Goal: Contribute content: Add original content to the website for others to see

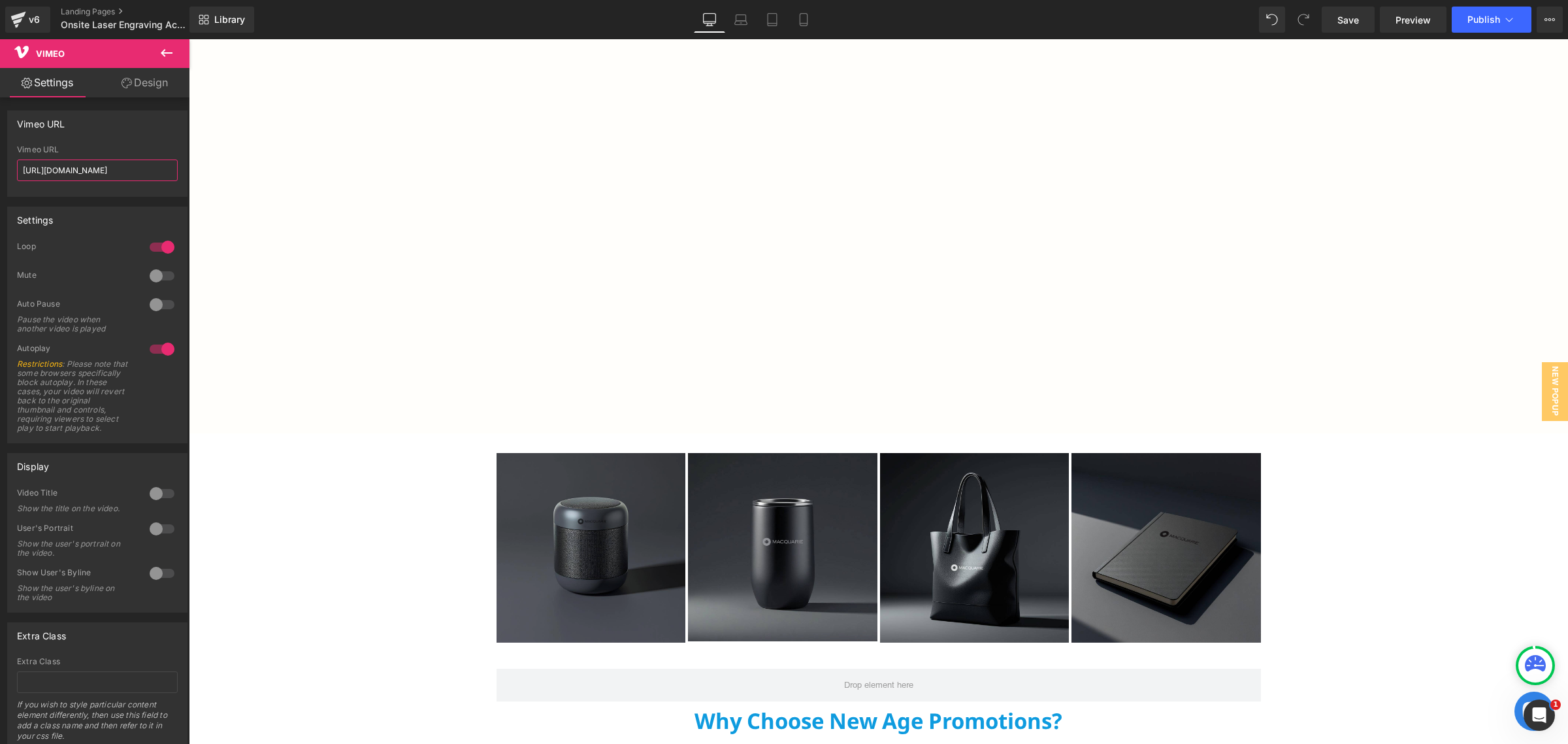
scroll to position [1552, 0]
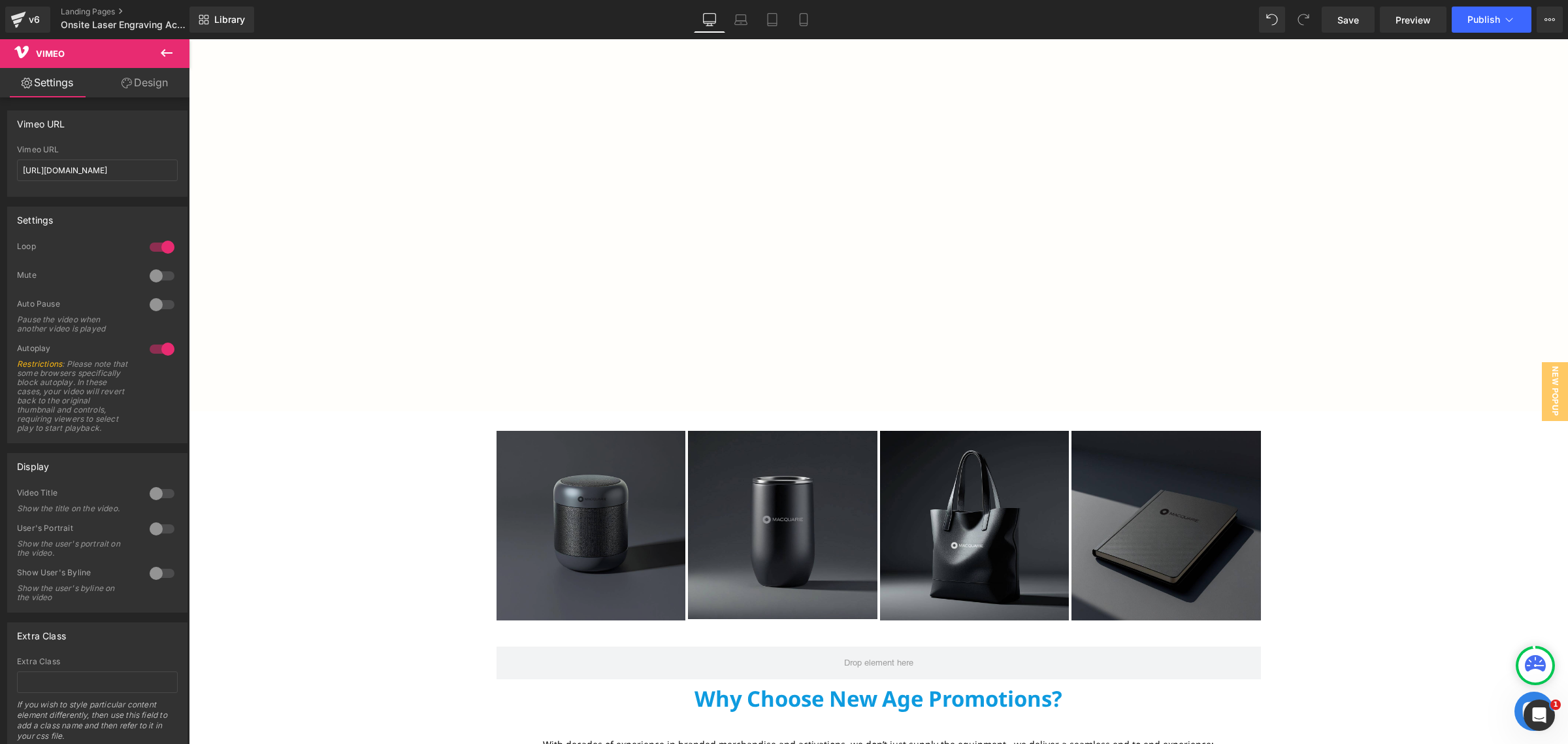
click at [537, 506] on img at bounding box center [591, 526] width 190 height 190
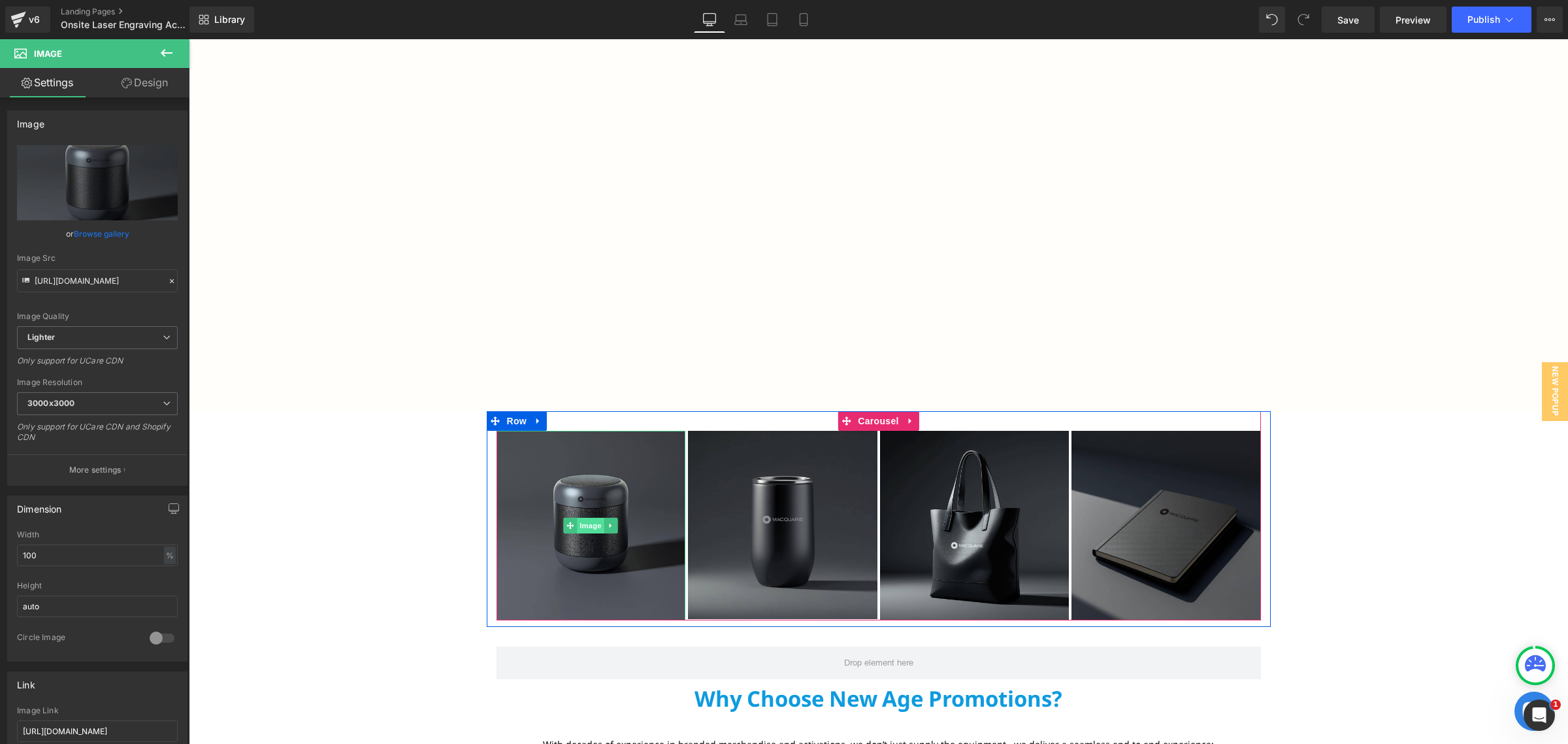
click at [580, 524] on span "Image" at bounding box center [591, 525] width 28 height 16
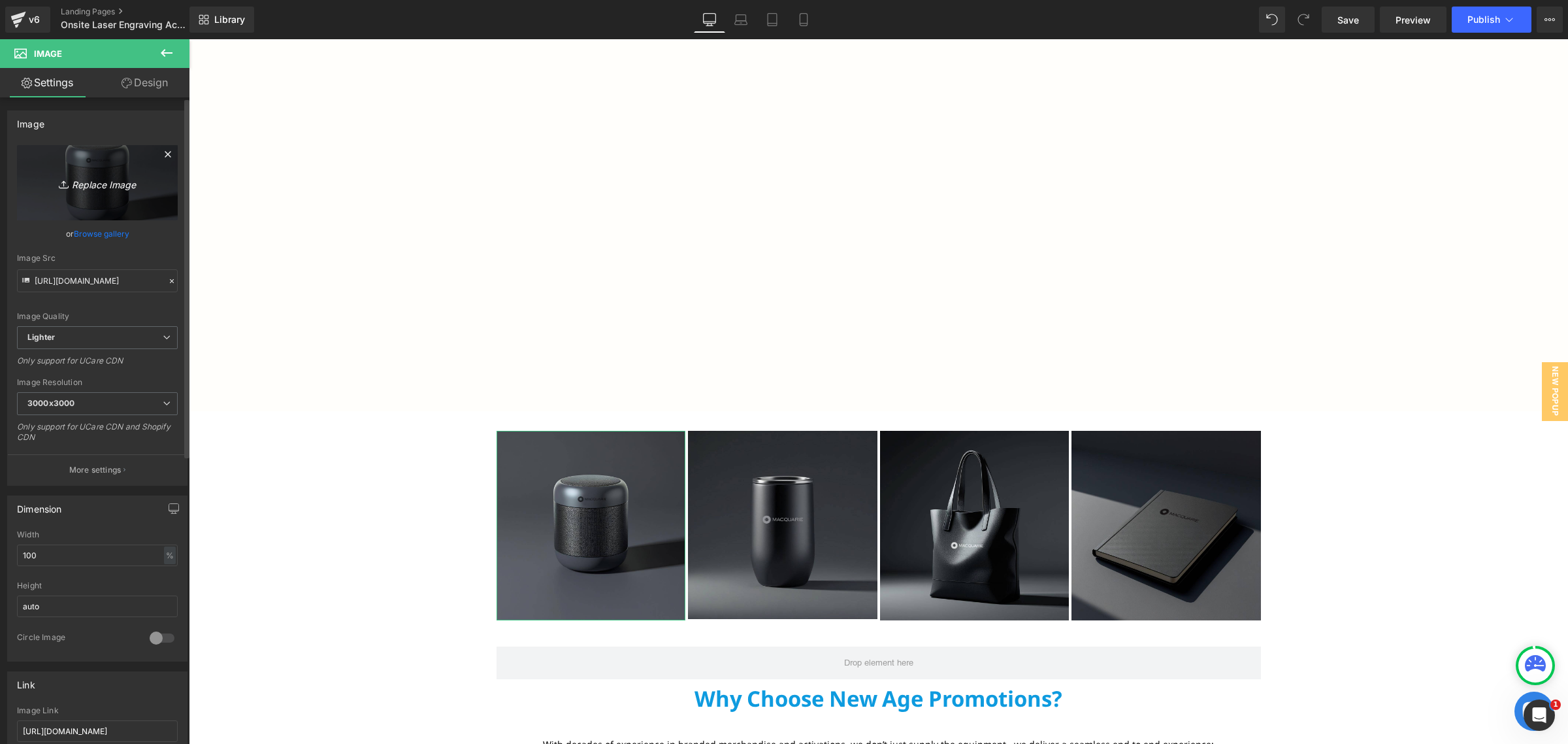
click at [85, 184] on icon "Replace Image" at bounding box center [97, 183] width 105 height 17
type input "C:\fakepath\IMG_6409.jpg"
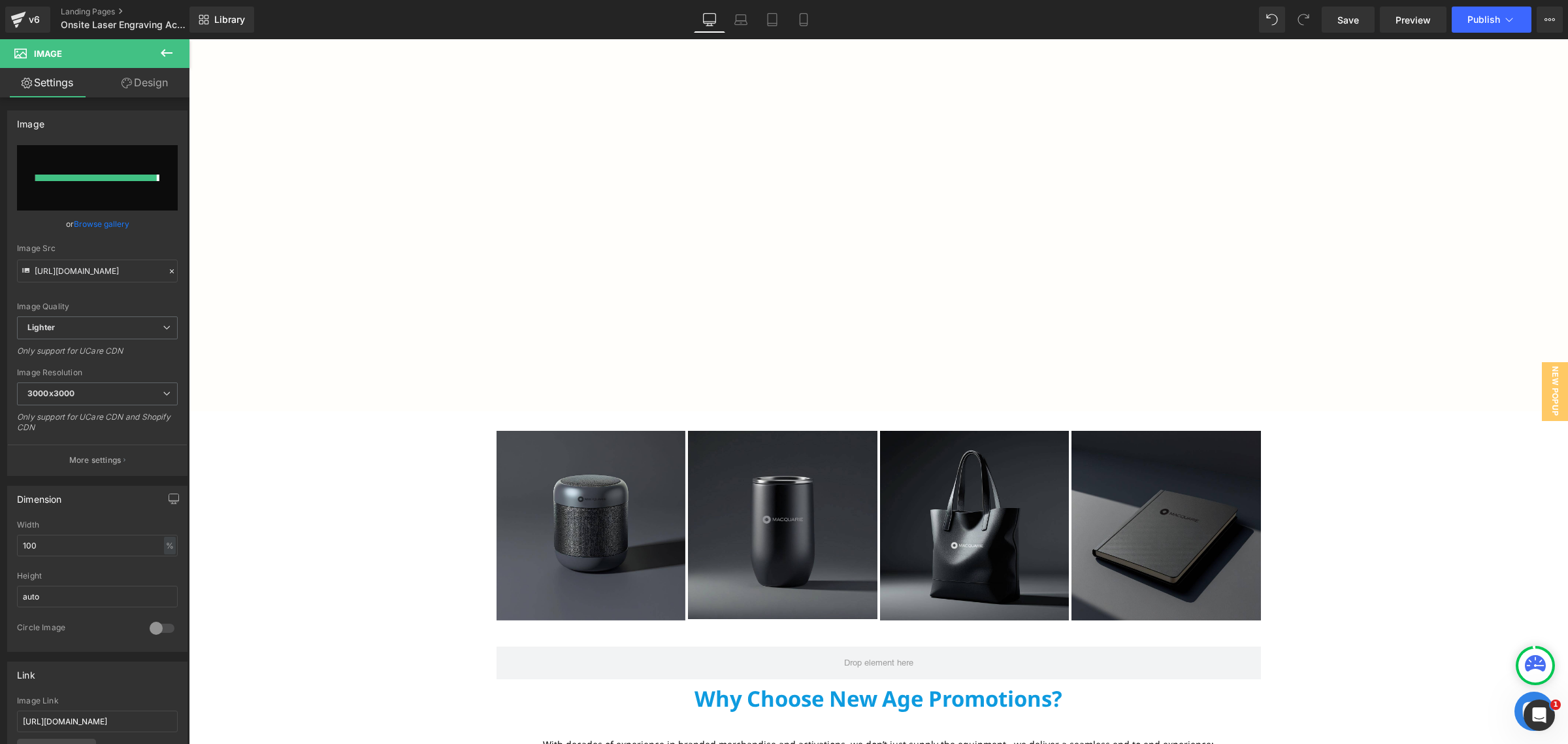
type input "[URL][DOMAIN_NAME]"
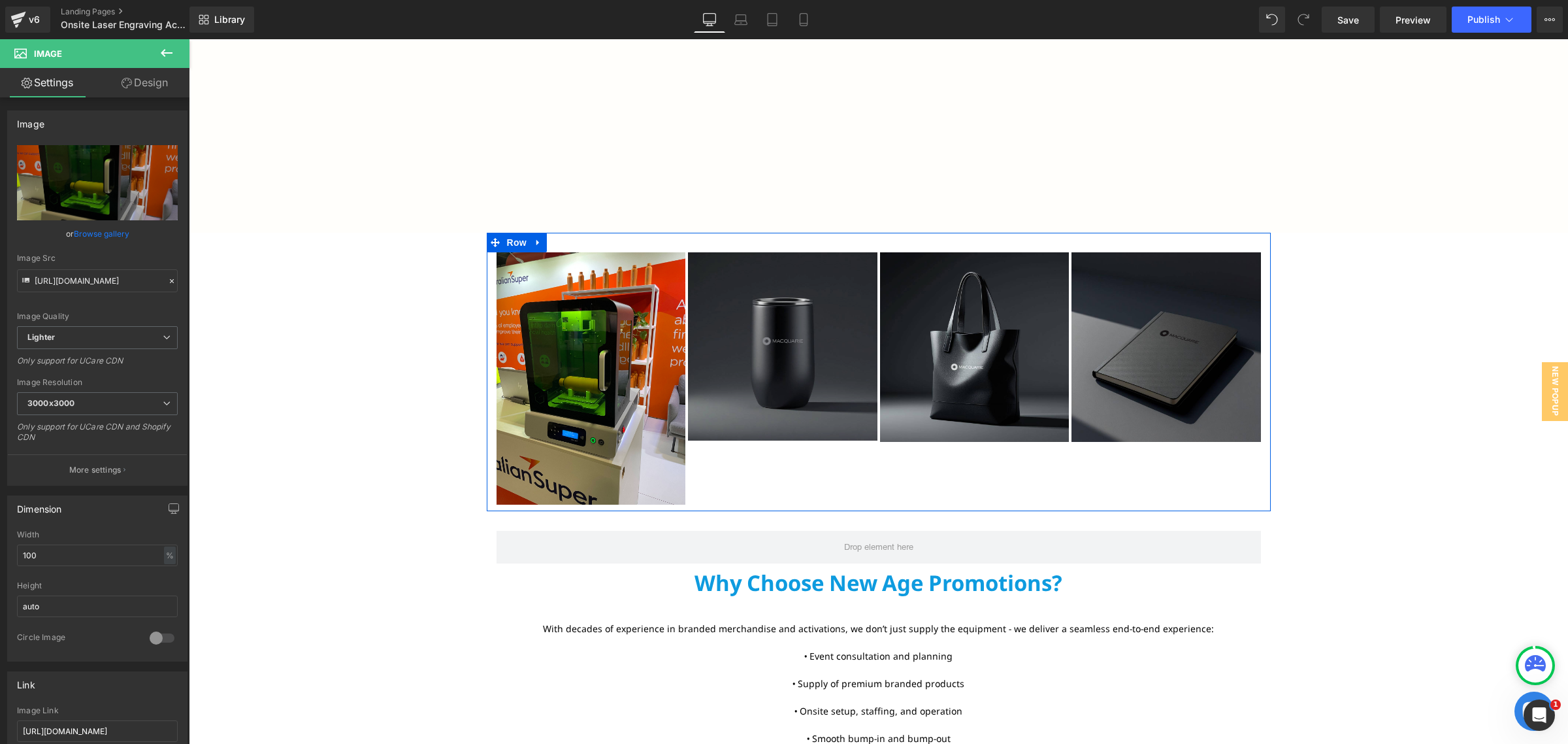
scroll to position [1797, 0]
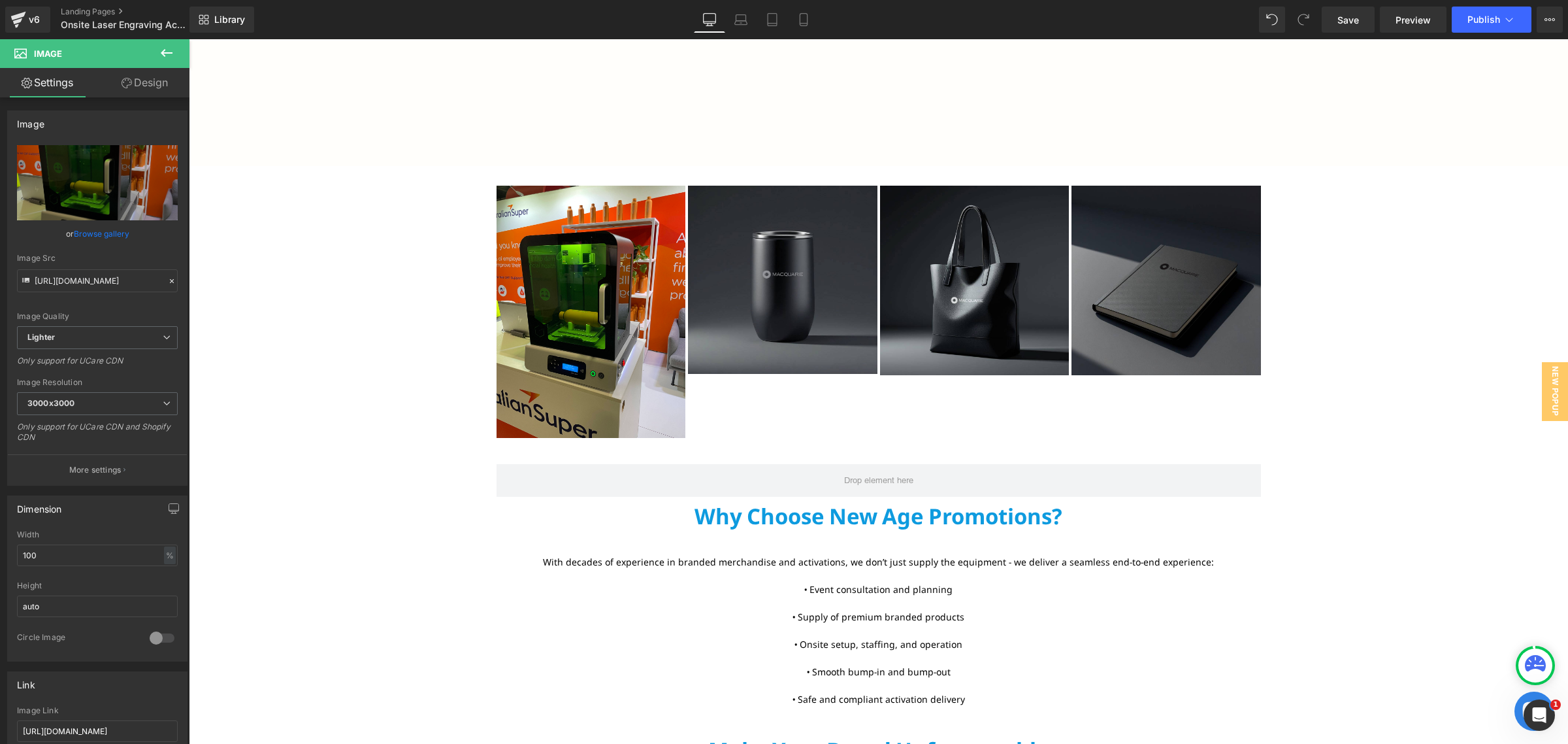
click at [776, 278] on div "Image" at bounding box center [783, 280] width 190 height 188
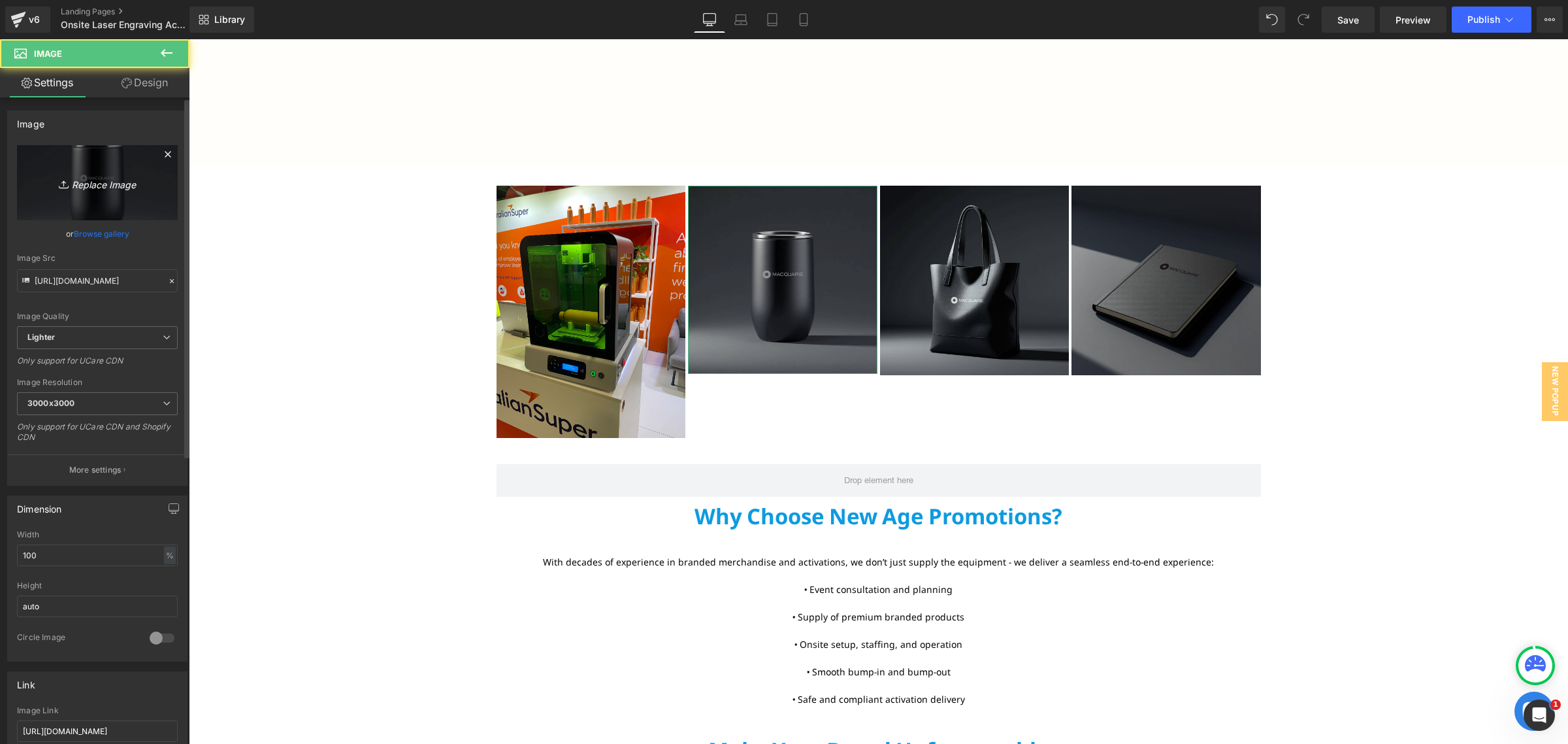
click at [152, 175] on link "Replace Image" at bounding box center [98, 182] width 161 height 75
type input "C:\fakepath\IMG_6429.jpg"
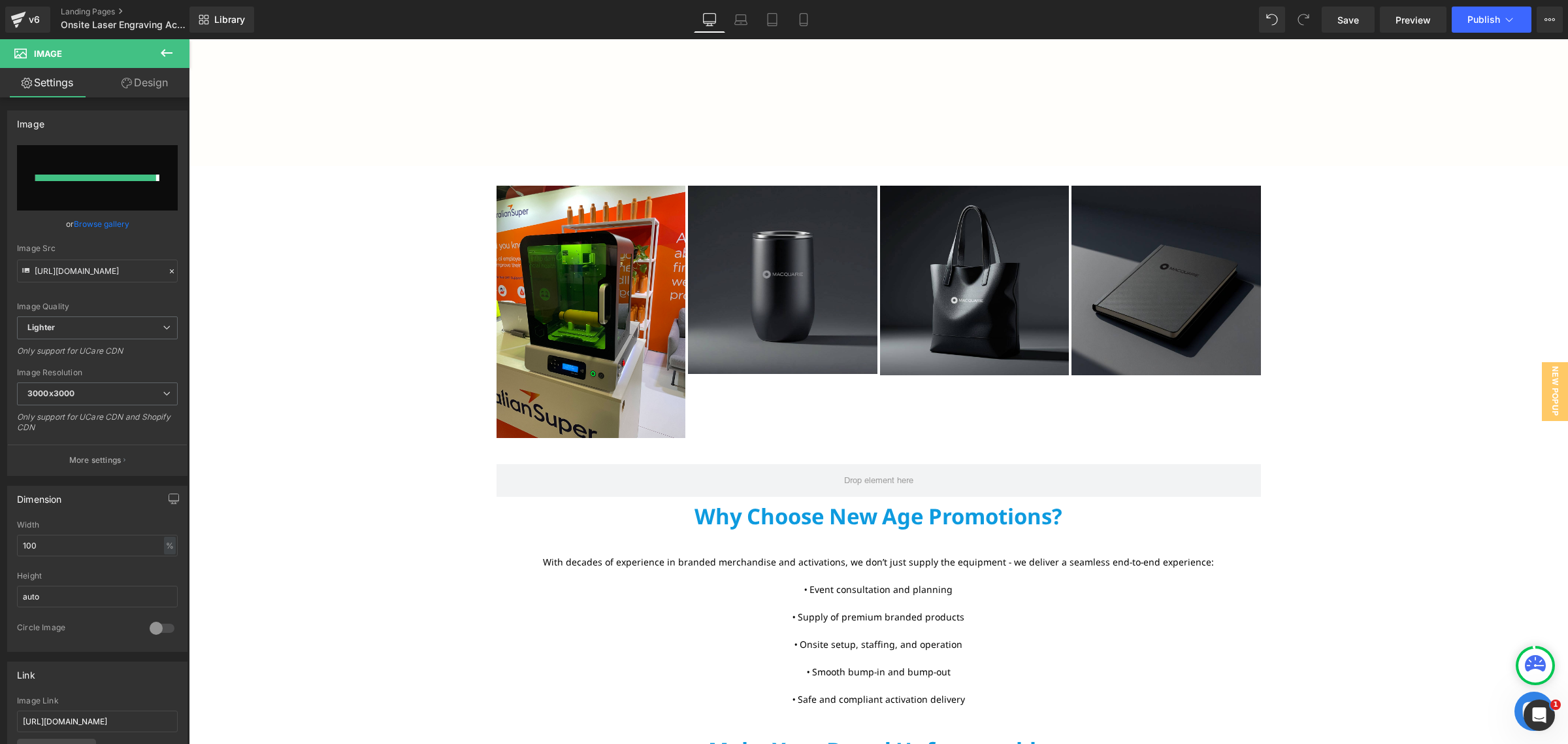
type input "[URL][DOMAIN_NAME]"
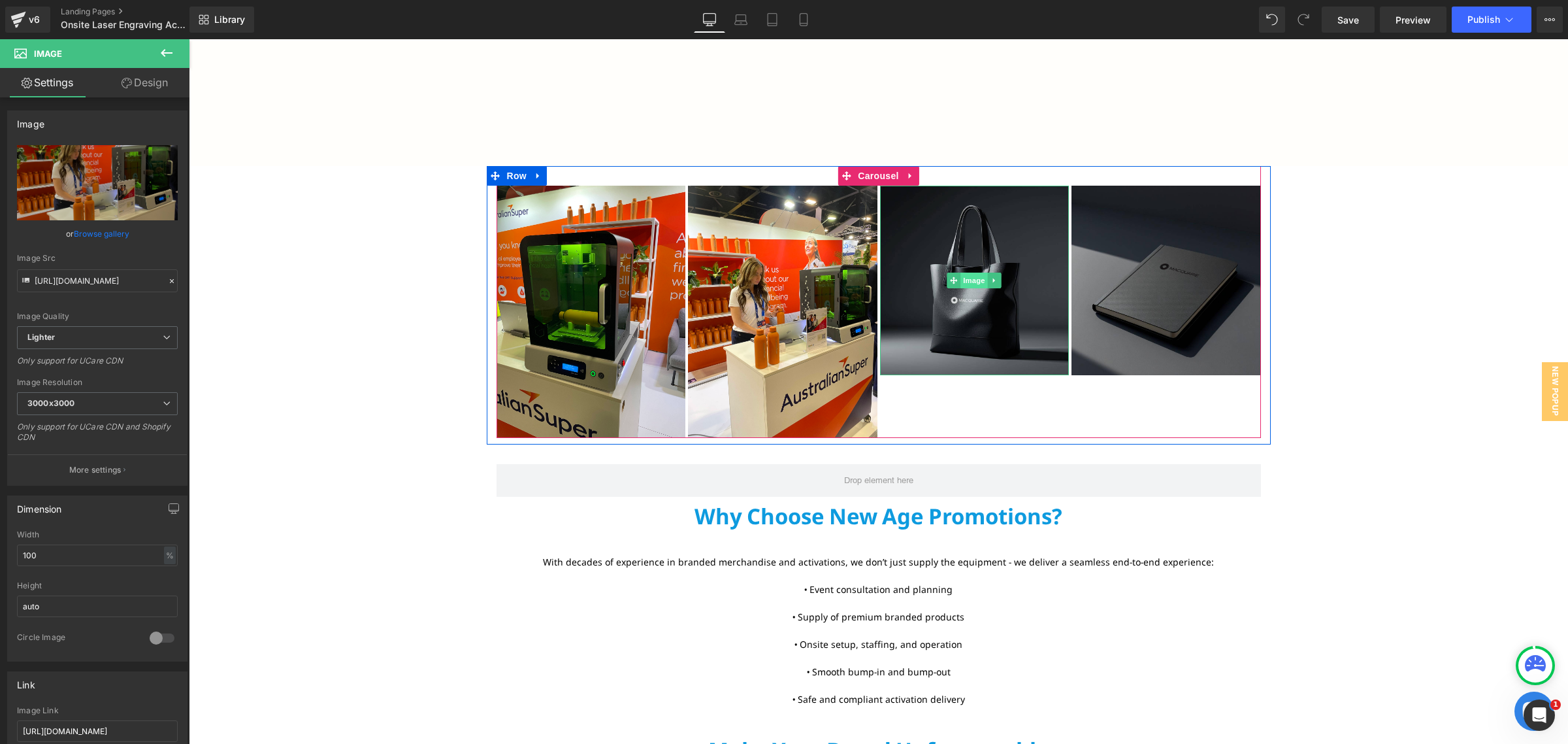
click at [963, 275] on span "Image" at bounding box center [974, 280] width 28 height 16
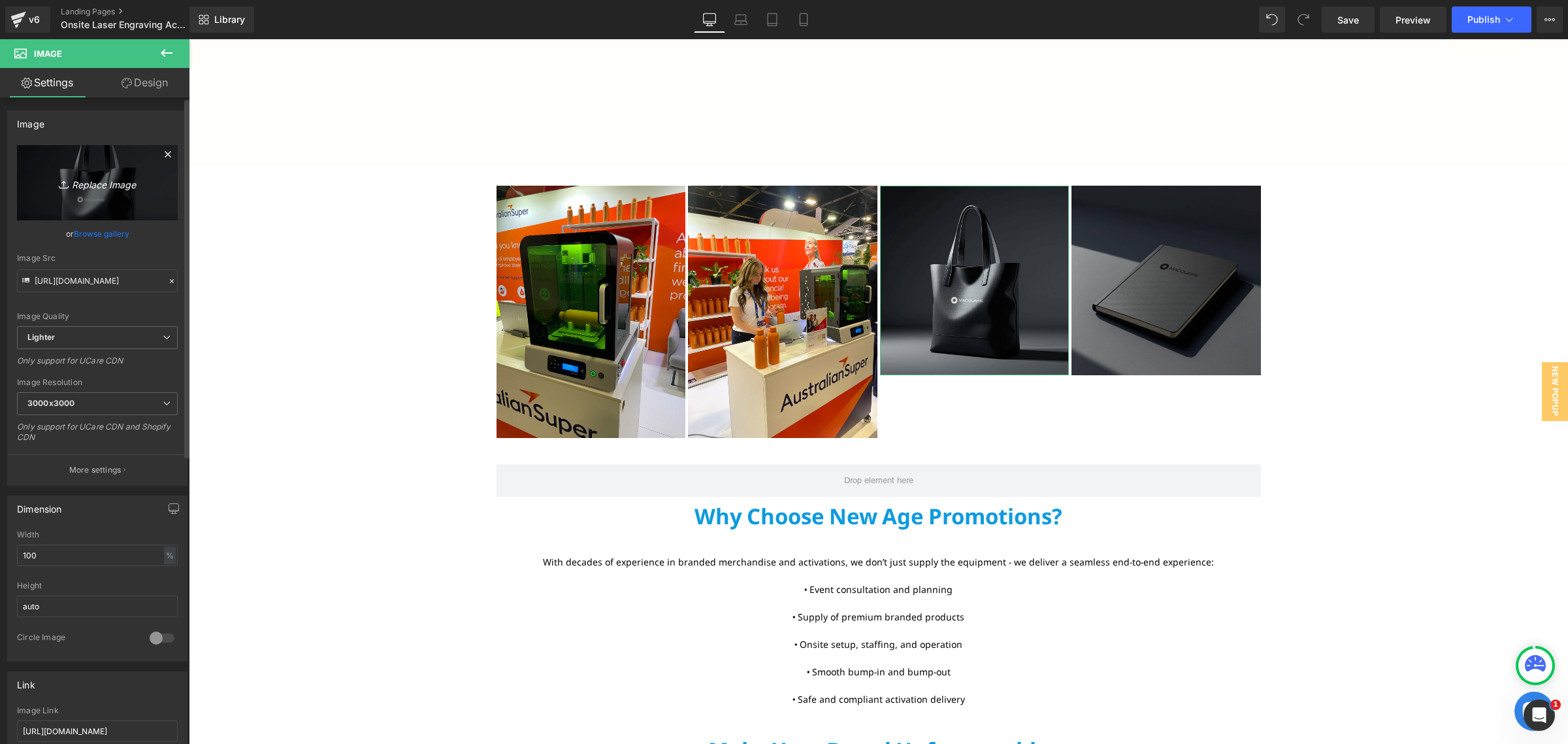
click at [89, 170] on link "Replace Image" at bounding box center [98, 182] width 161 height 75
type input "C:\fakepath\IMG_6467.jpg"
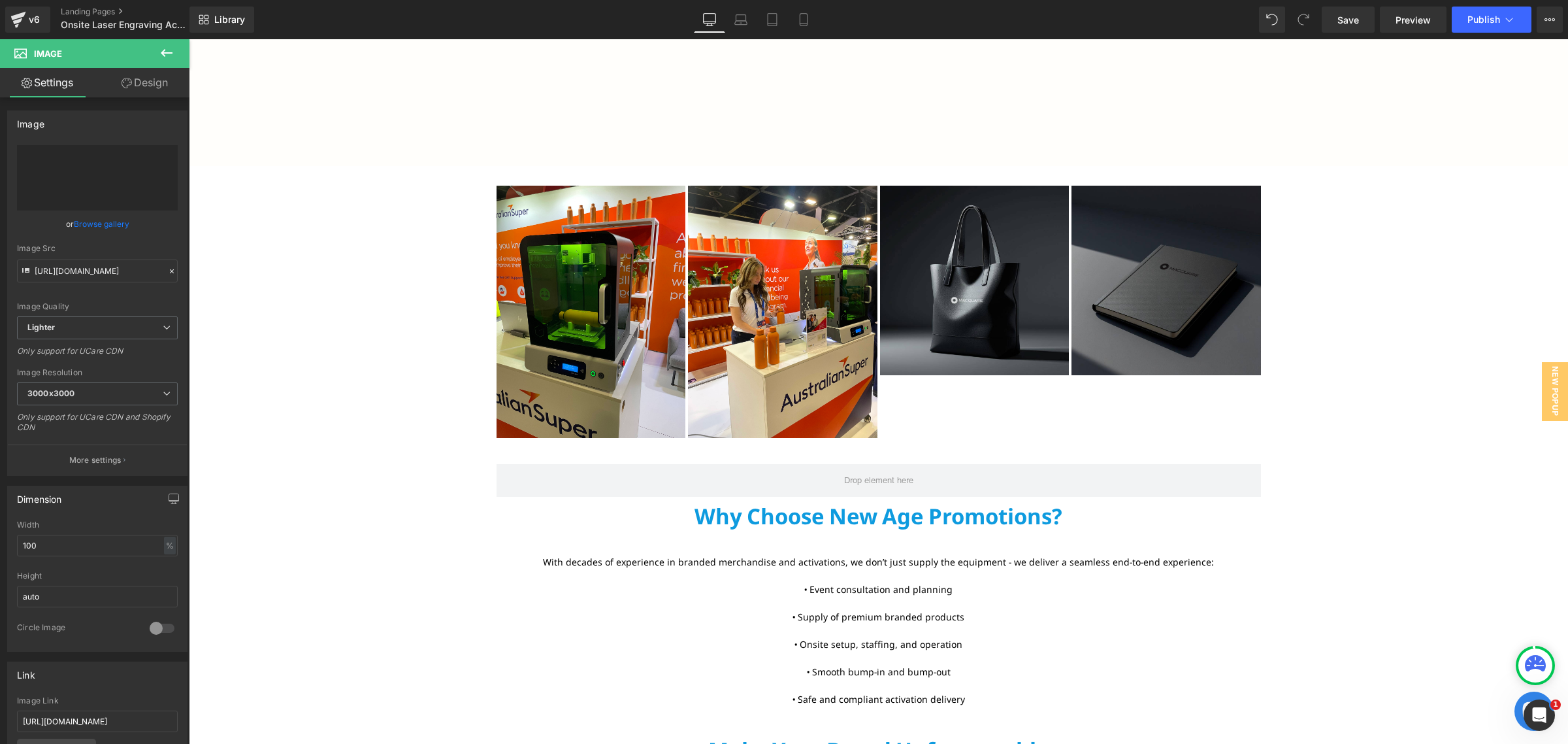
type input "[URL][DOMAIN_NAME]"
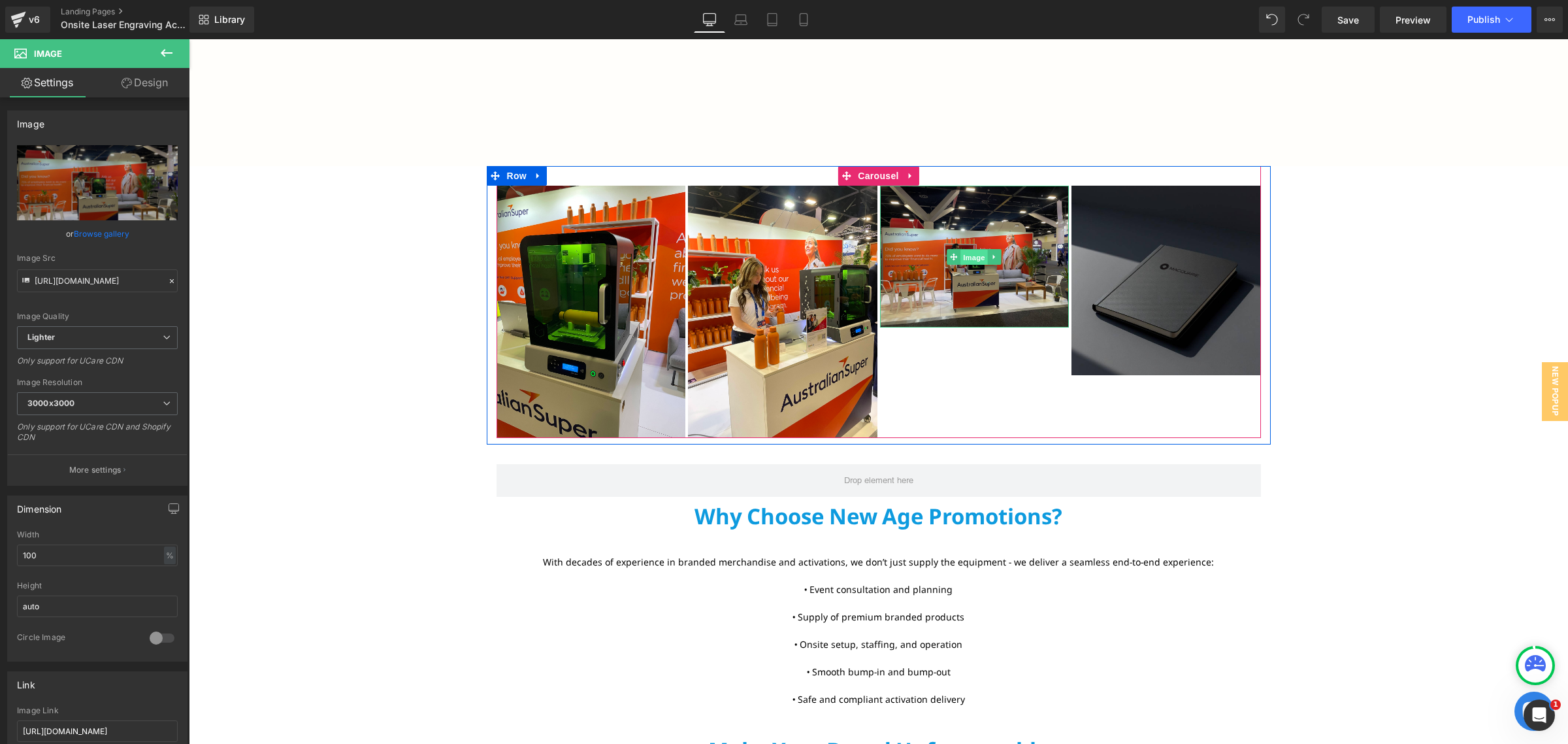
click at [968, 257] on span "Image" at bounding box center [974, 256] width 28 height 16
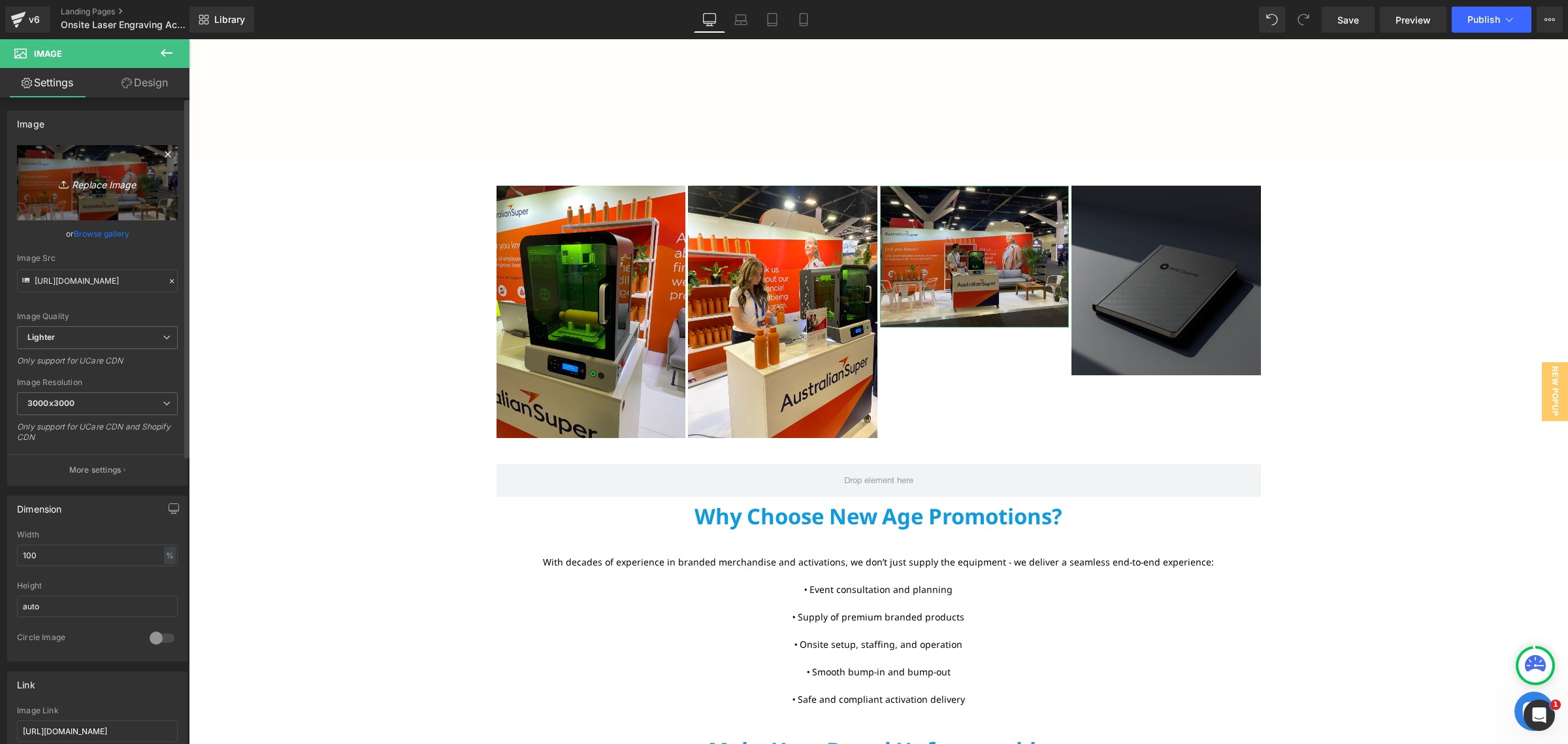
click at [113, 190] on icon "Replace Image" at bounding box center [97, 183] width 105 height 17
type input "C:\fakepath\IMG_7447.jpg"
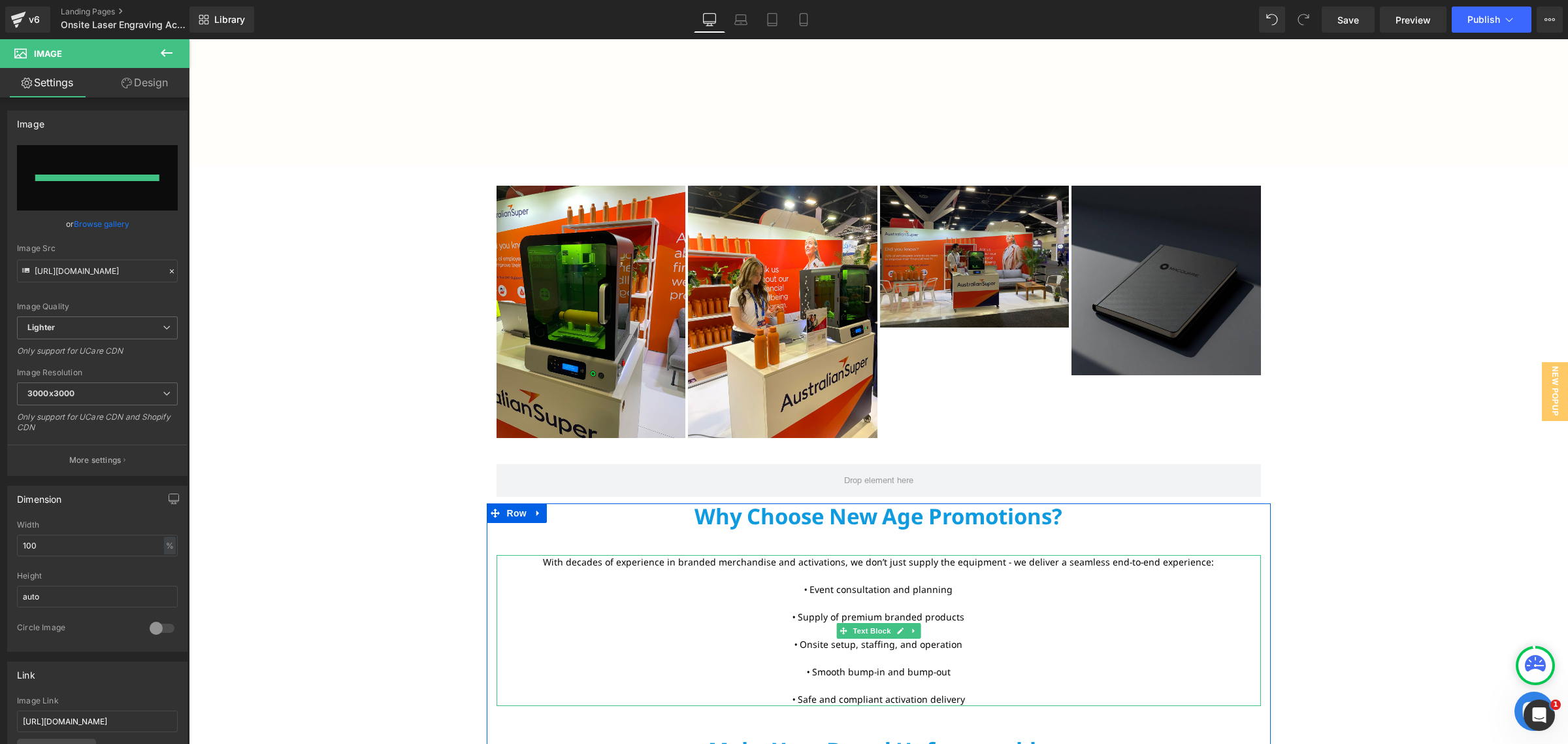
type input "[URL][DOMAIN_NAME]"
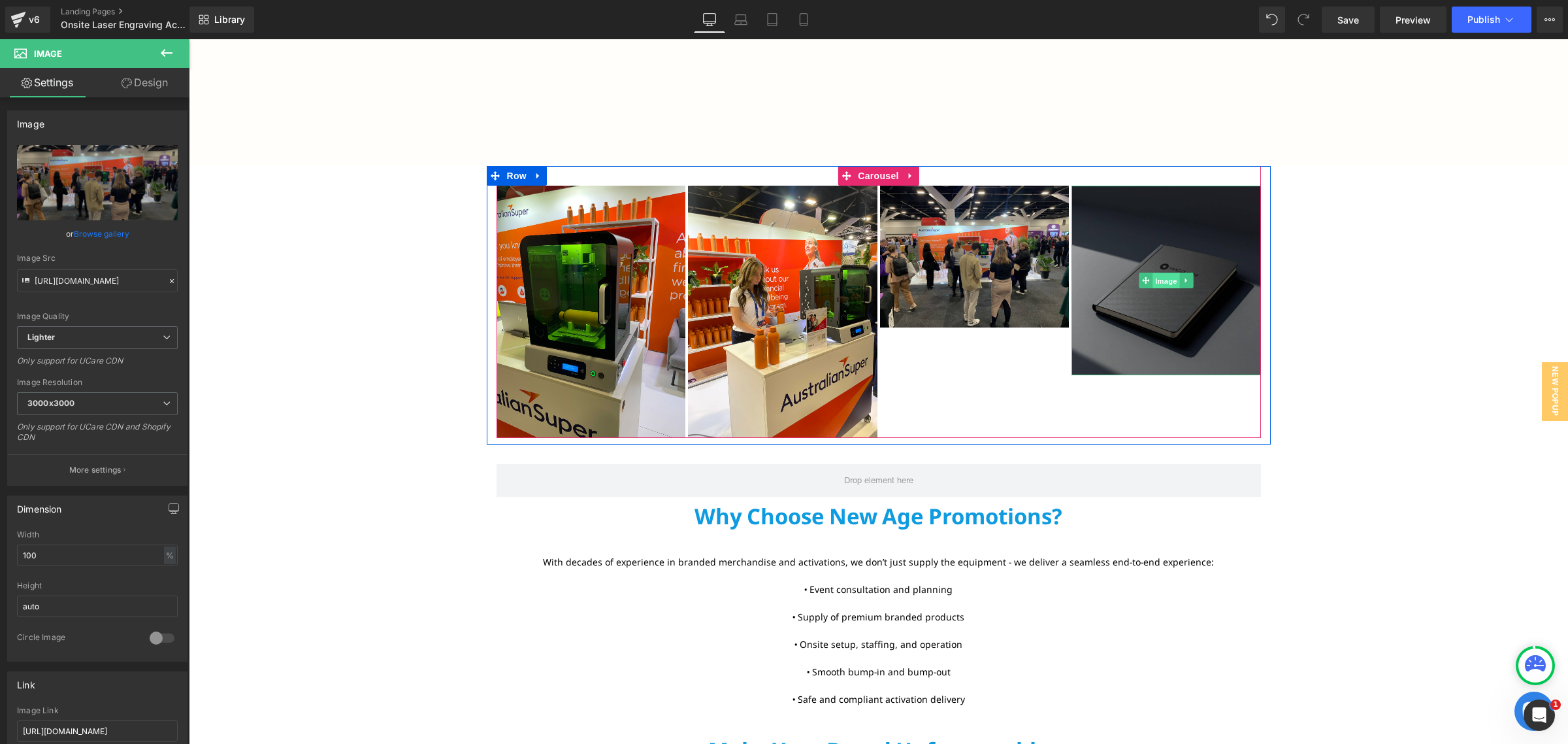
click at [1161, 285] on span "Image" at bounding box center [1166, 281] width 28 height 16
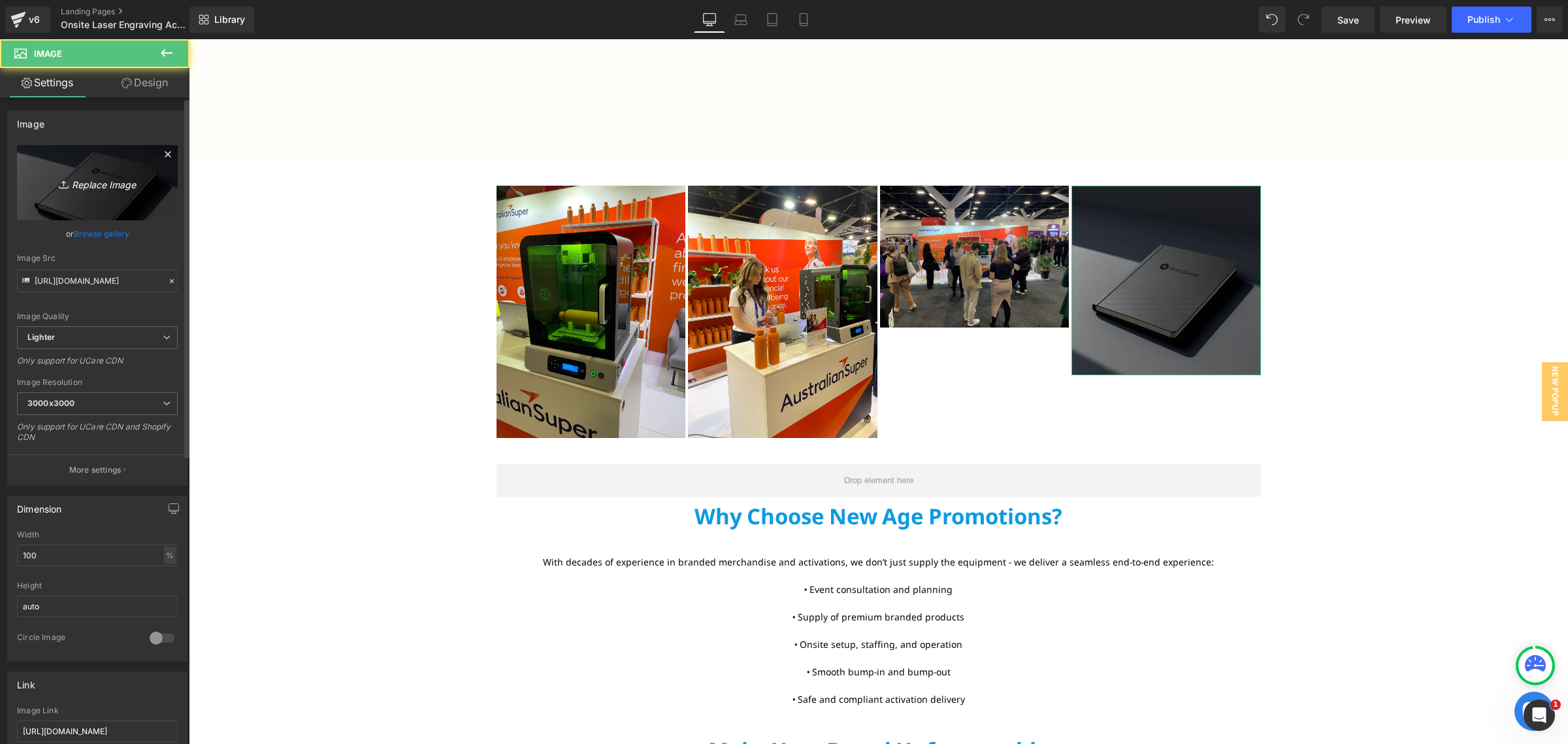
click at [90, 184] on icon "Replace Image" at bounding box center [97, 183] width 105 height 17
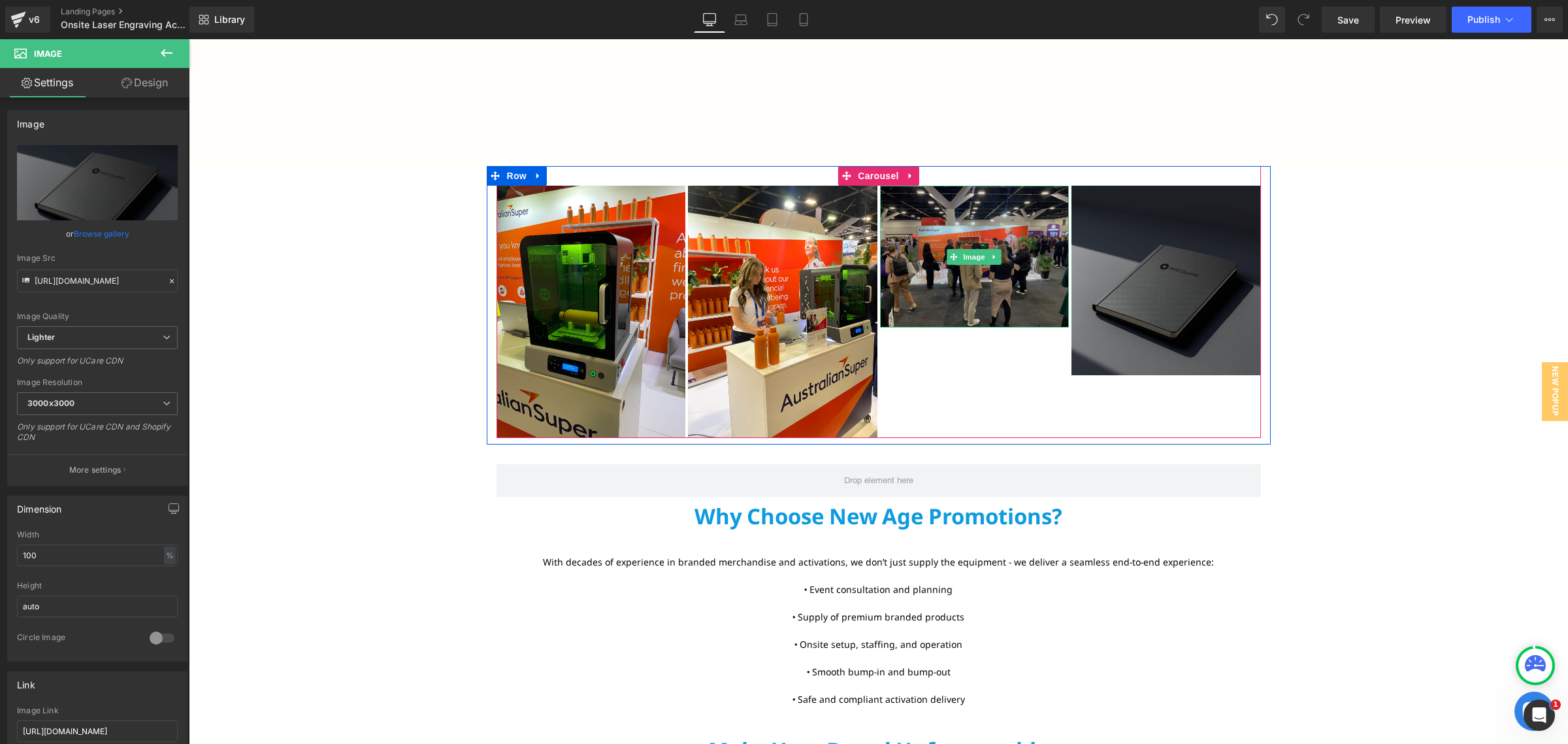
click at [994, 287] on img at bounding box center [975, 256] width 190 height 142
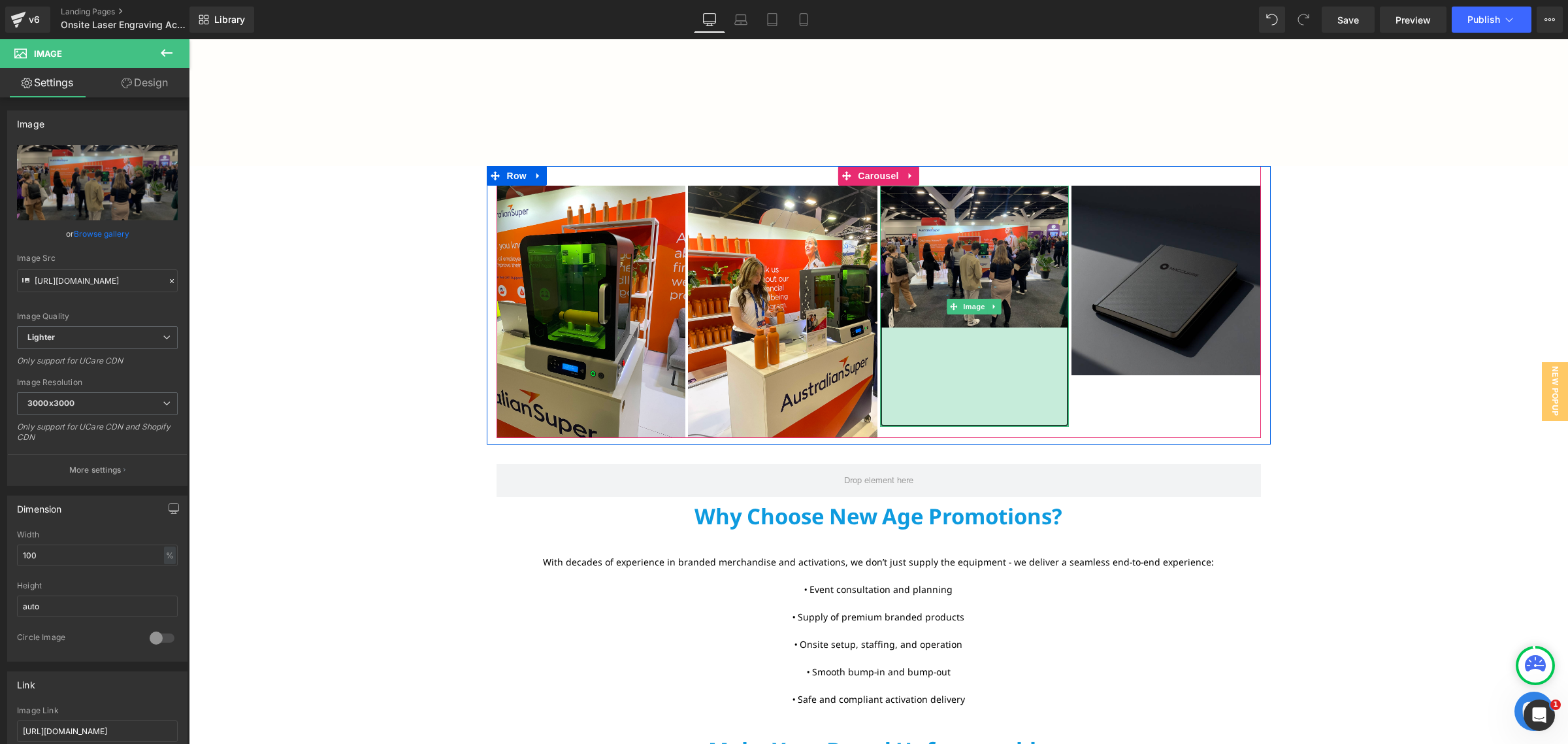
drag, startPoint x: 964, startPoint y: 326, endPoint x: 966, endPoint y: 425, distance: 99.0
click at [966, 425] on div "Image Image Image 152px Image" at bounding box center [880, 312] width 767 height 252
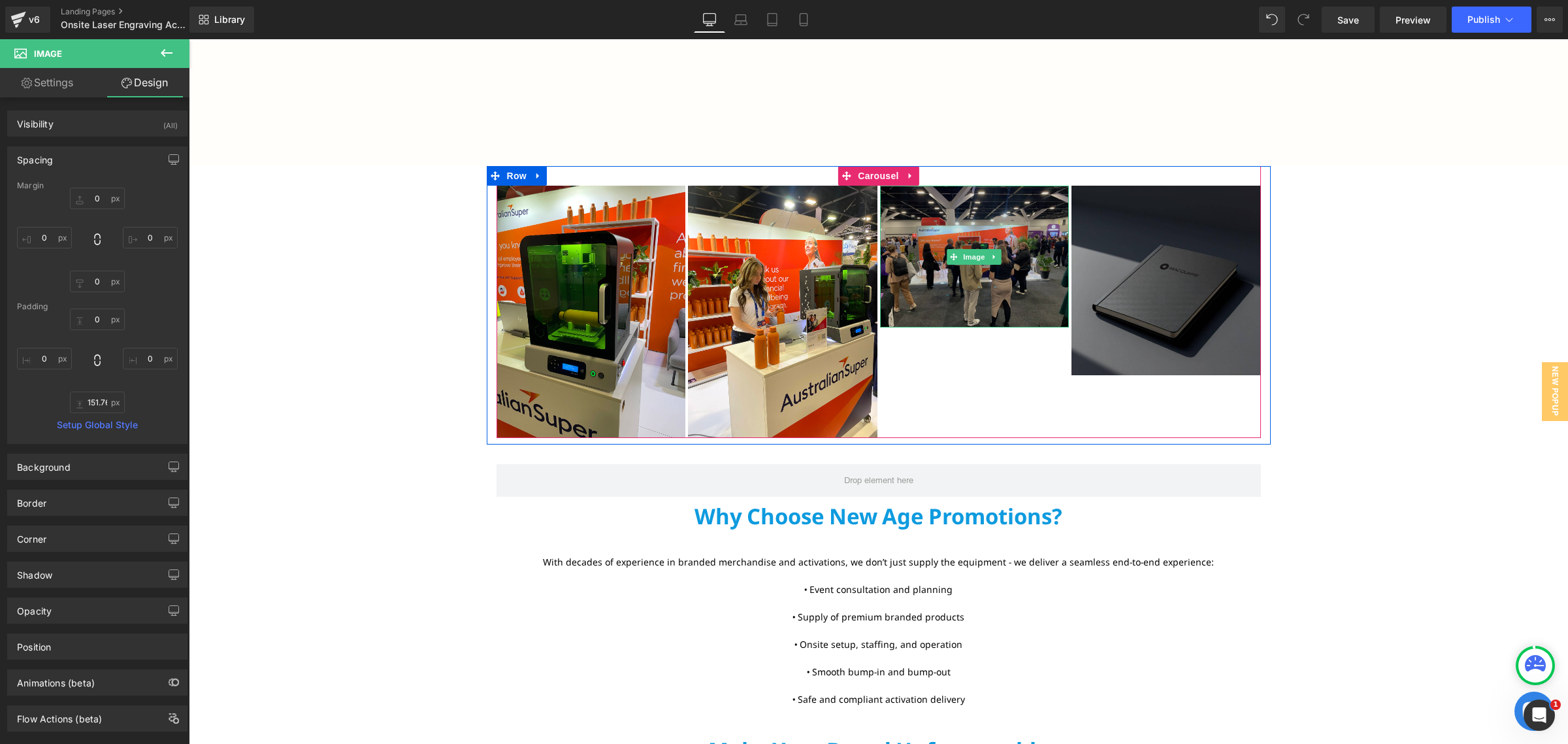
type input "0"
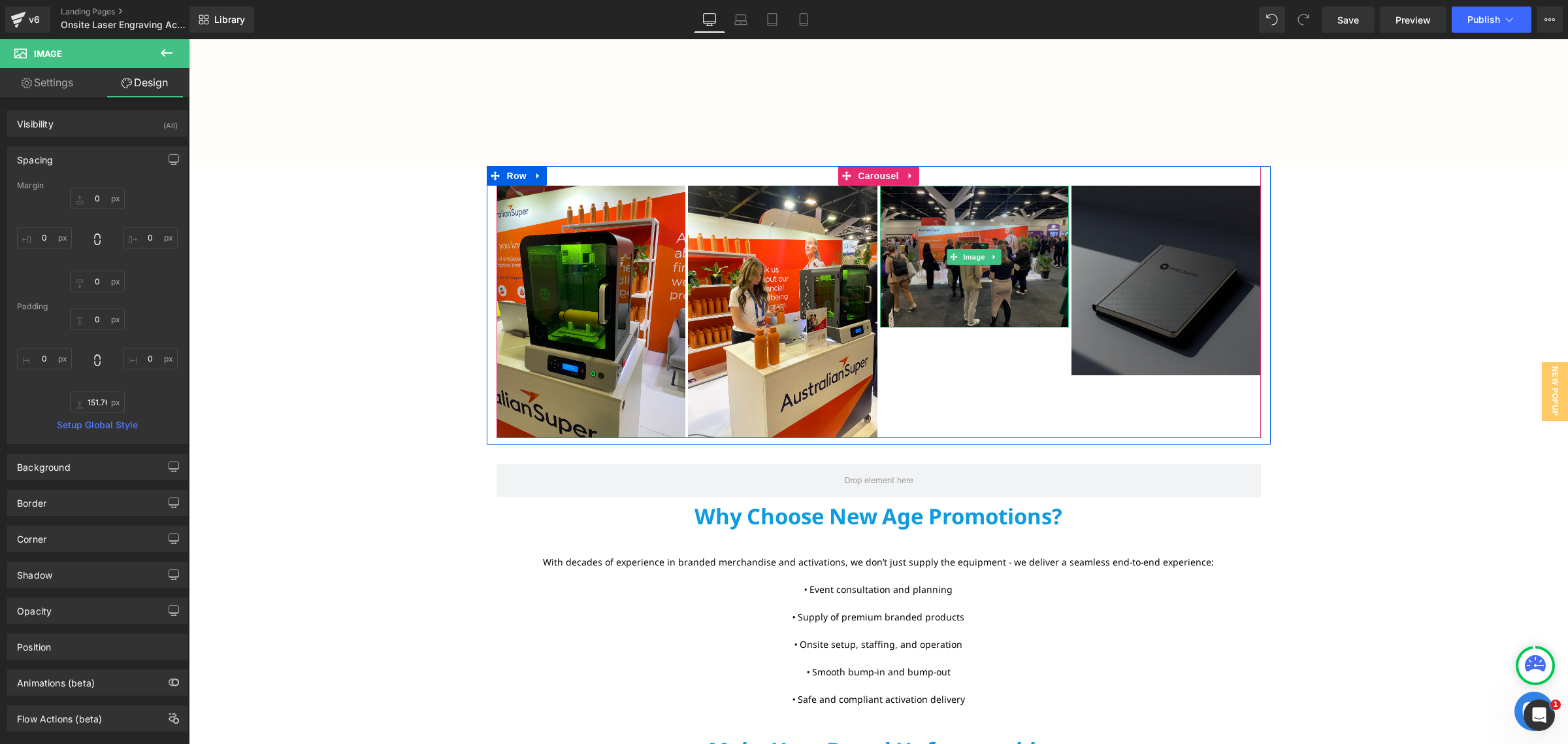
type input "0"
type input "93.4019"
type input "0"
click at [1154, 283] on span "Image" at bounding box center [1166, 281] width 28 height 16
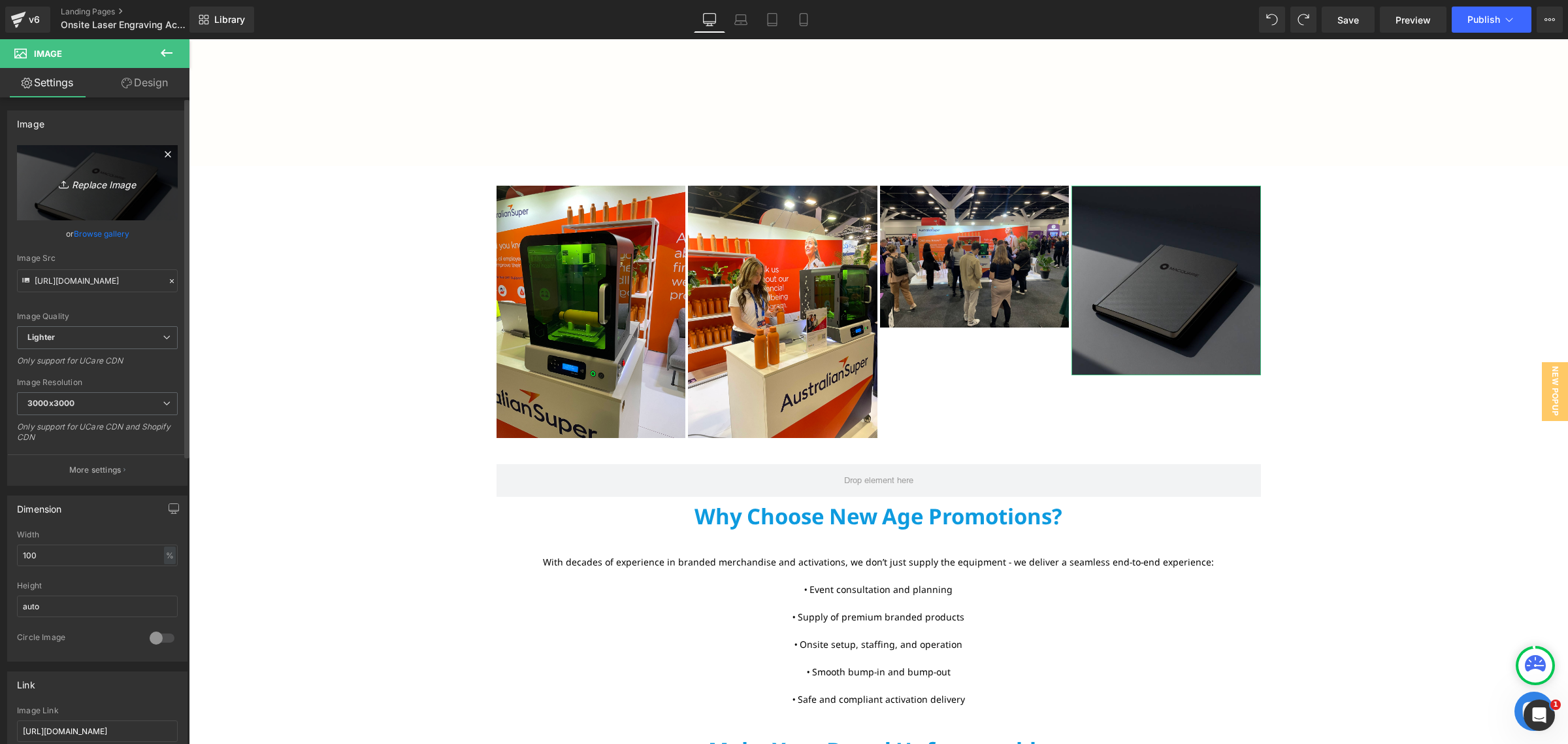
click at [109, 191] on link "Replace Image" at bounding box center [98, 182] width 161 height 75
type input "C:\fakepath\IMG_7446.jpg"
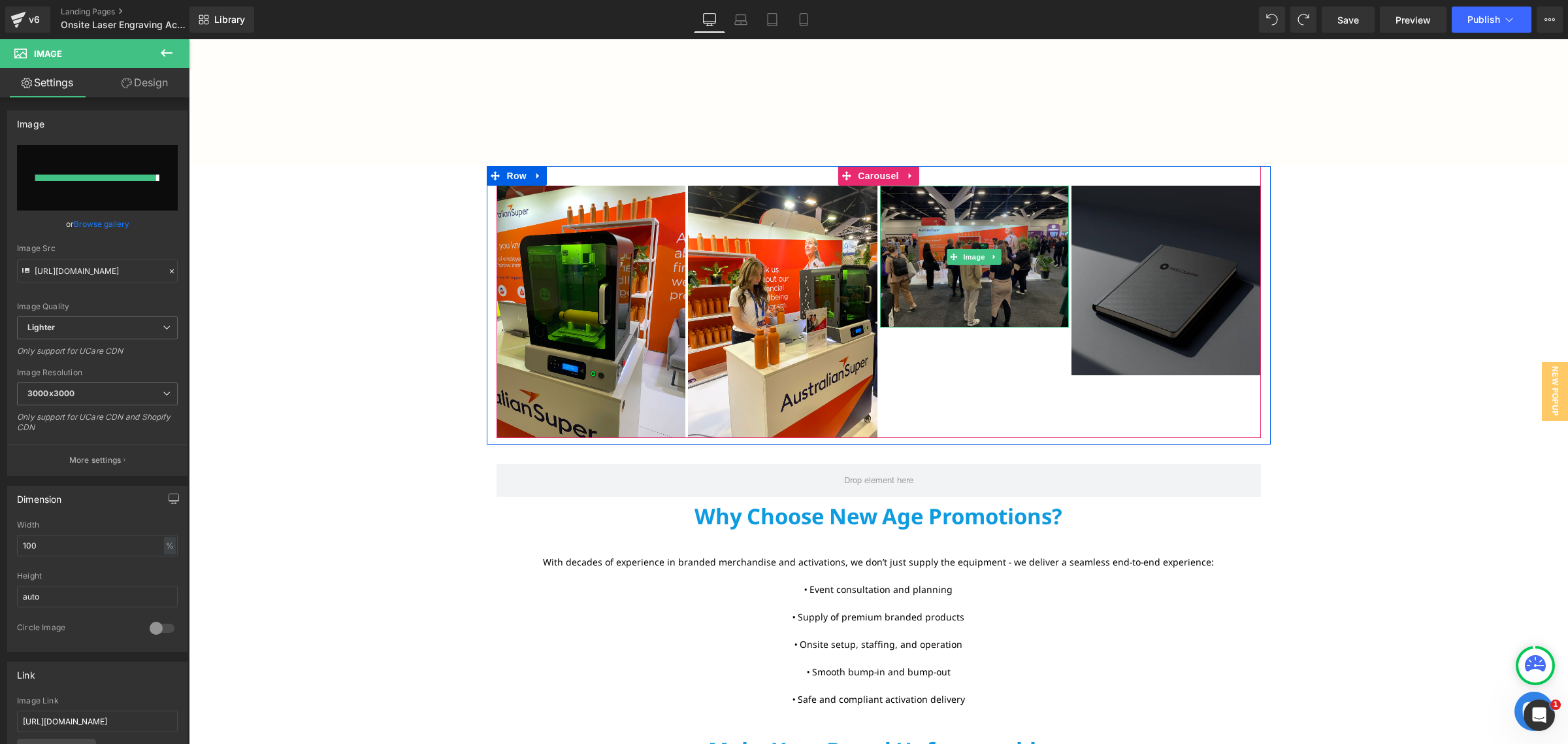
type input "[URL][DOMAIN_NAME]"
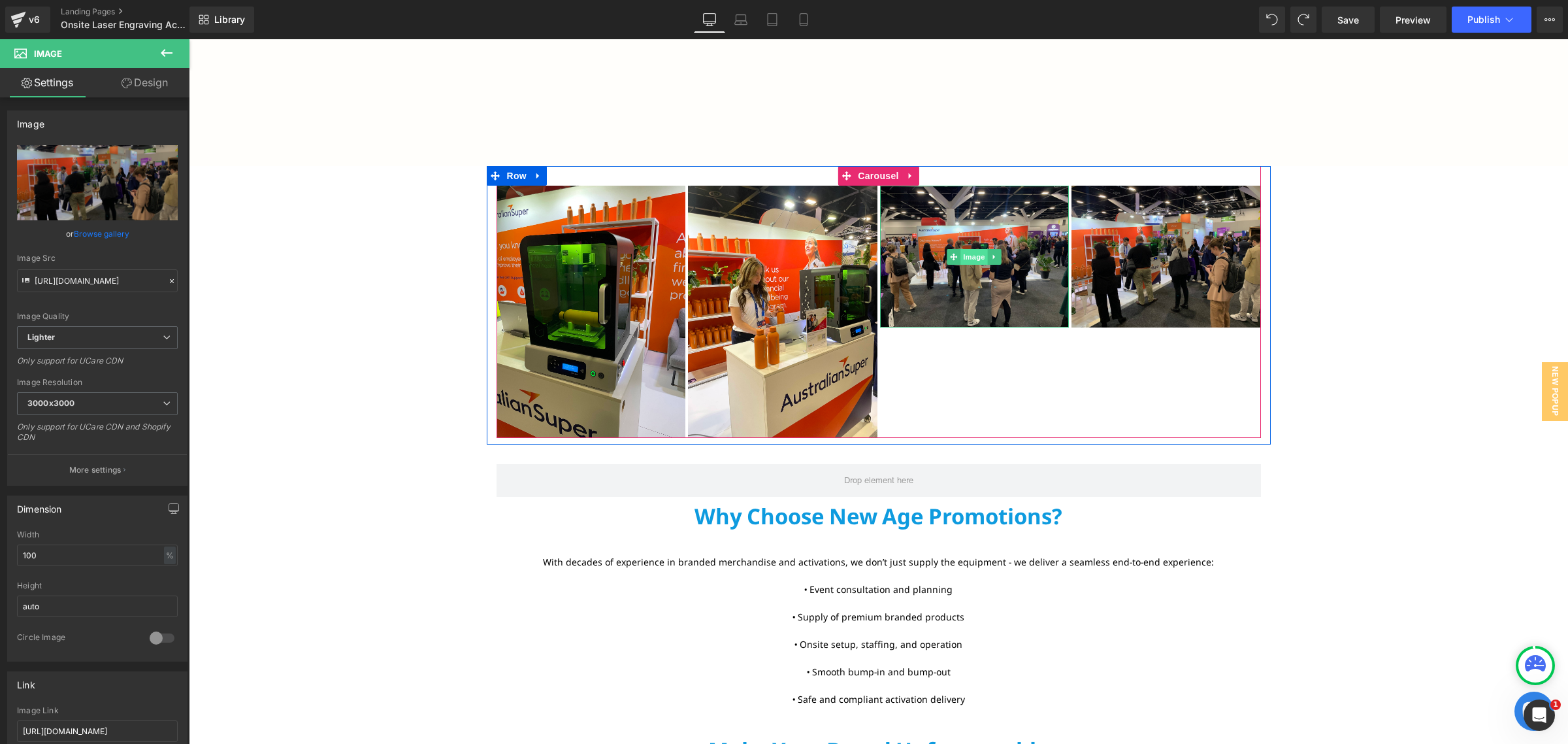
click at [972, 249] on span "Image" at bounding box center [974, 256] width 28 height 16
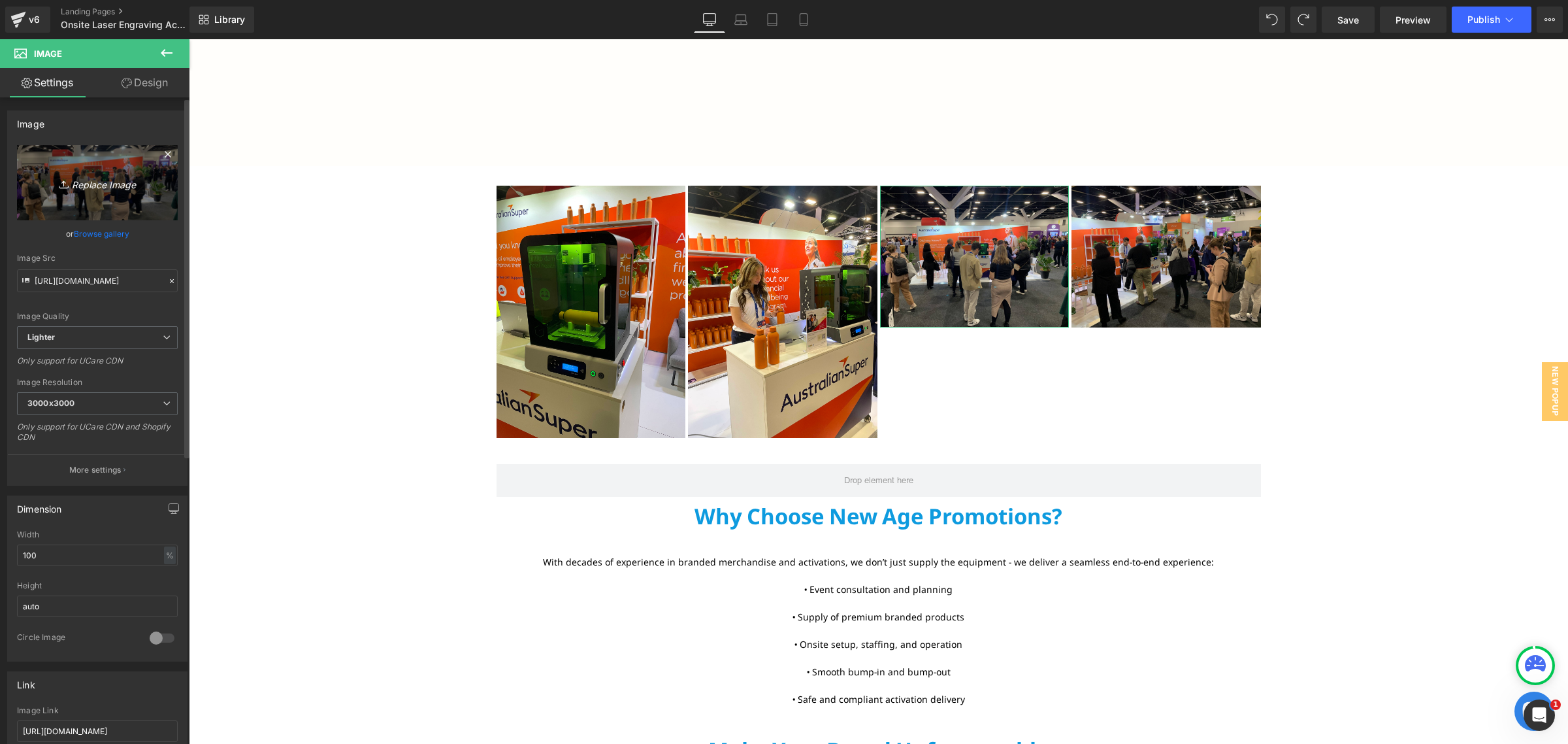
click at [128, 178] on icon "Replace Image" at bounding box center [97, 183] width 105 height 17
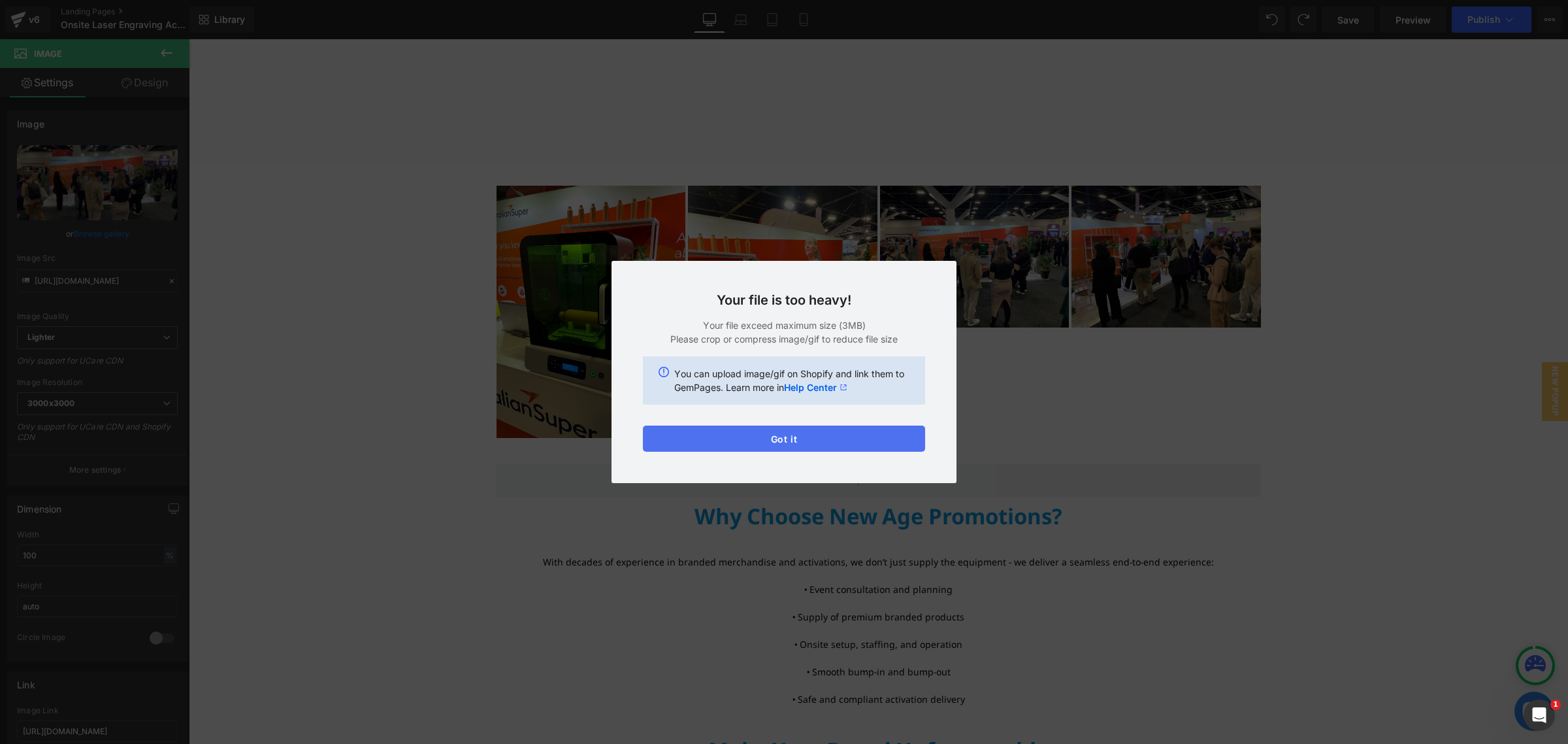
click at [855, 443] on button "Got it" at bounding box center [784, 439] width 283 height 26
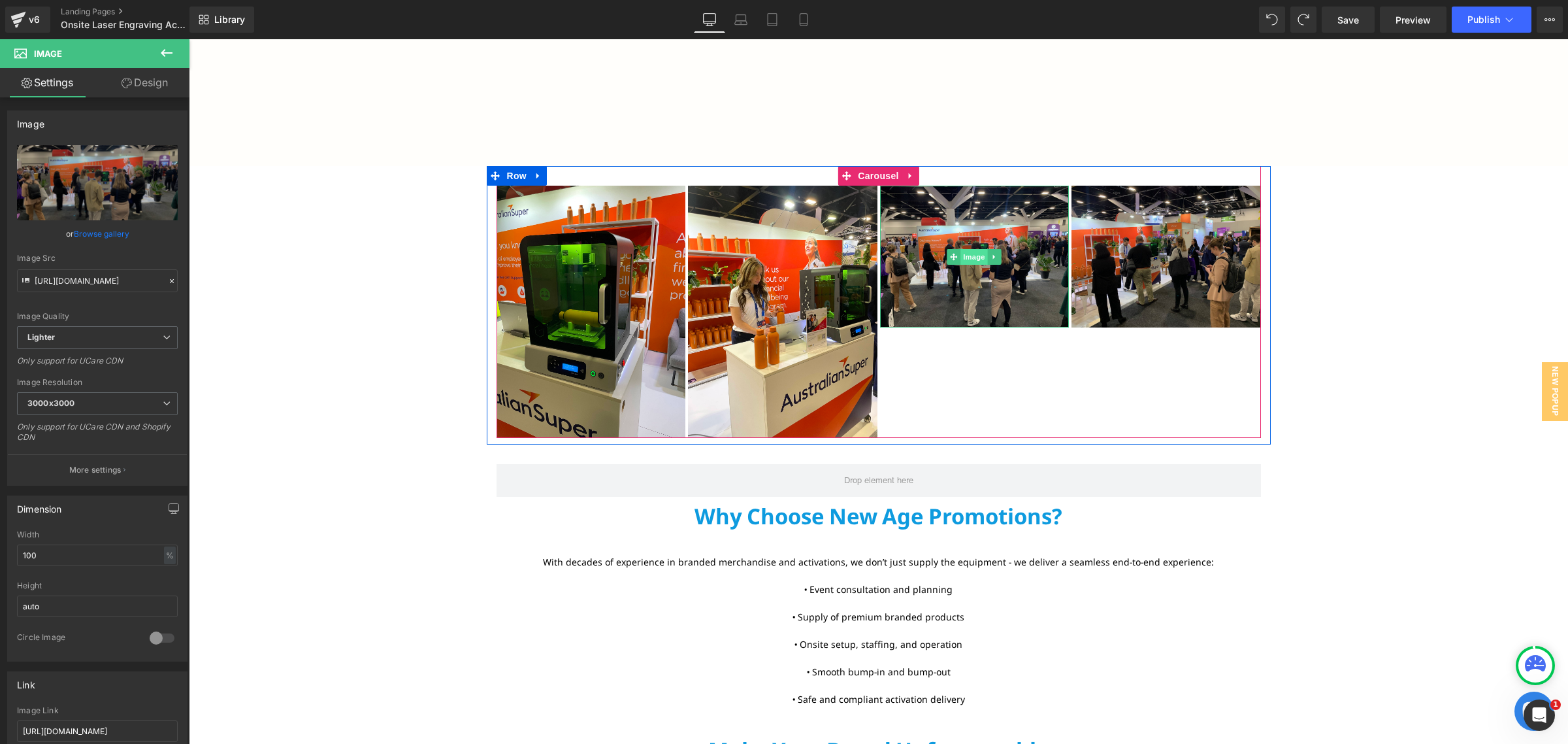
click at [972, 251] on span "Image" at bounding box center [974, 256] width 28 height 16
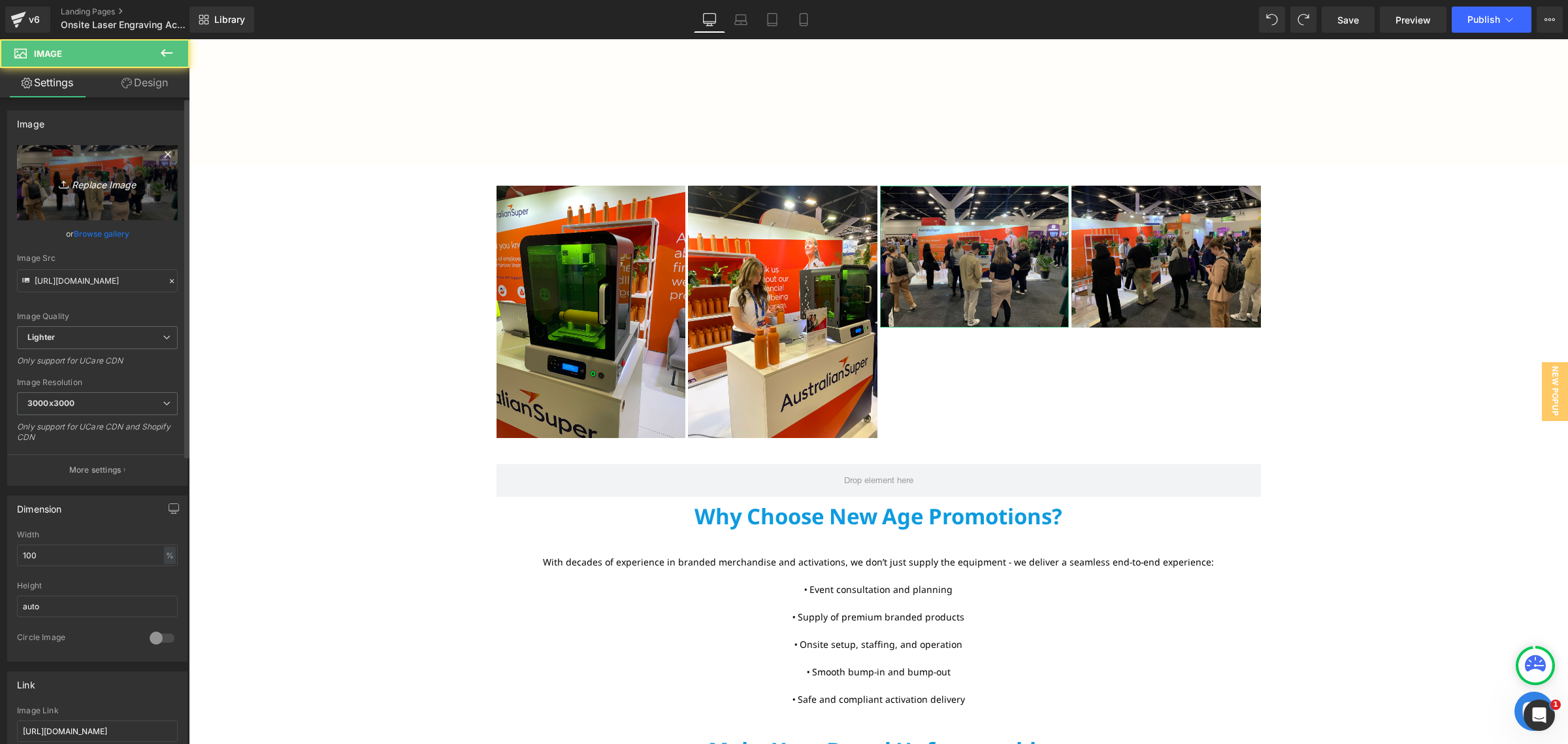
click at [132, 197] on link "Replace Image" at bounding box center [98, 182] width 161 height 75
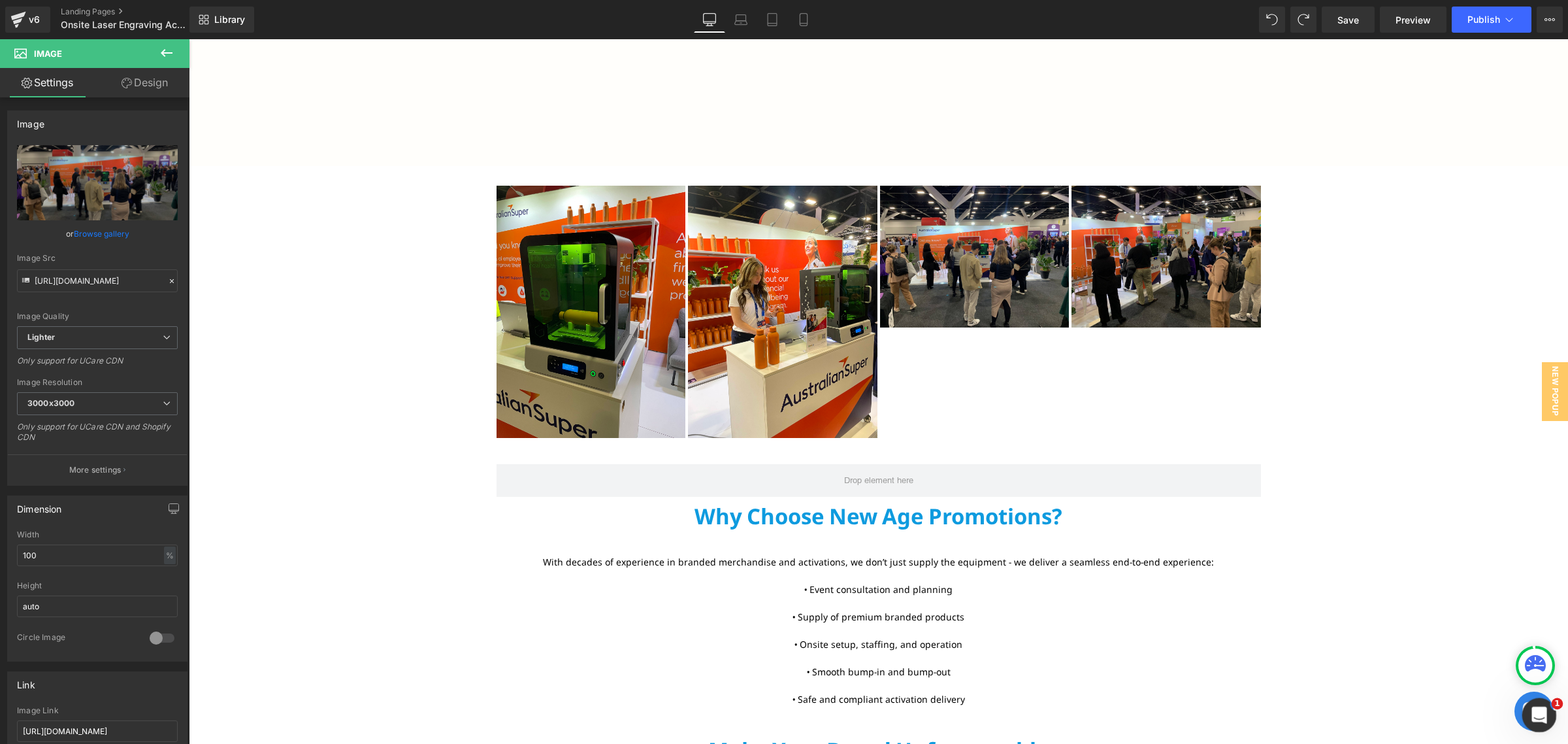
click at [1533, 711] on icon "Open Intercom Messenger" at bounding box center [1538, 713] width 21 height 21
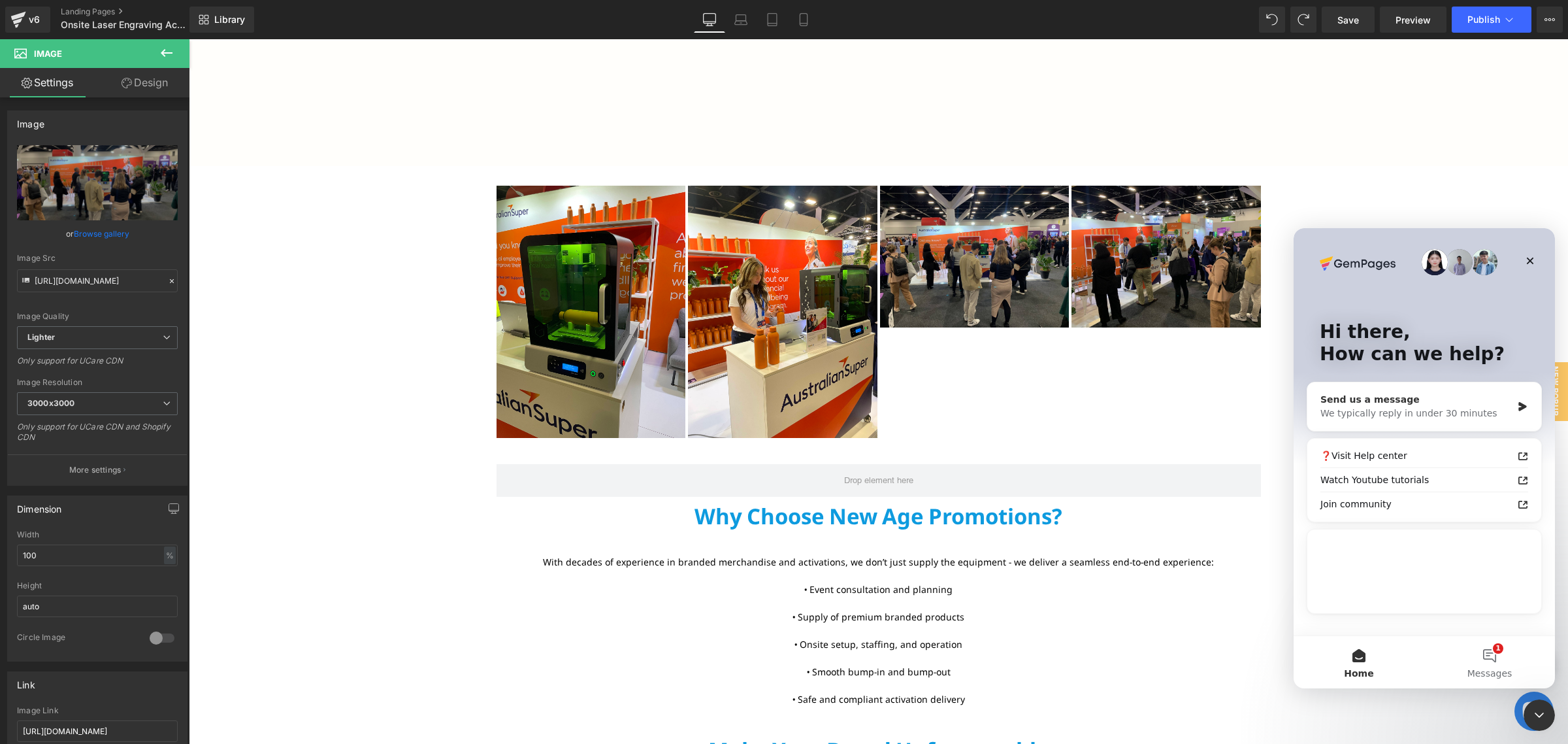
click at [1399, 391] on div "Send us a message We typically reply in under 30 minutes" at bounding box center [1425, 407] width 234 height 48
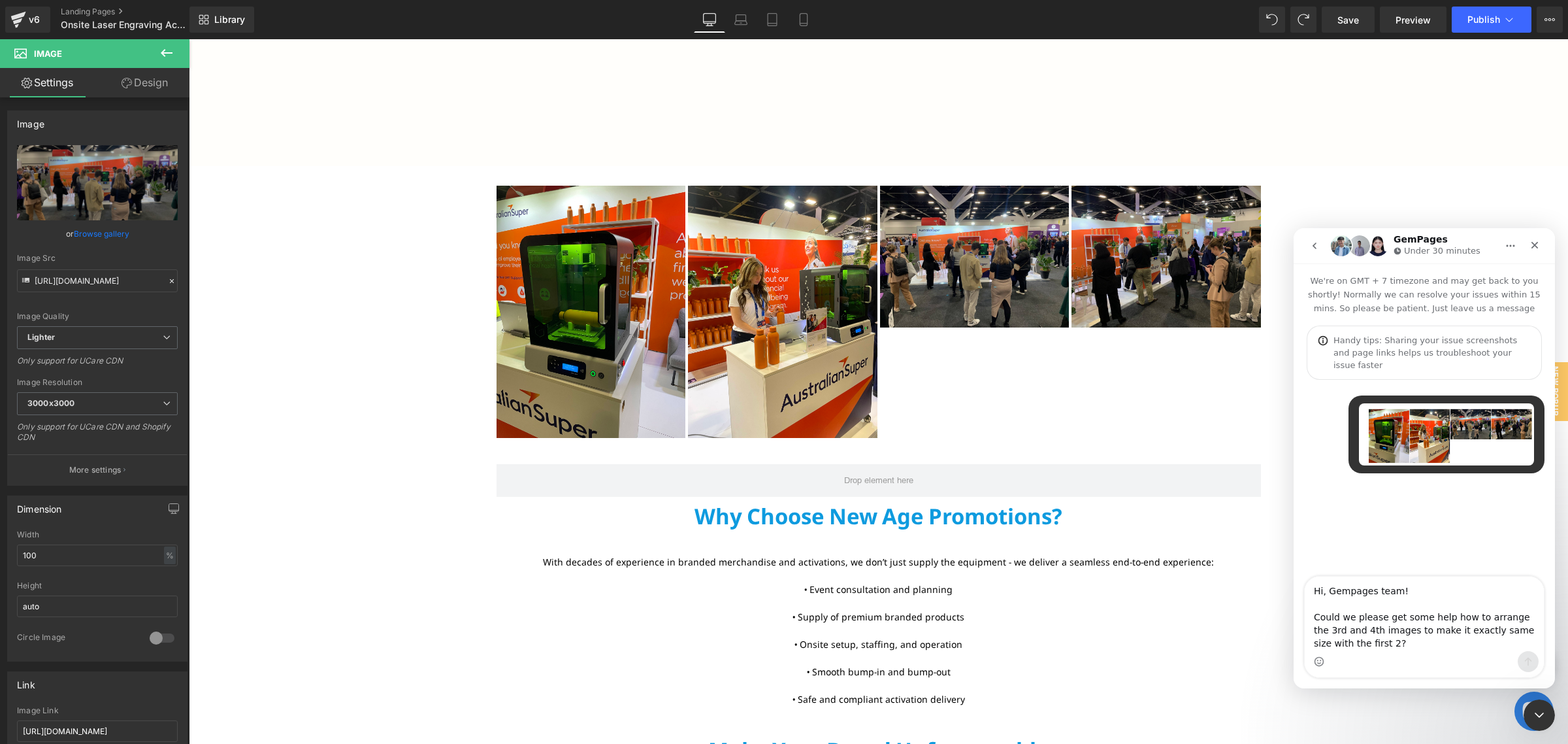
type textarea "Hi, Gempages team! Could we please get some help how to arrange the 3rd and 4th…"
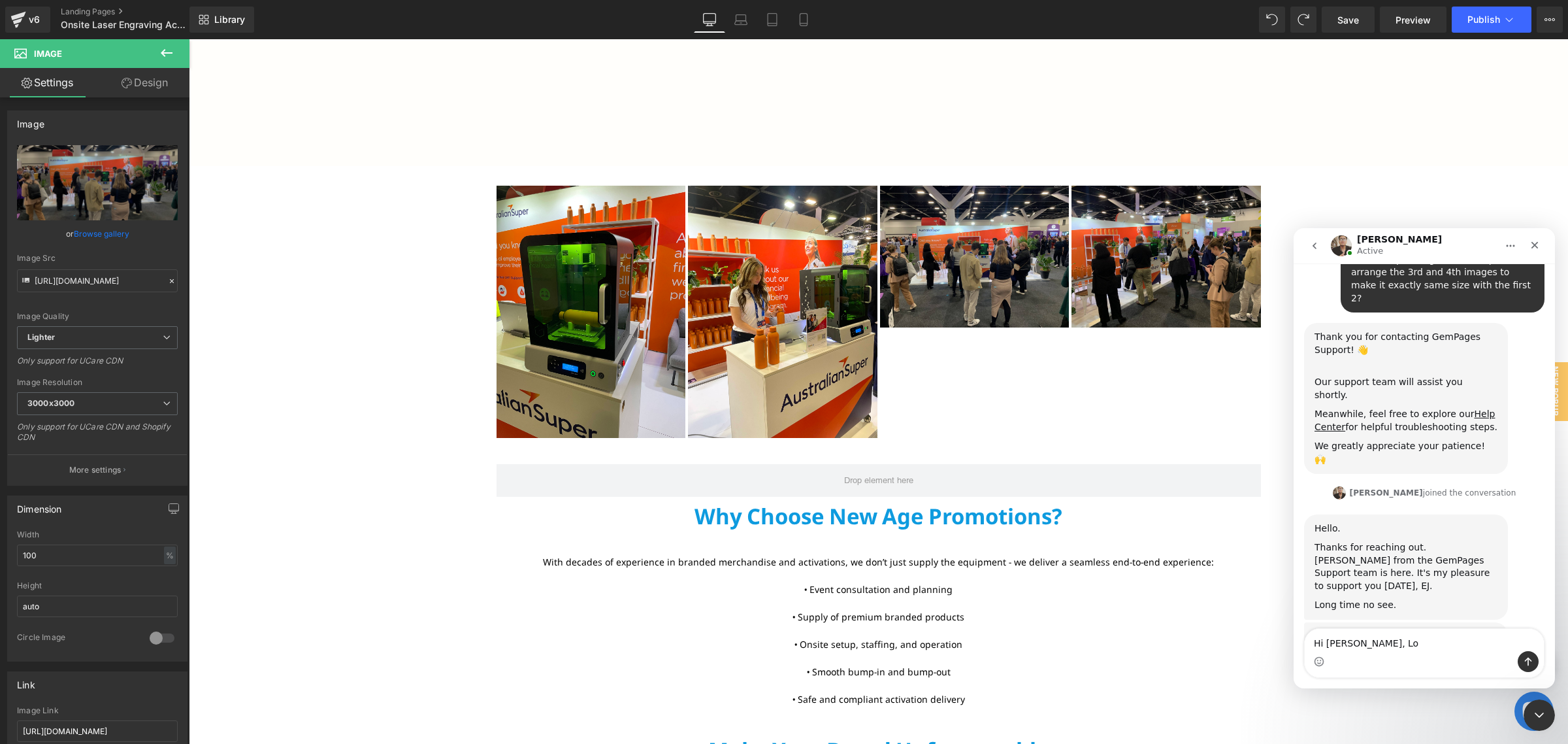
scroll to position [246, 0]
type textarea "Hi [PERSON_NAME], Long time no see!"
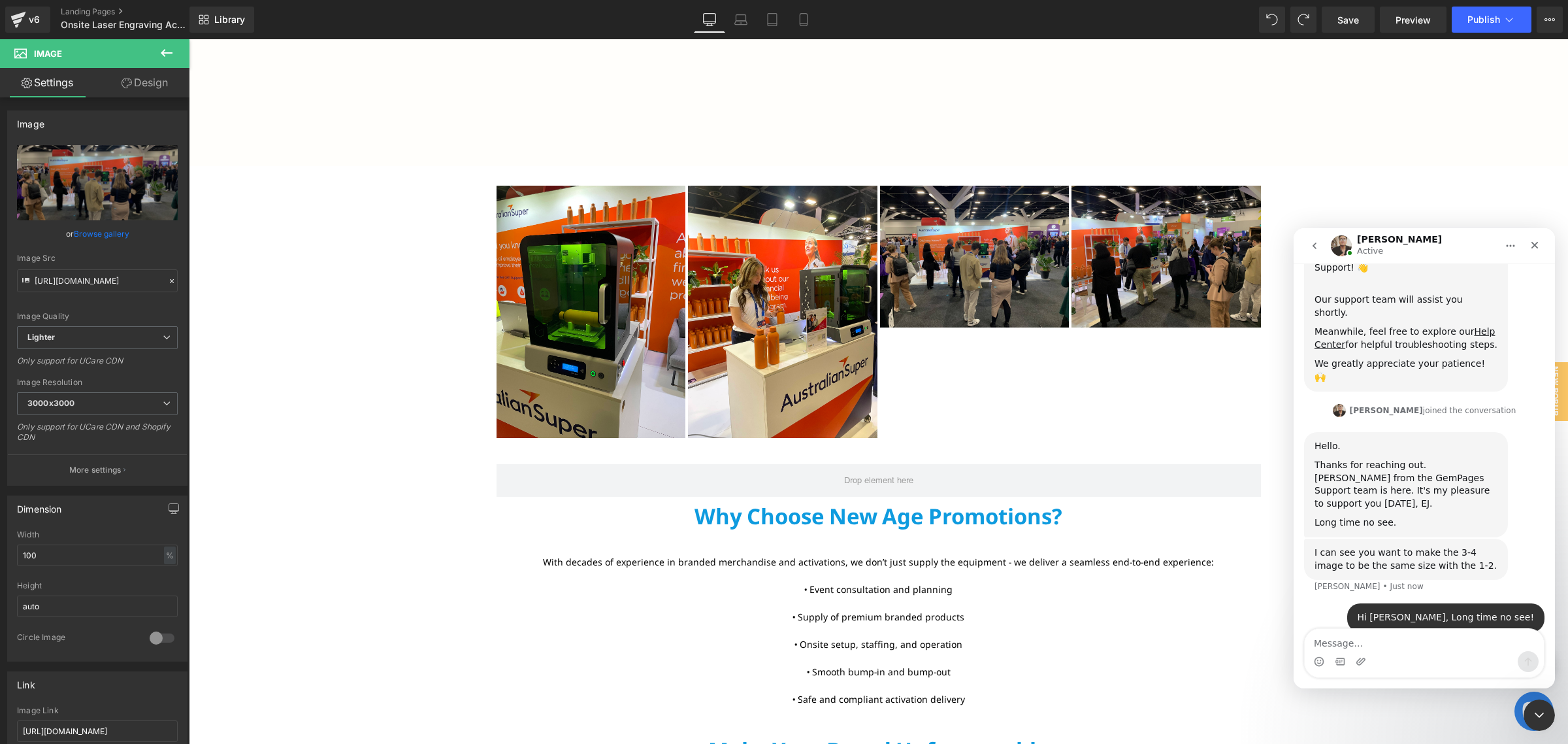
scroll to position [335, 0]
click at [649, 107] on div at bounding box center [784, 352] width 1568 height 705
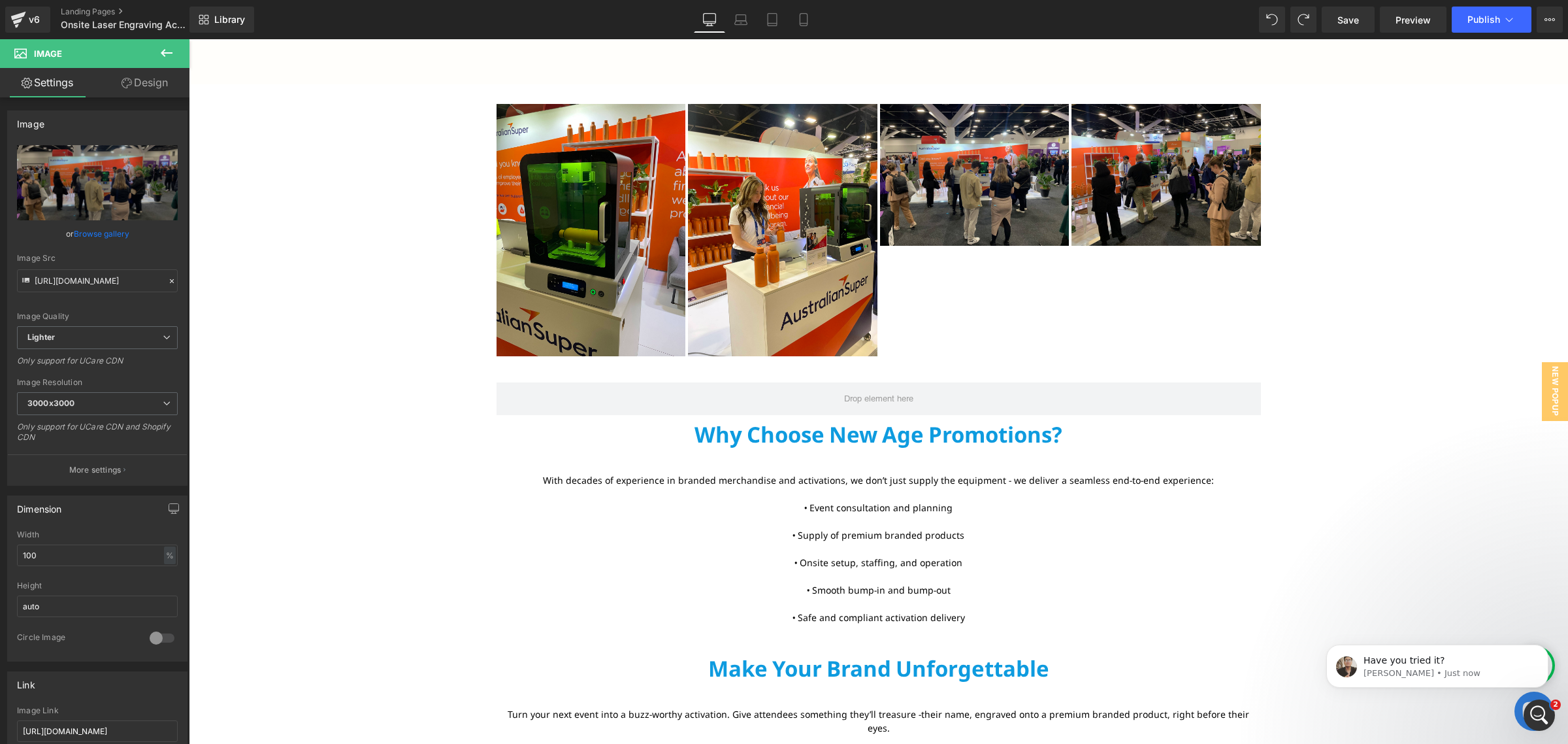
scroll to position [409, 0]
click at [1542, 724] on div "Open Intercom Messenger" at bounding box center [1538, 713] width 43 height 43
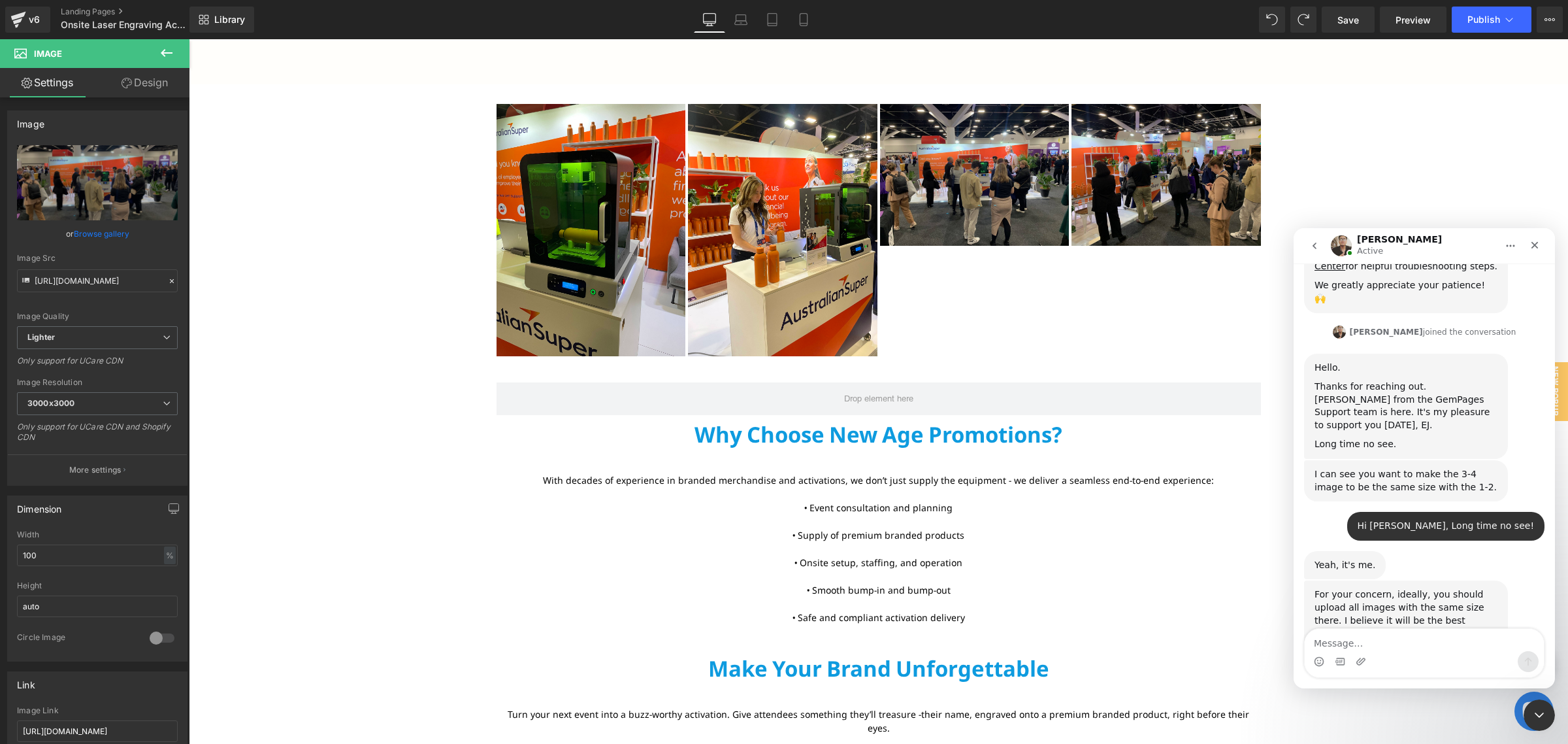
click at [1448, 648] on textarea "Message…" at bounding box center [1424, 640] width 239 height 22
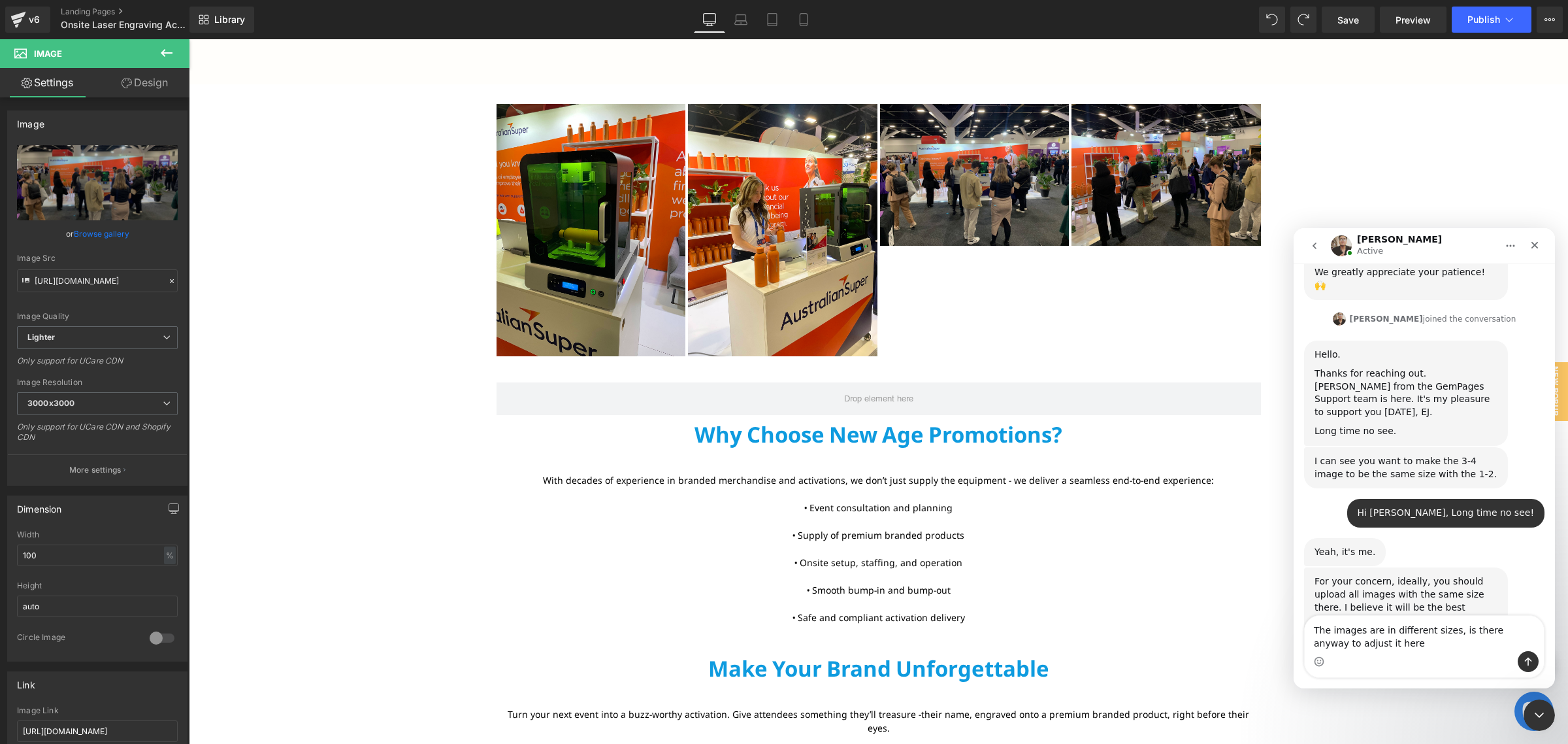
type textarea "The images are in different sizes, is there anyway to adjust it here?"
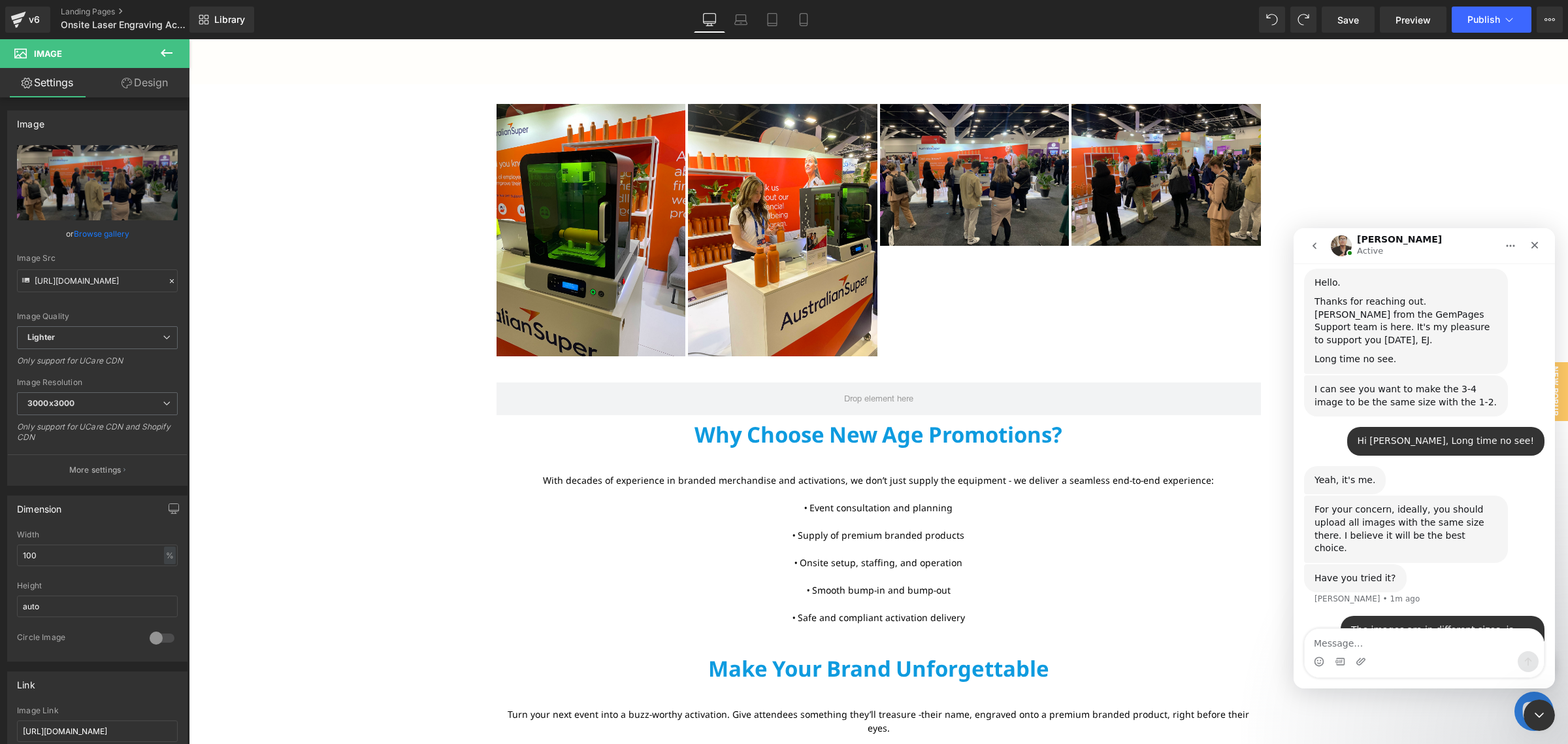
scroll to position [511, 0]
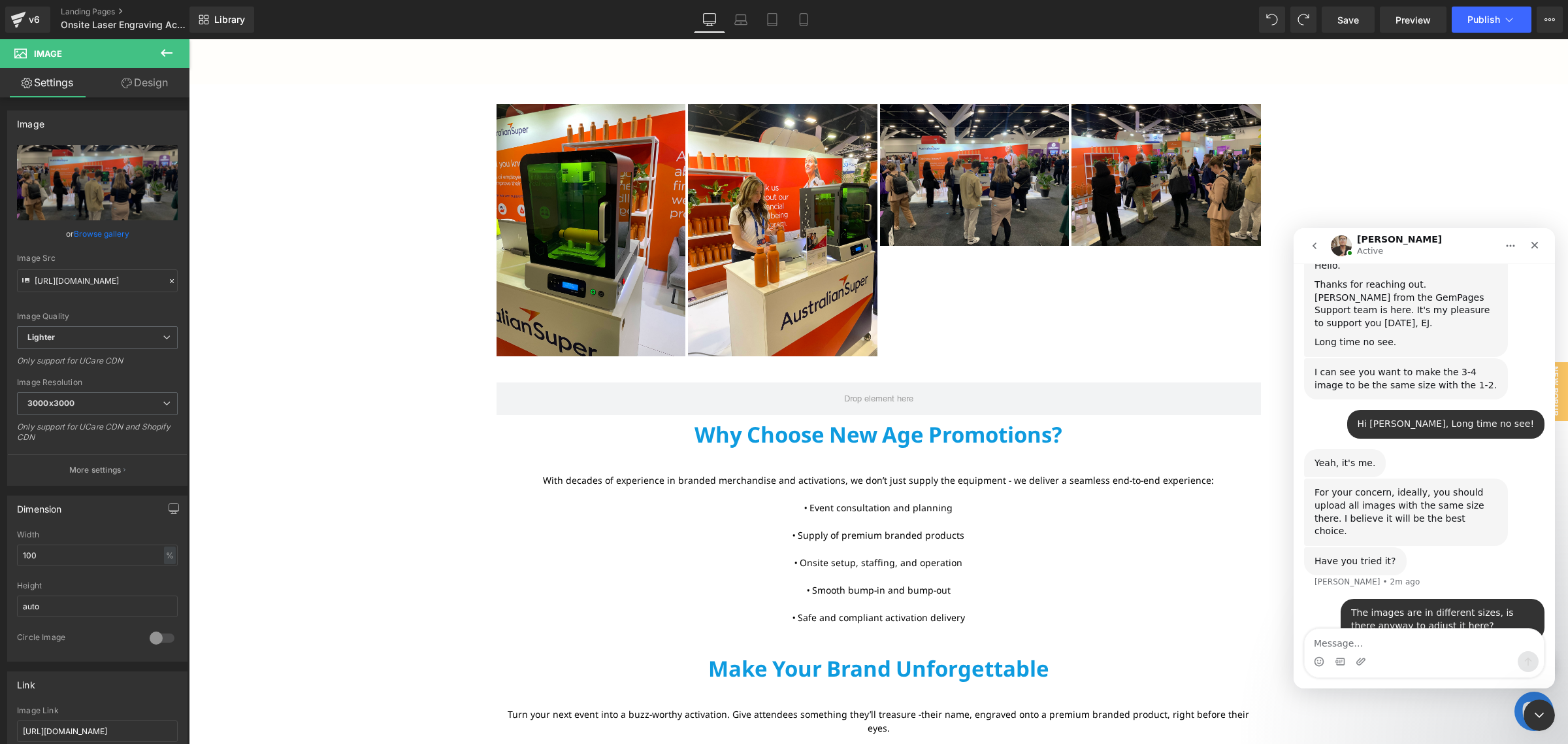
click at [1321, 136] on div at bounding box center [784, 352] width 1568 height 705
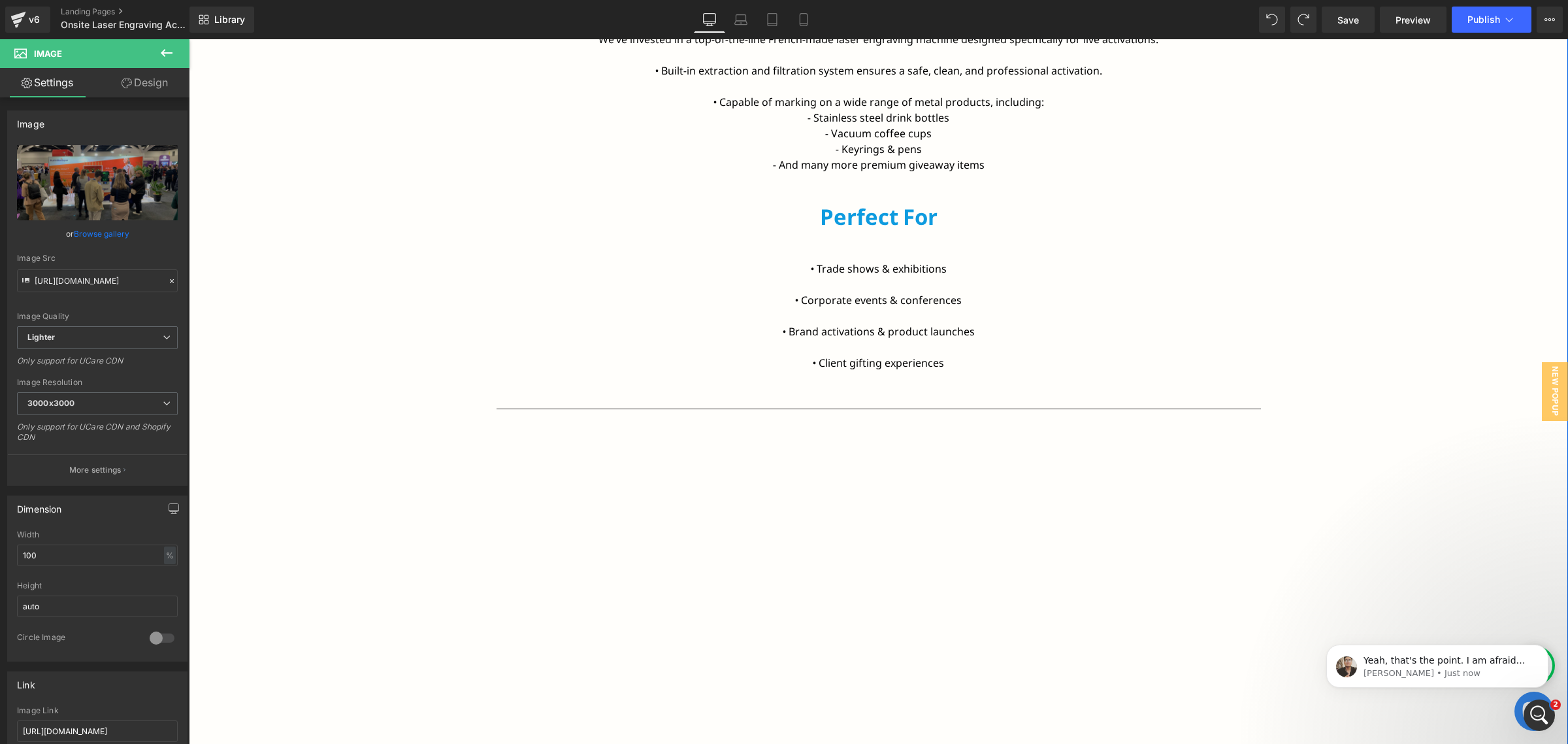
scroll to position [1389, 0]
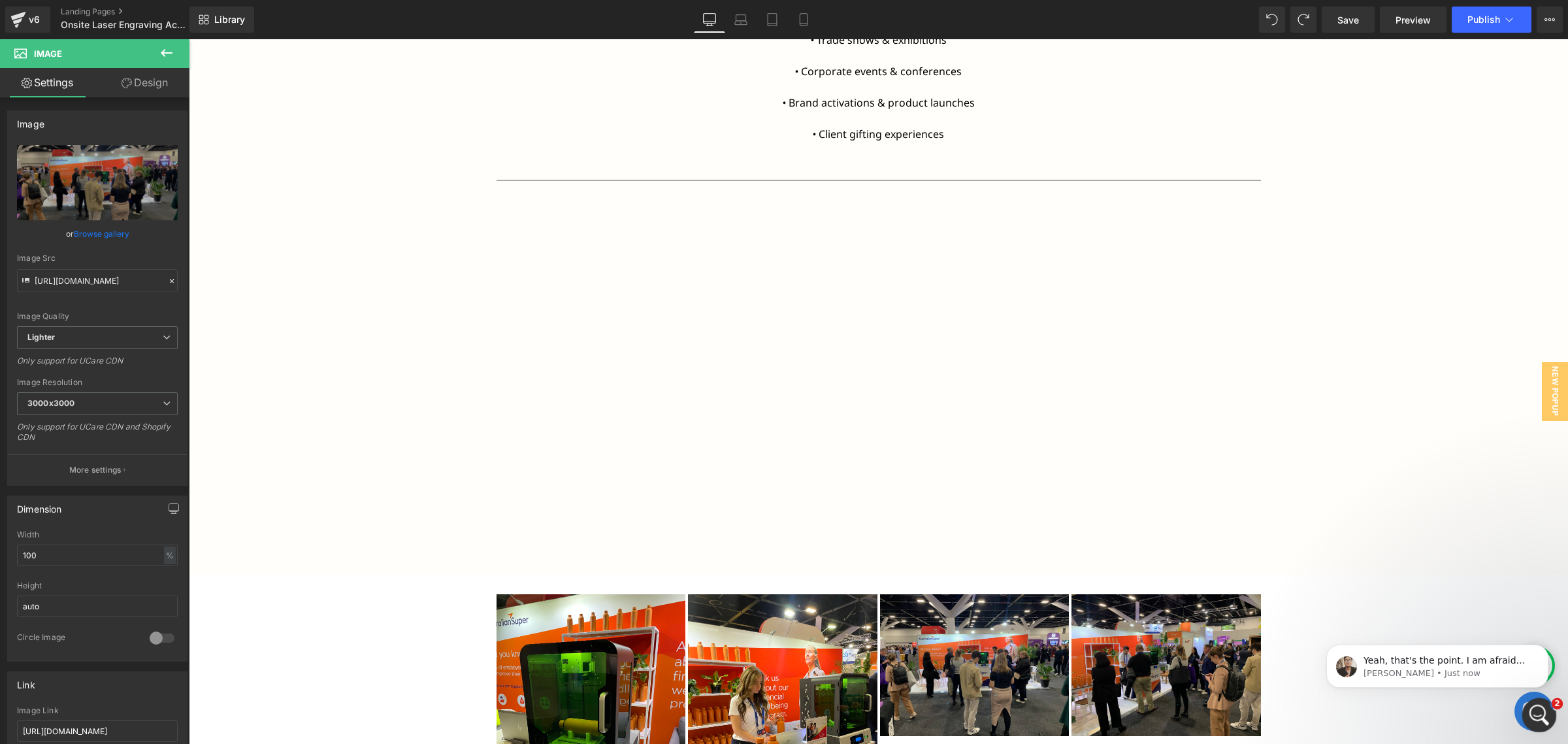
click at [1525, 714] on div "Open Intercom Messenger" at bounding box center [1538, 713] width 43 height 43
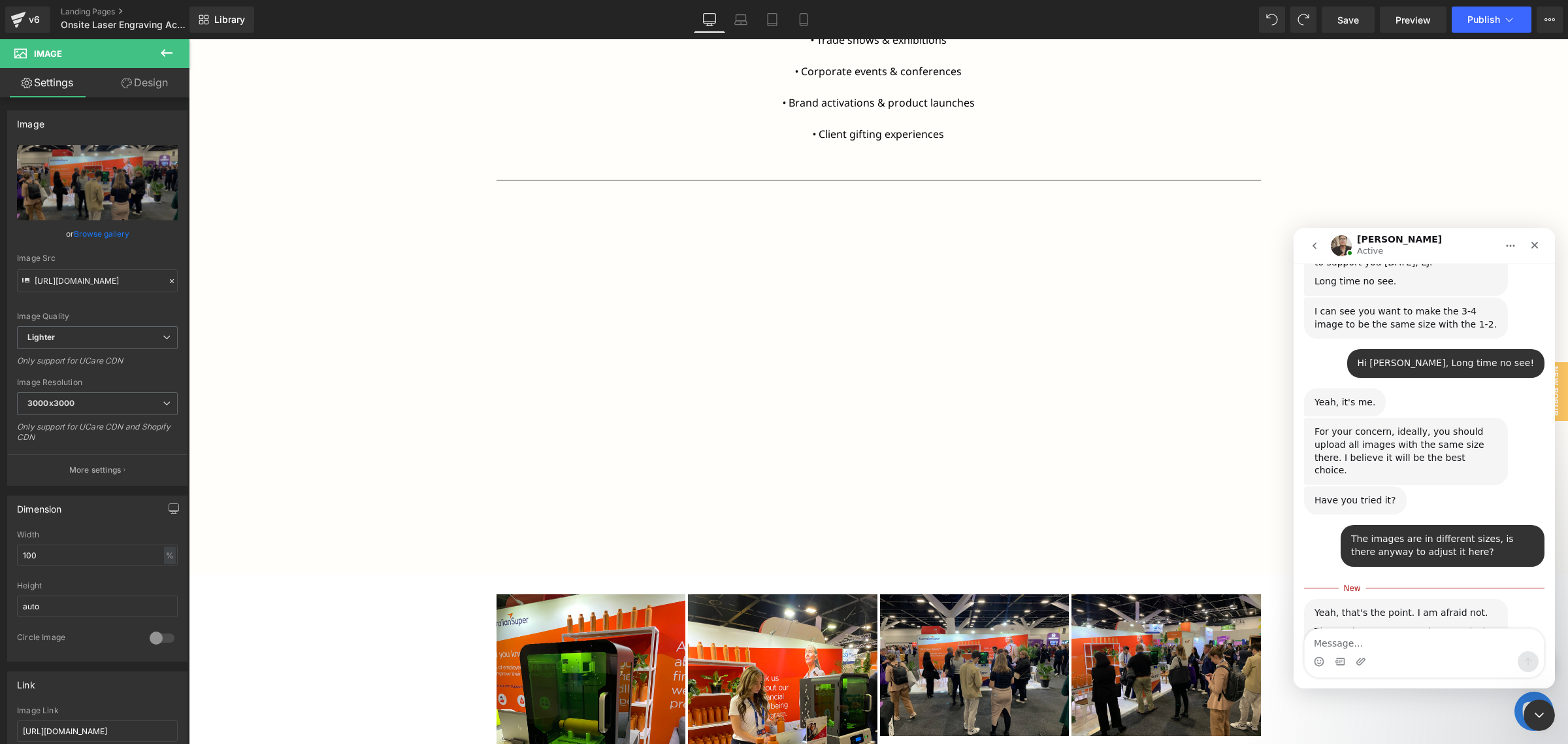
scroll to position [585, 0]
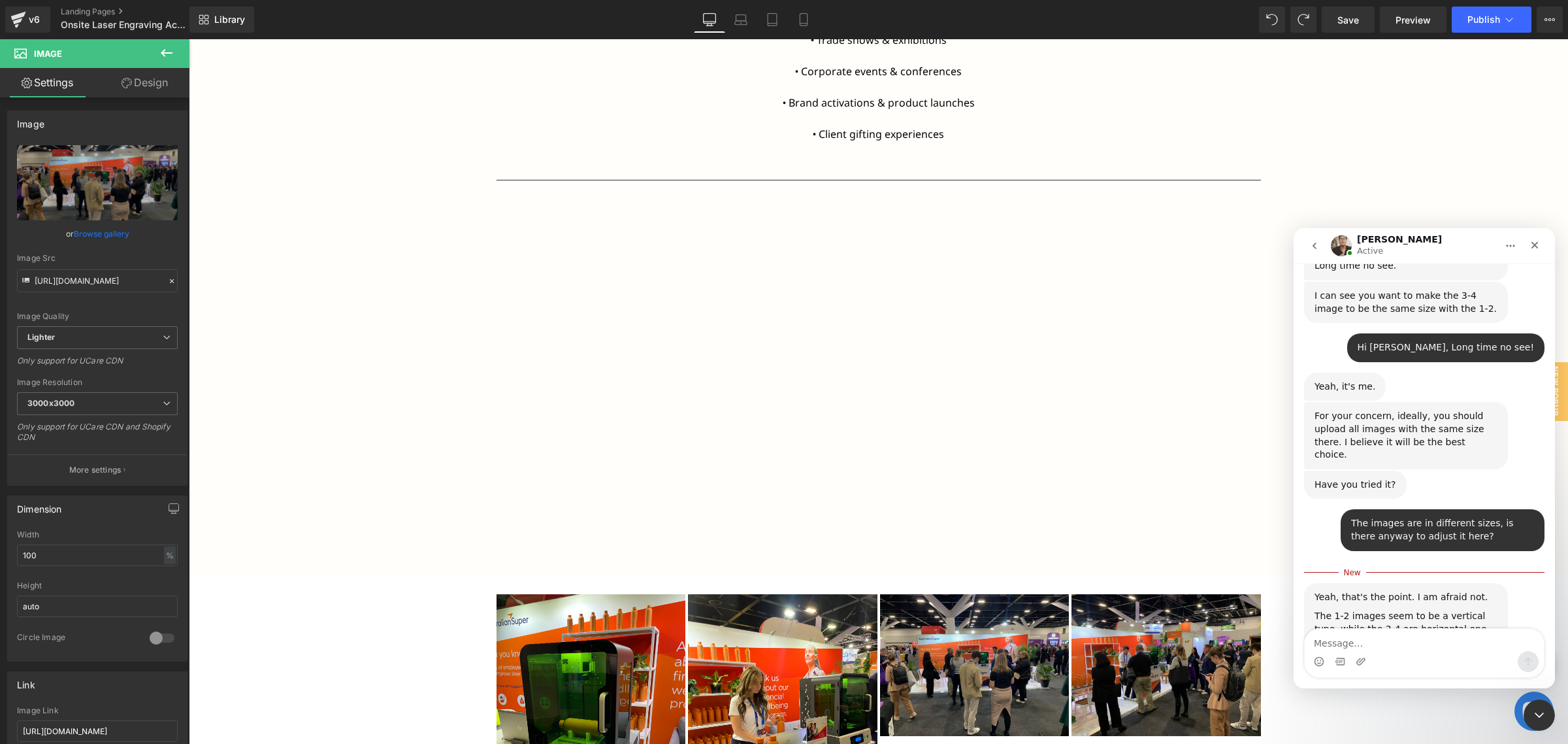
click at [978, 546] on div at bounding box center [784, 352] width 1568 height 705
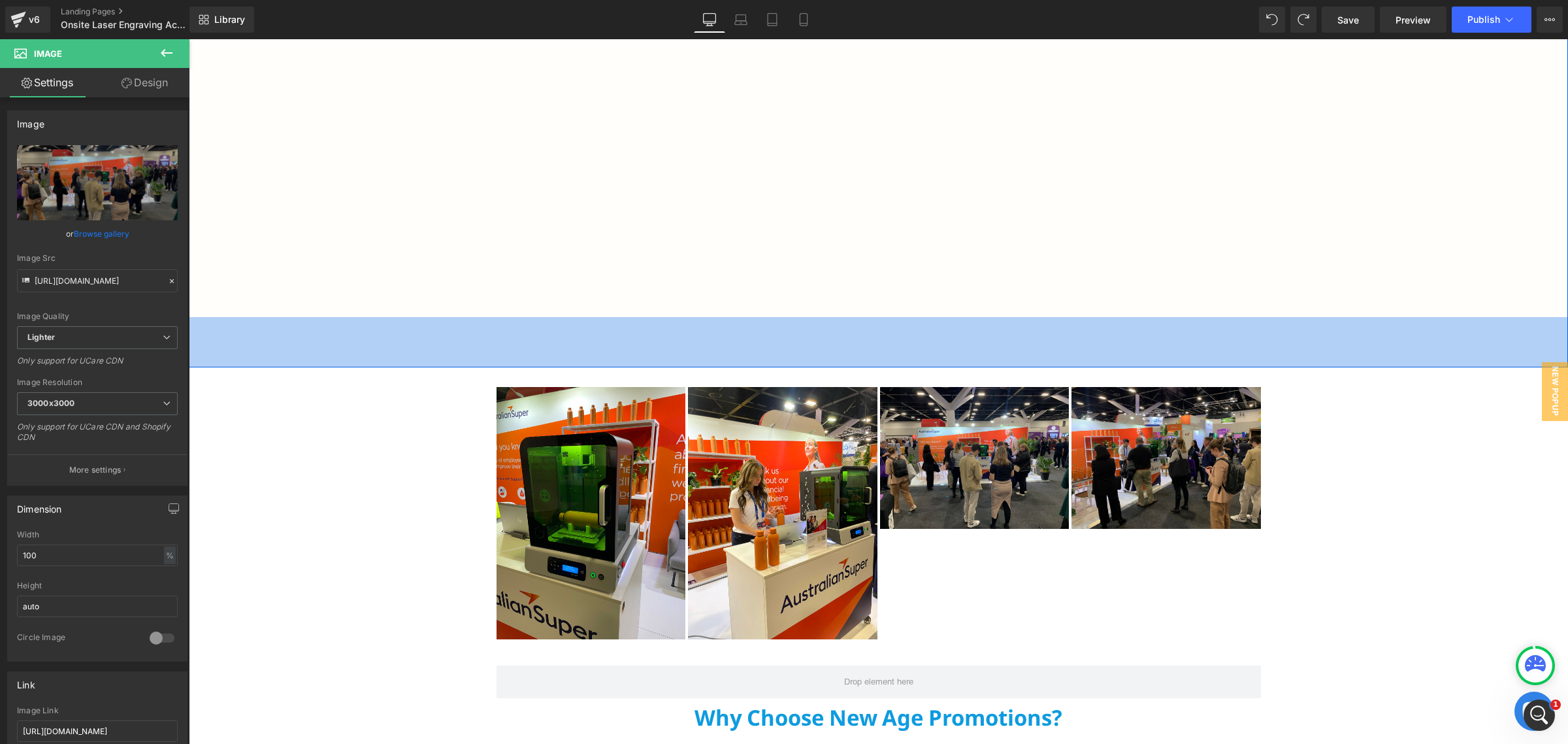
scroll to position [1633, 0]
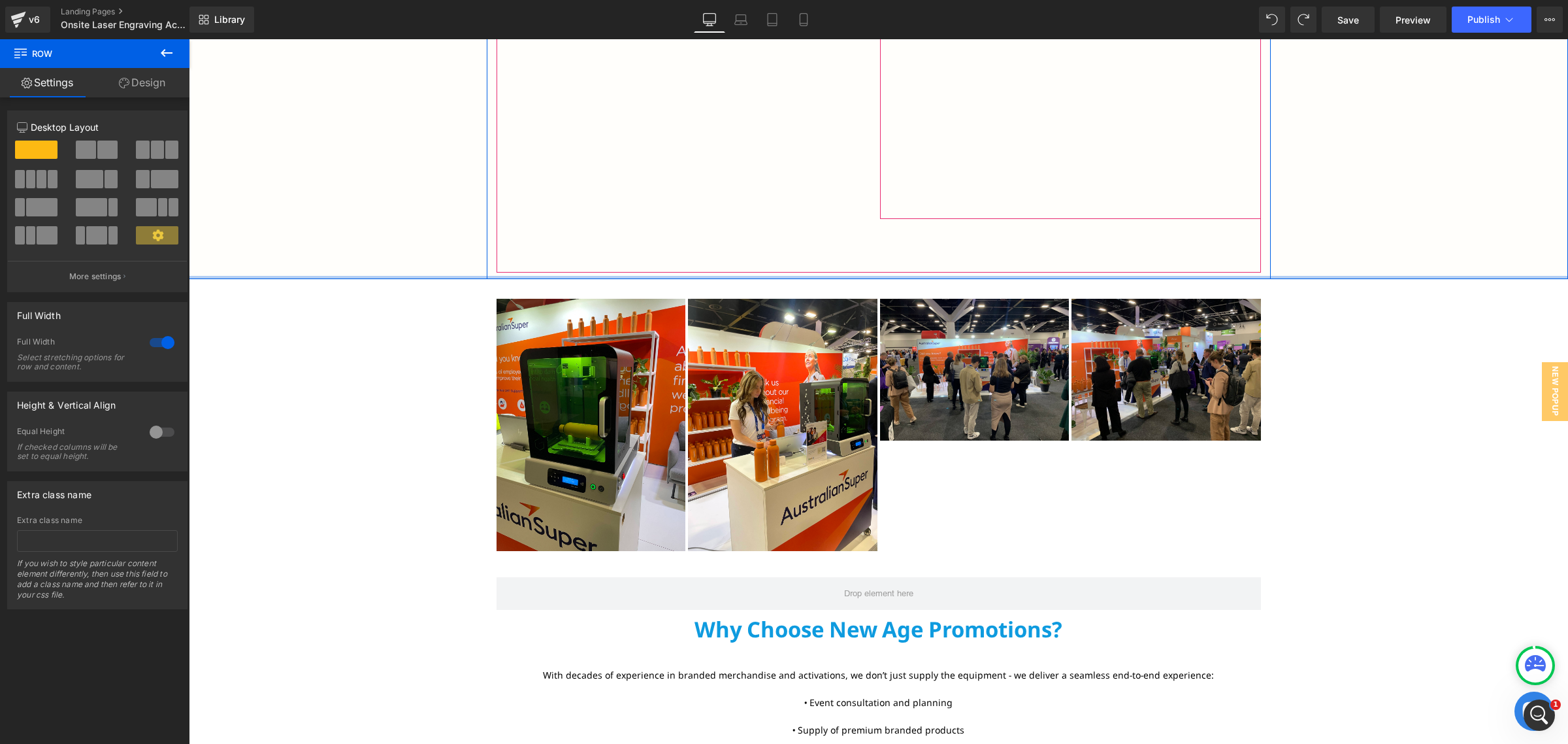
drag, startPoint x: 954, startPoint y: 285, endPoint x: 985, endPoint y: 213, distance: 78.4
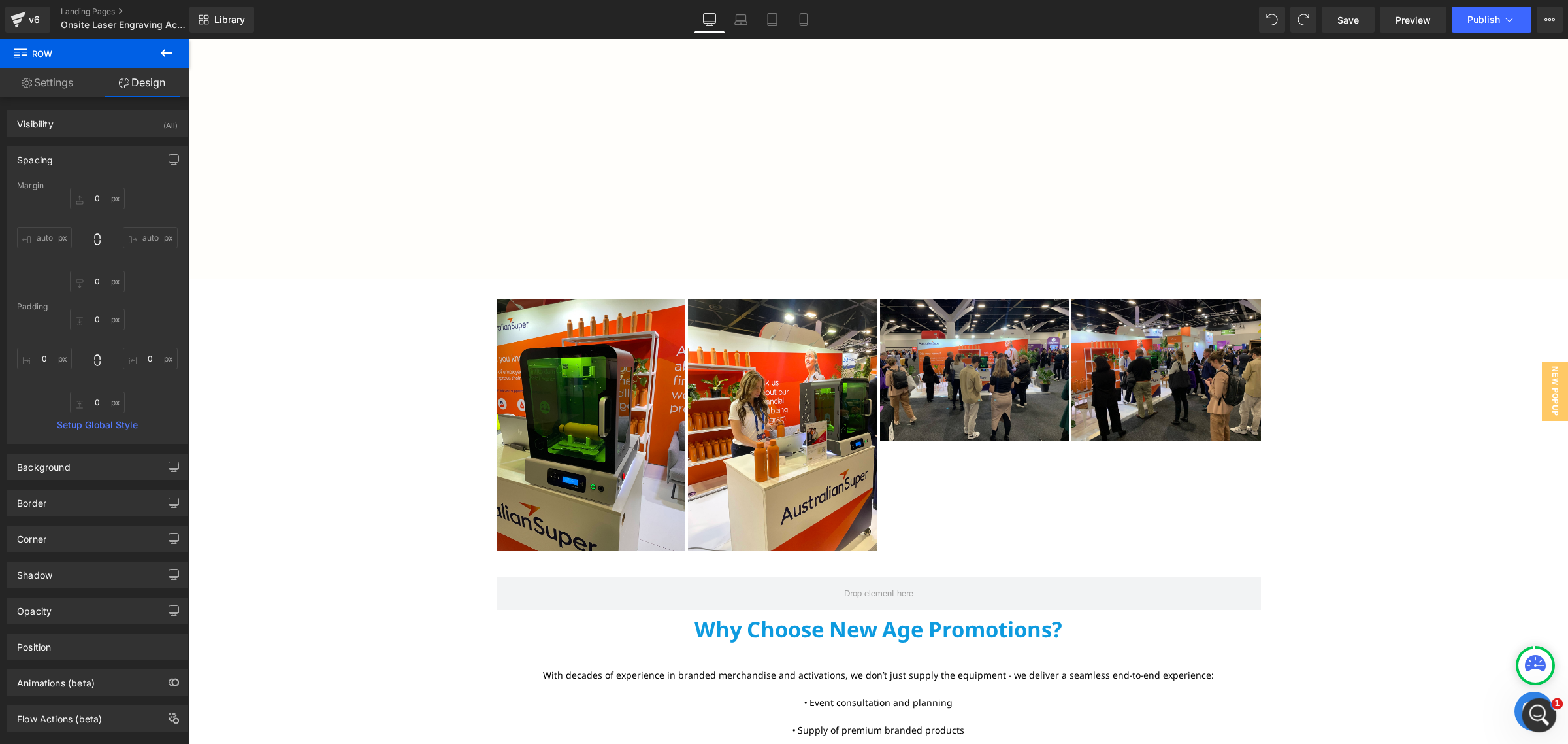
click at [1531, 713] on icon "Open Intercom Messenger" at bounding box center [1538, 713] width 21 height 21
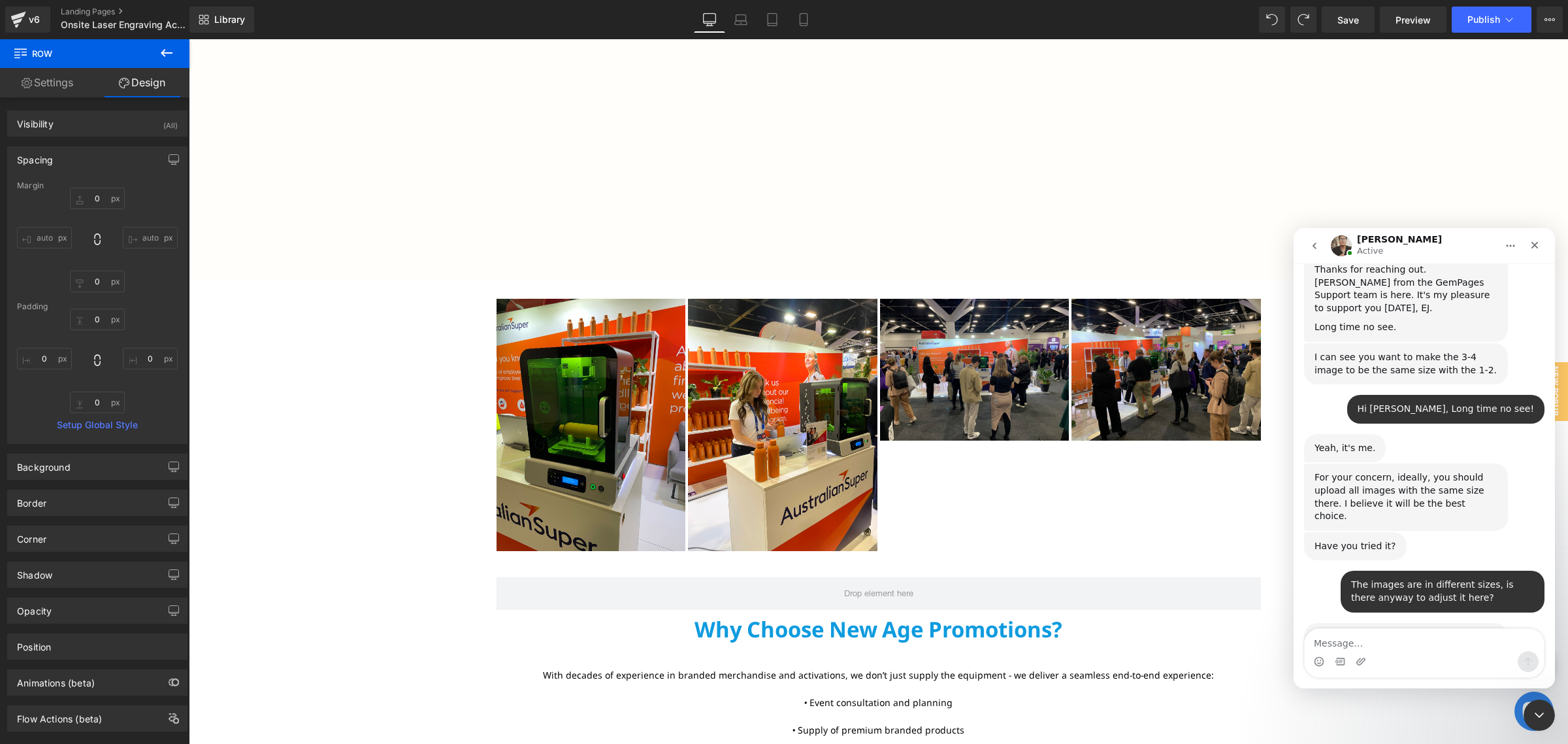
scroll to position [564, 0]
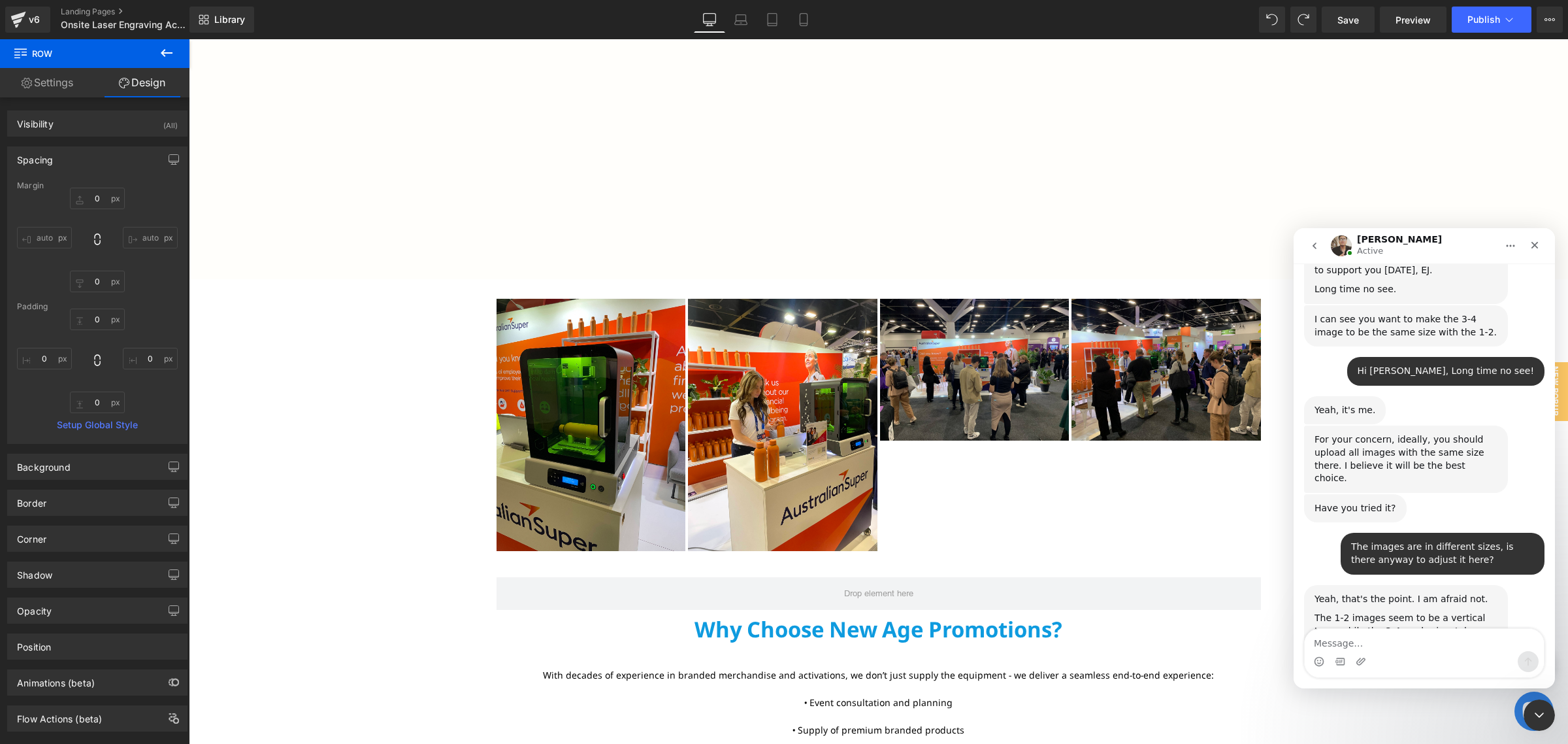
click at [1390, 637] on textarea "Message…" at bounding box center [1424, 640] width 239 height 22
type textarea "O"
type textarea "I see, thanks [PERSON_NAME]!"
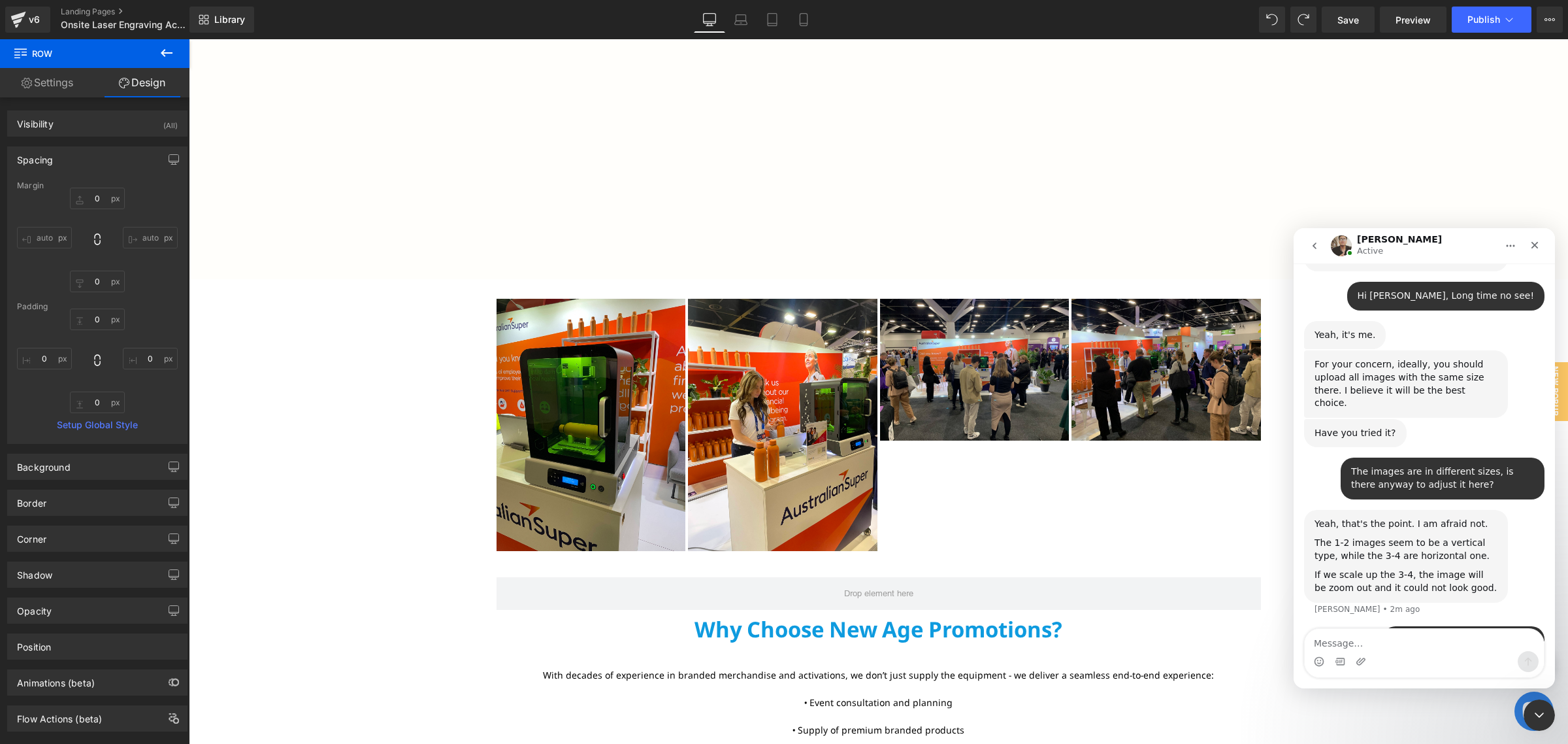
scroll to position [653, 0]
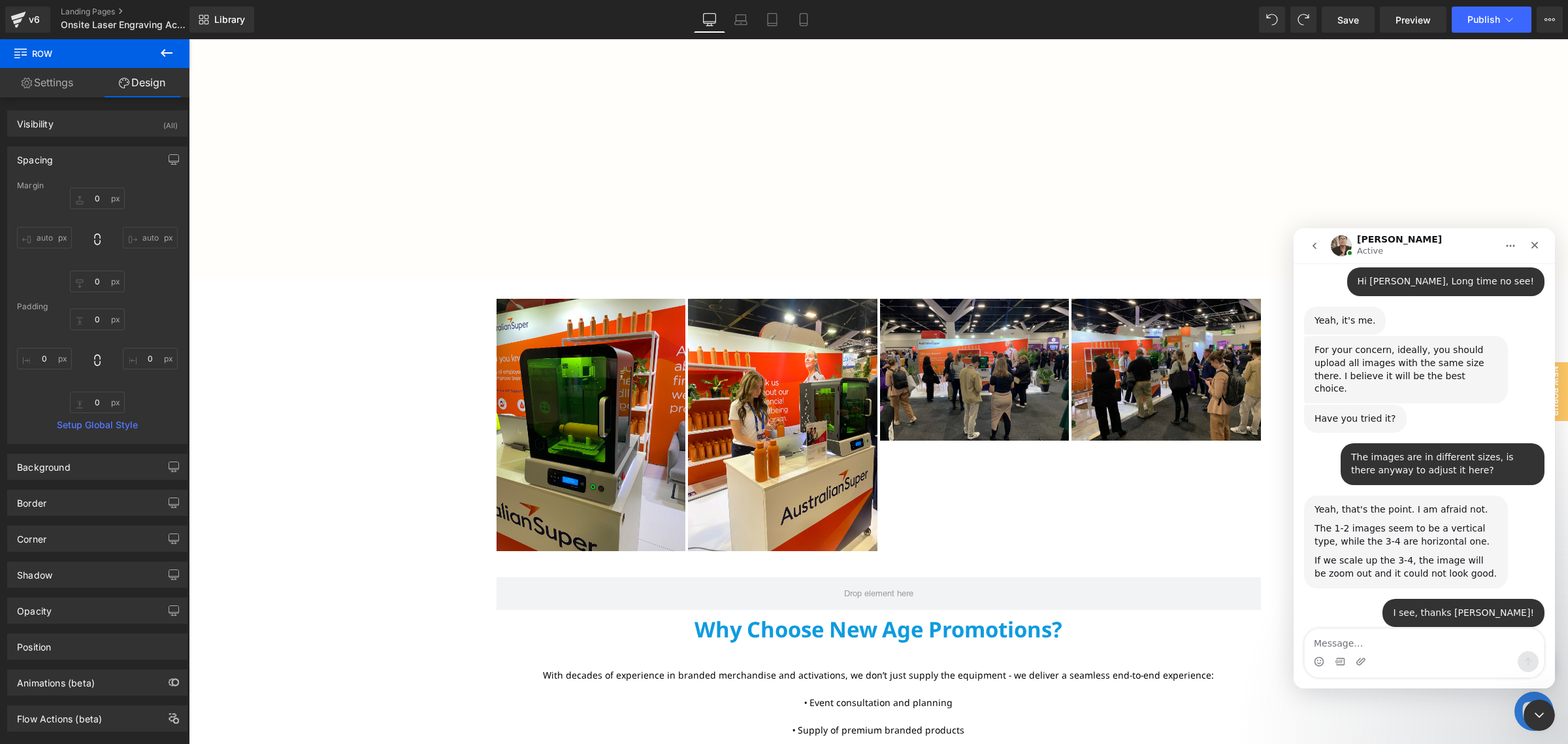
click at [954, 377] on div at bounding box center [784, 352] width 1568 height 705
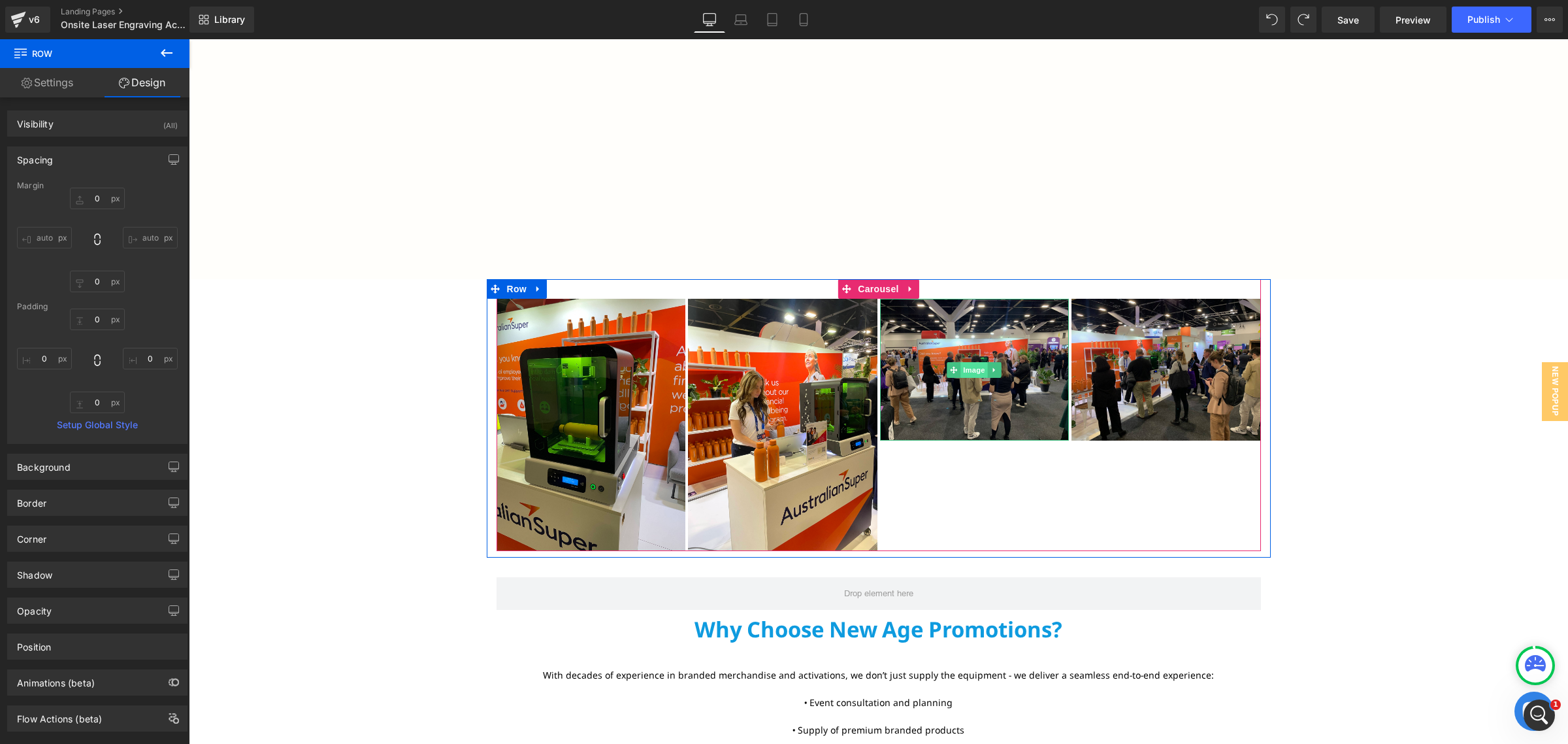
scroll to position [655, 0]
click at [968, 373] on span "Image" at bounding box center [974, 370] width 28 height 16
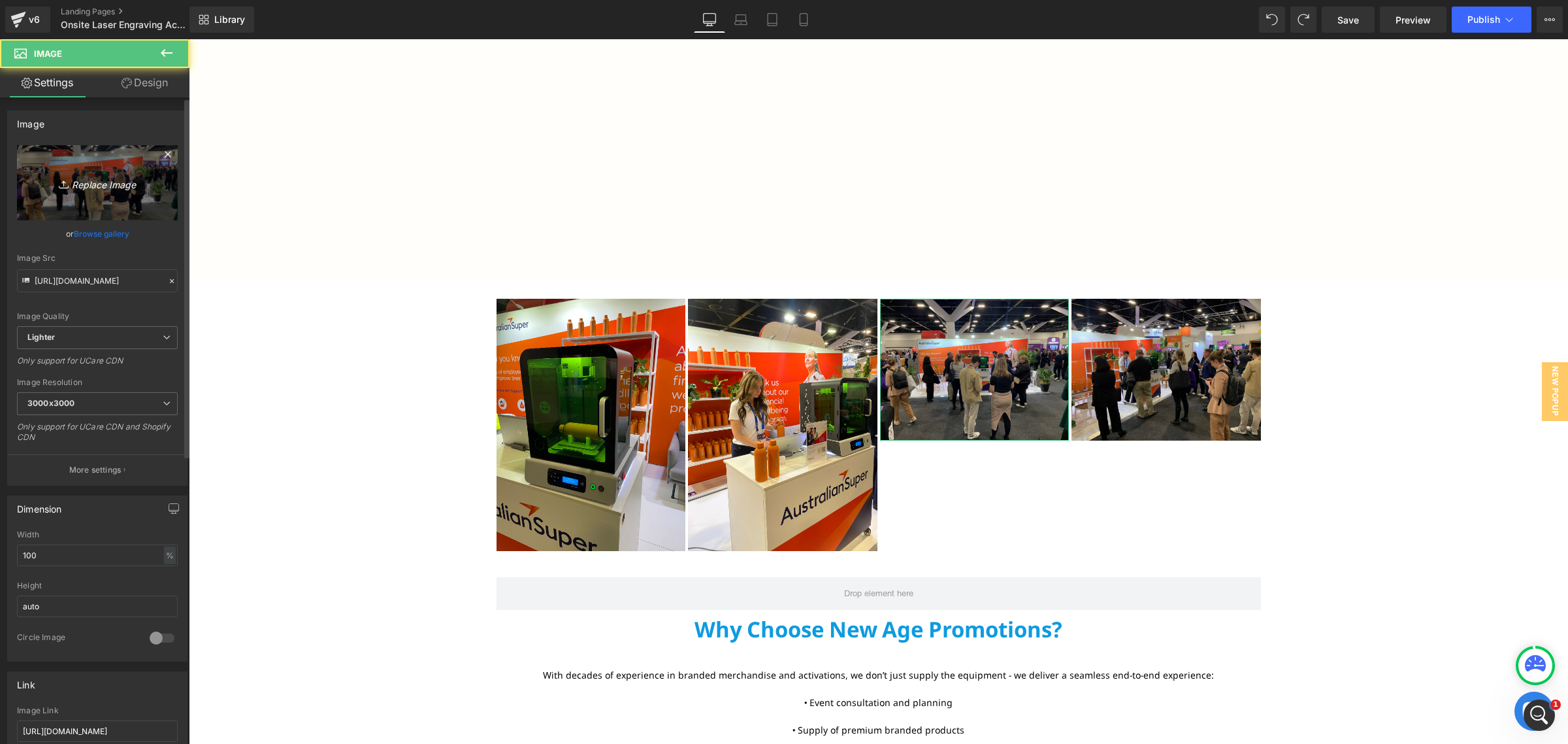
click at [89, 173] on link "Replace Image" at bounding box center [98, 182] width 161 height 75
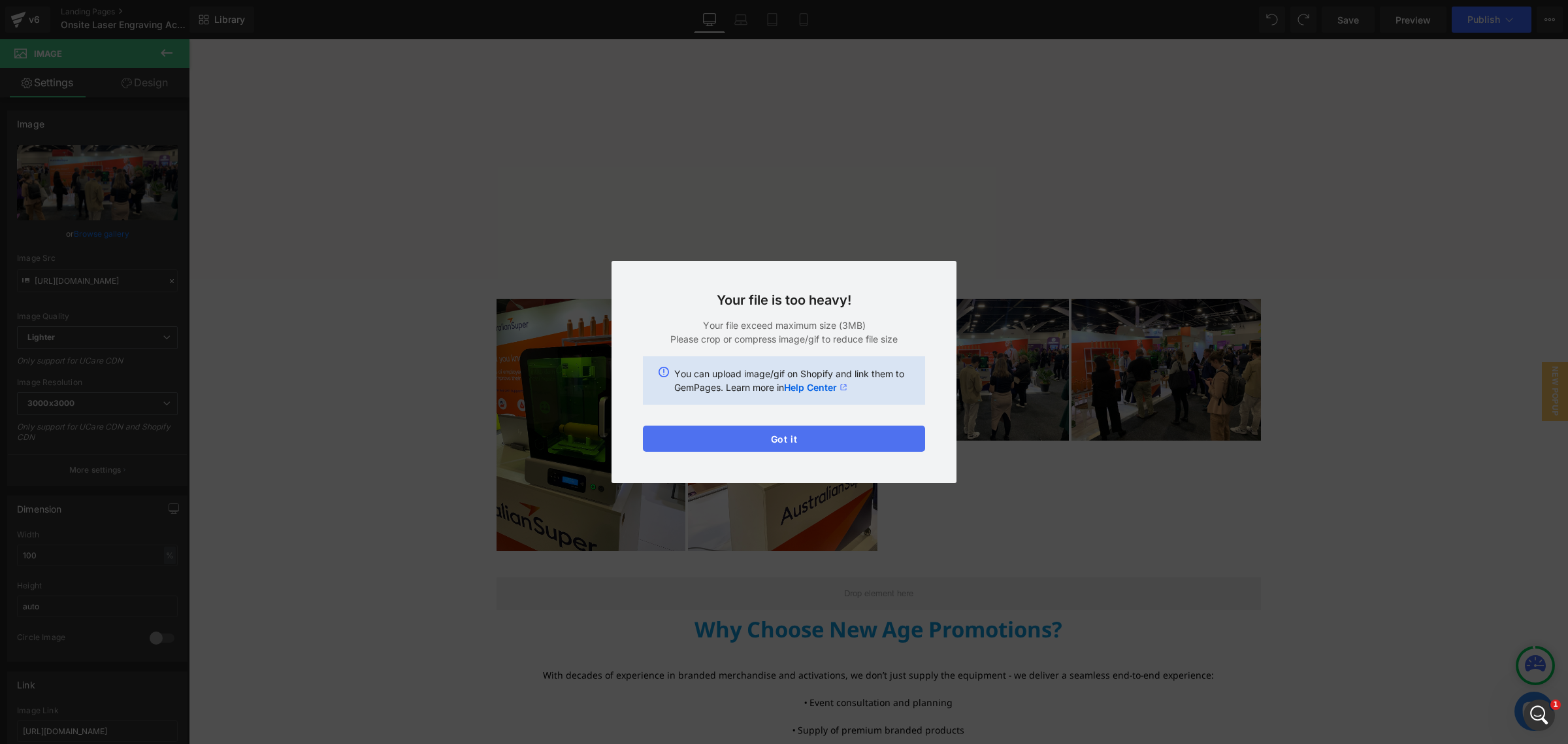
click at [893, 438] on button "Got it" at bounding box center [784, 439] width 283 height 26
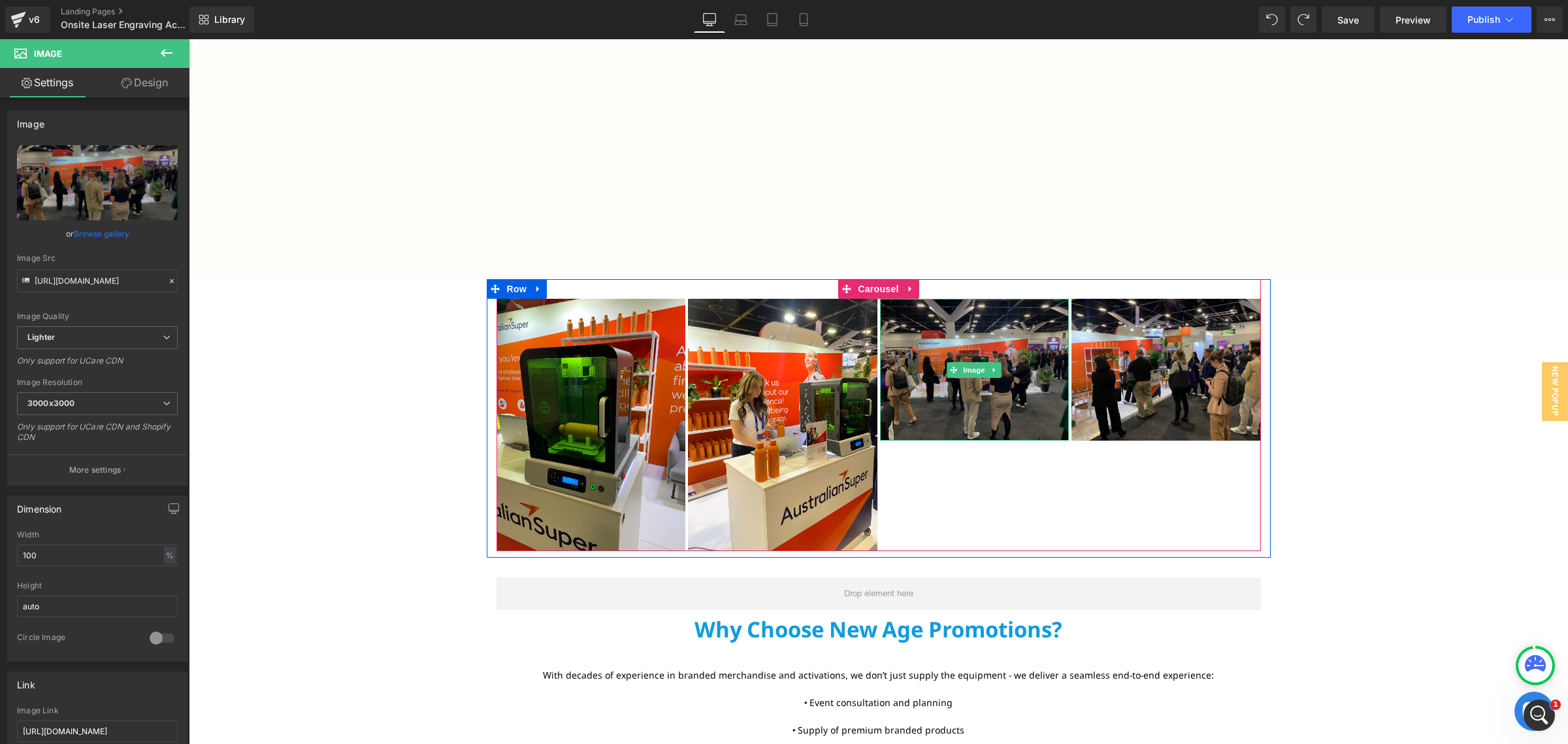
click at [963, 351] on img at bounding box center [975, 369] width 190 height 142
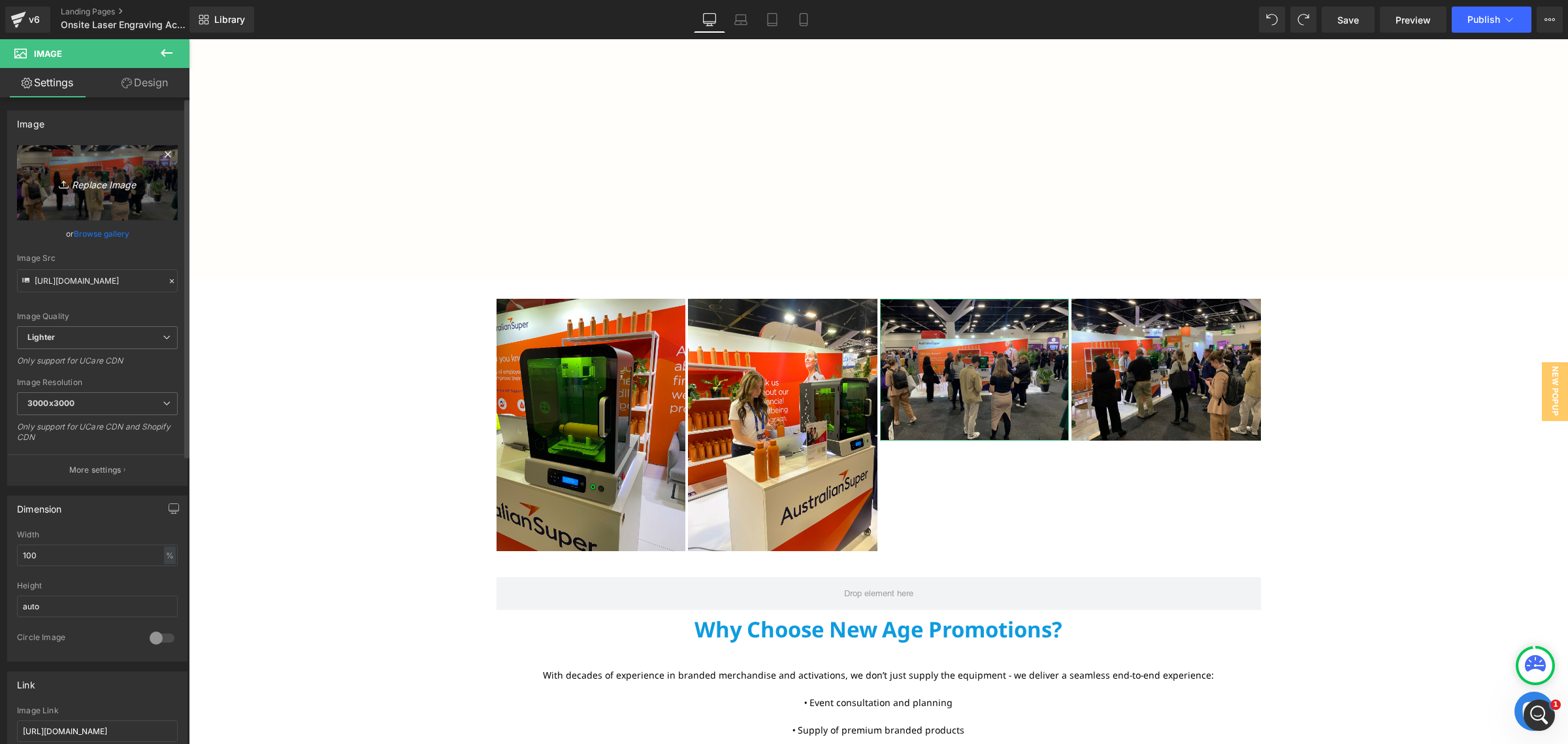
click at [89, 185] on icon "Replace Image" at bounding box center [97, 183] width 105 height 17
click at [167, 154] on icon at bounding box center [168, 154] width 16 height 16
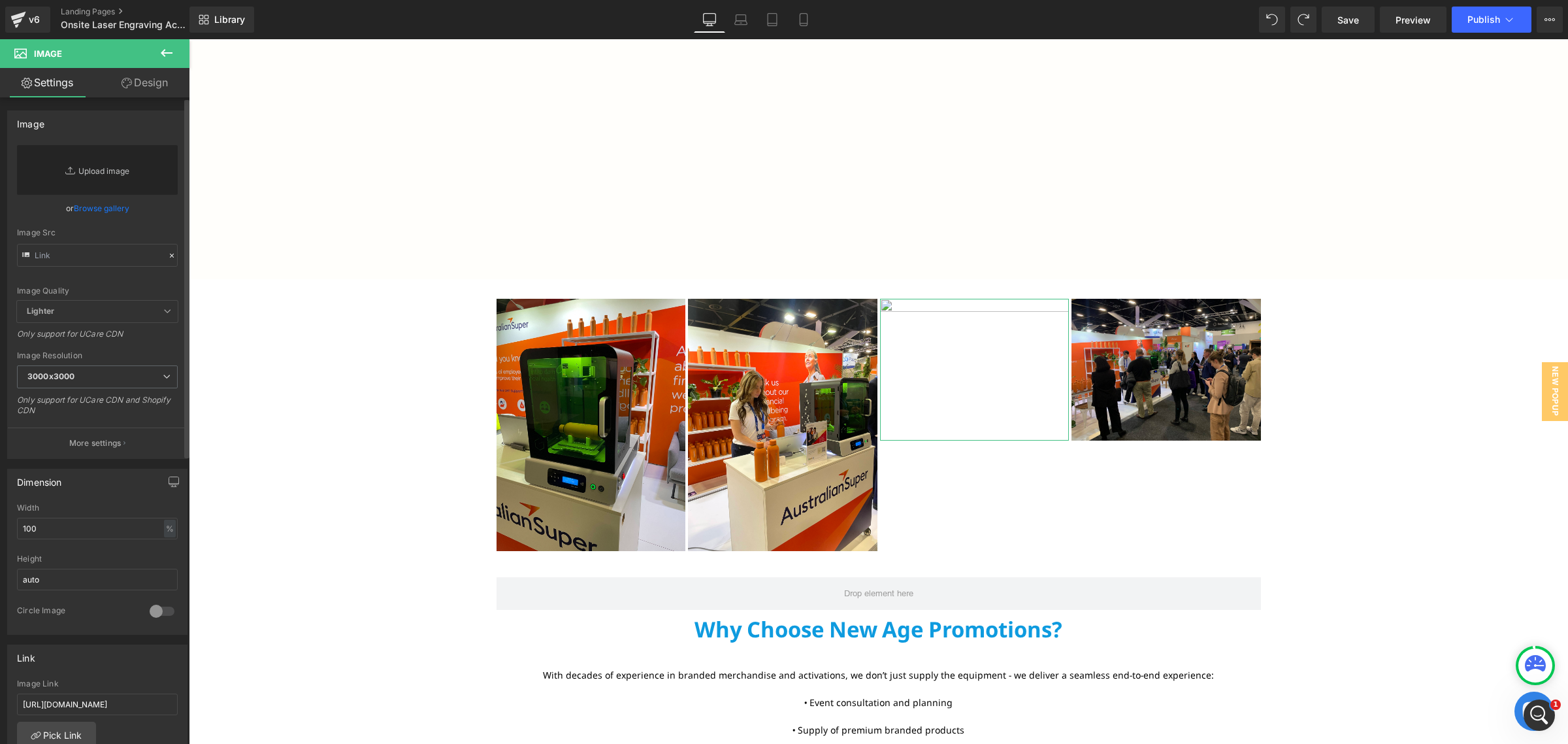
click at [112, 163] on link "Replace Image" at bounding box center [98, 170] width 161 height 50
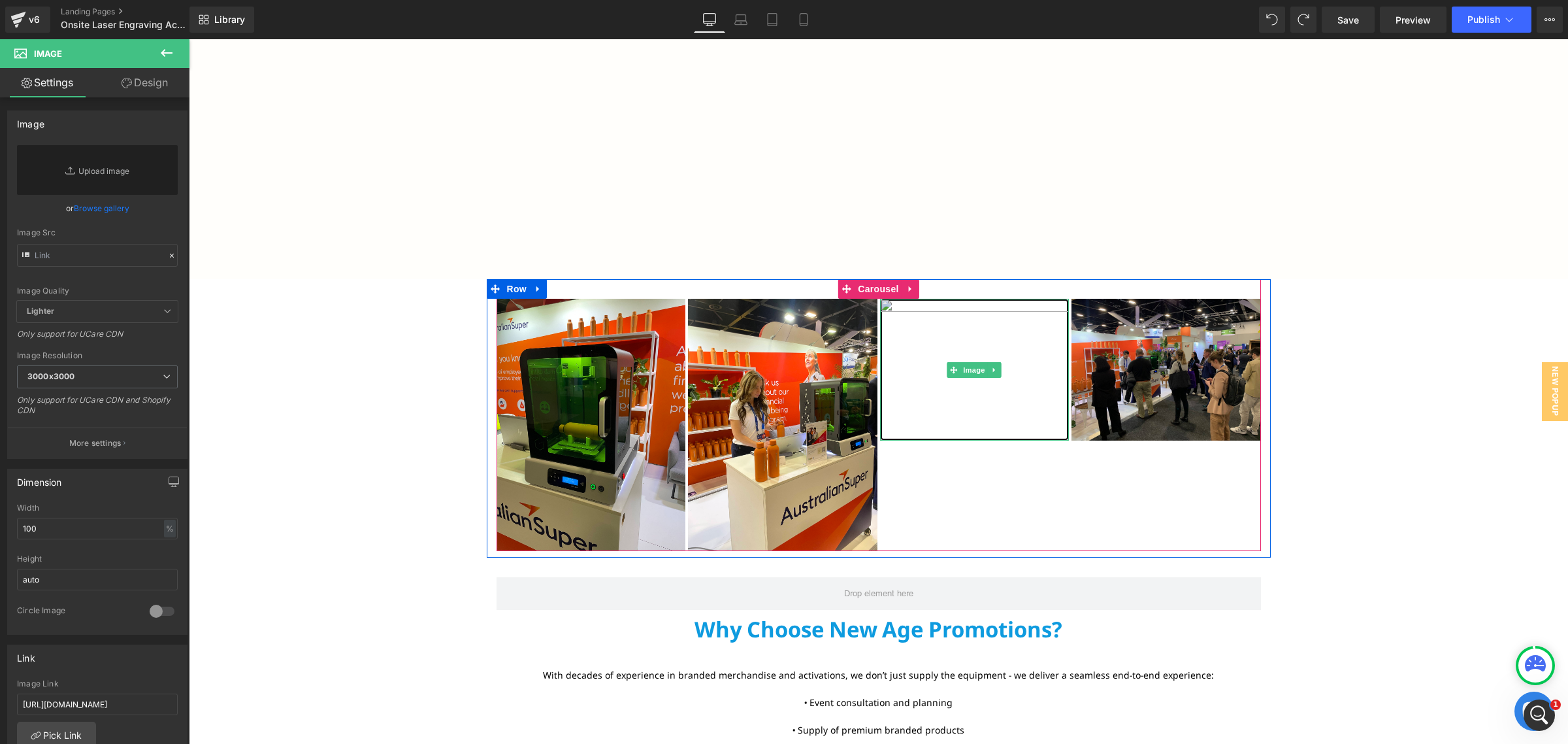
click at [971, 354] on img at bounding box center [975, 369] width 190 height 142
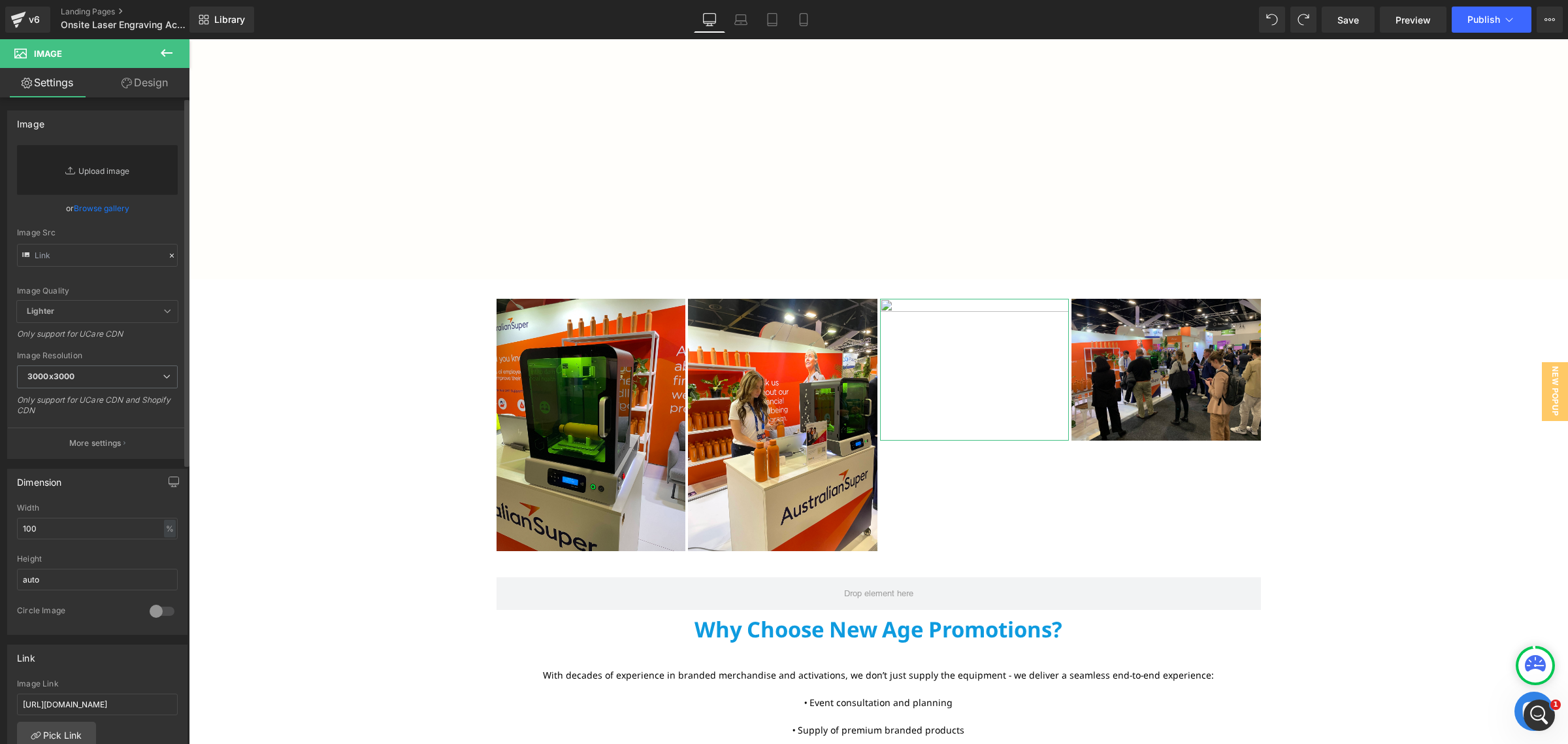
click at [119, 173] on link "Replace Image" at bounding box center [98, 170] width 161 height 50
click at [109, 201] on link "Browse gallery" at bounding box center [102, 208] width 55 height 23
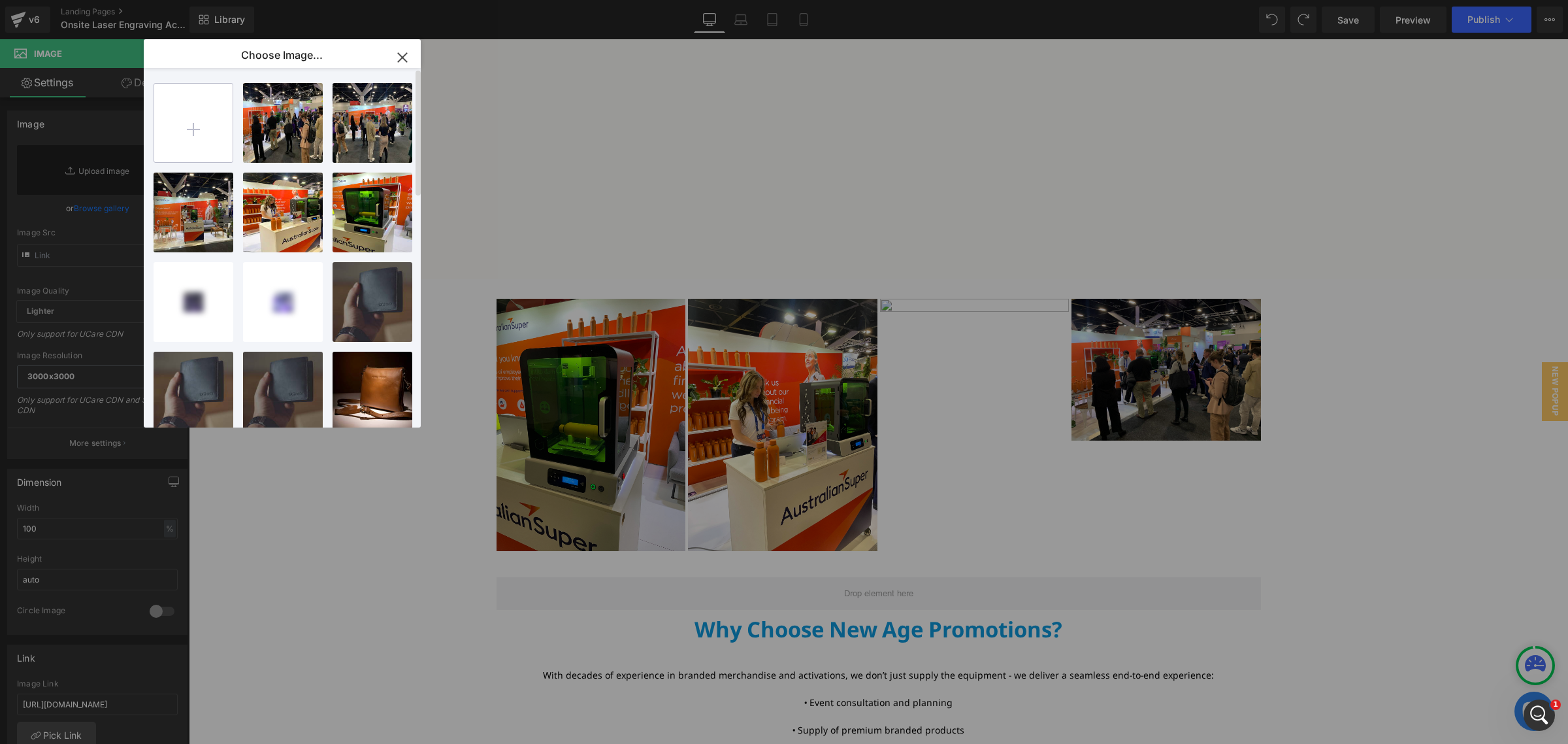
click at [214, 120] on input "file" at bounding box center [193, 123] width 78 height 78
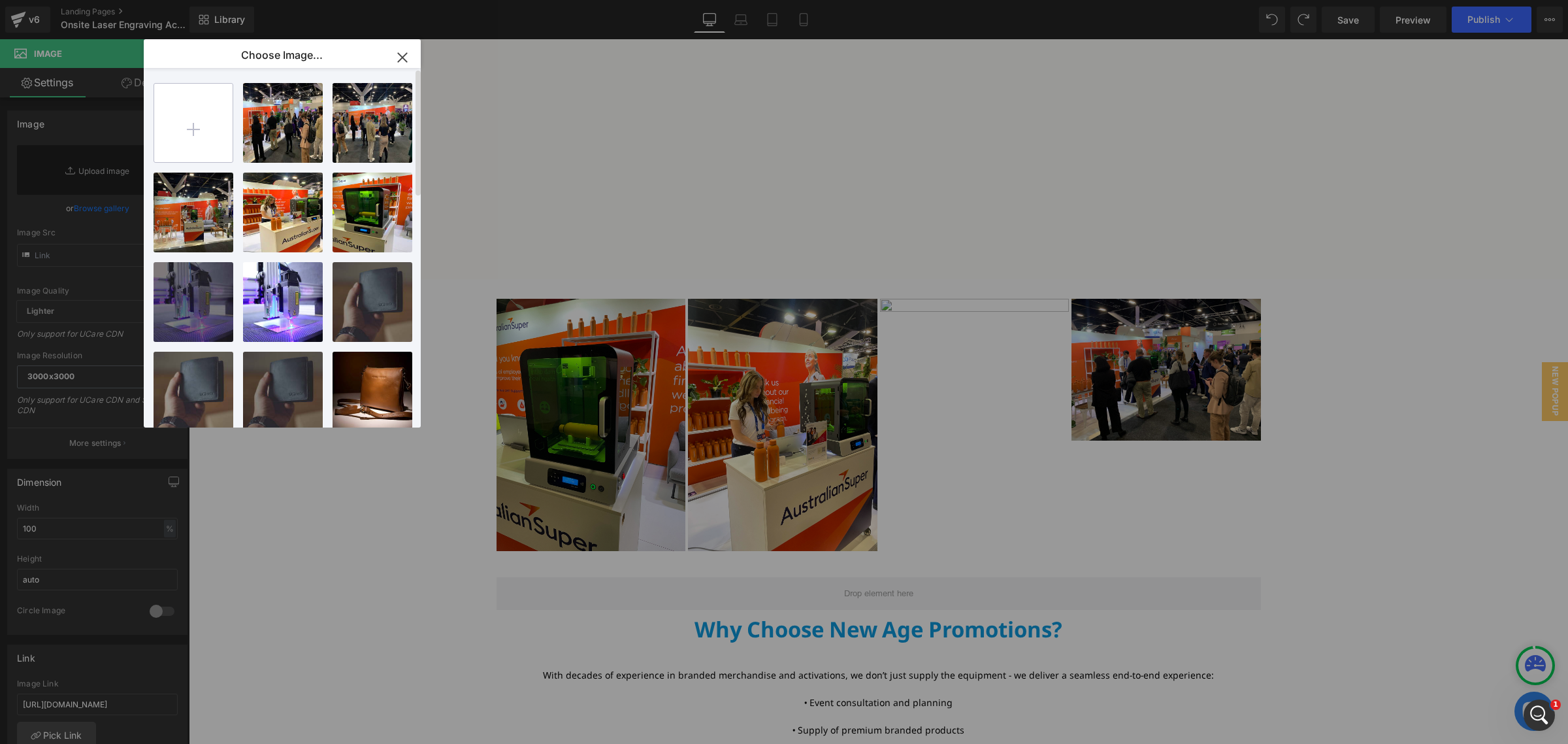
type input "C:\fakepath\Pokecut_1755830226016.jpg"
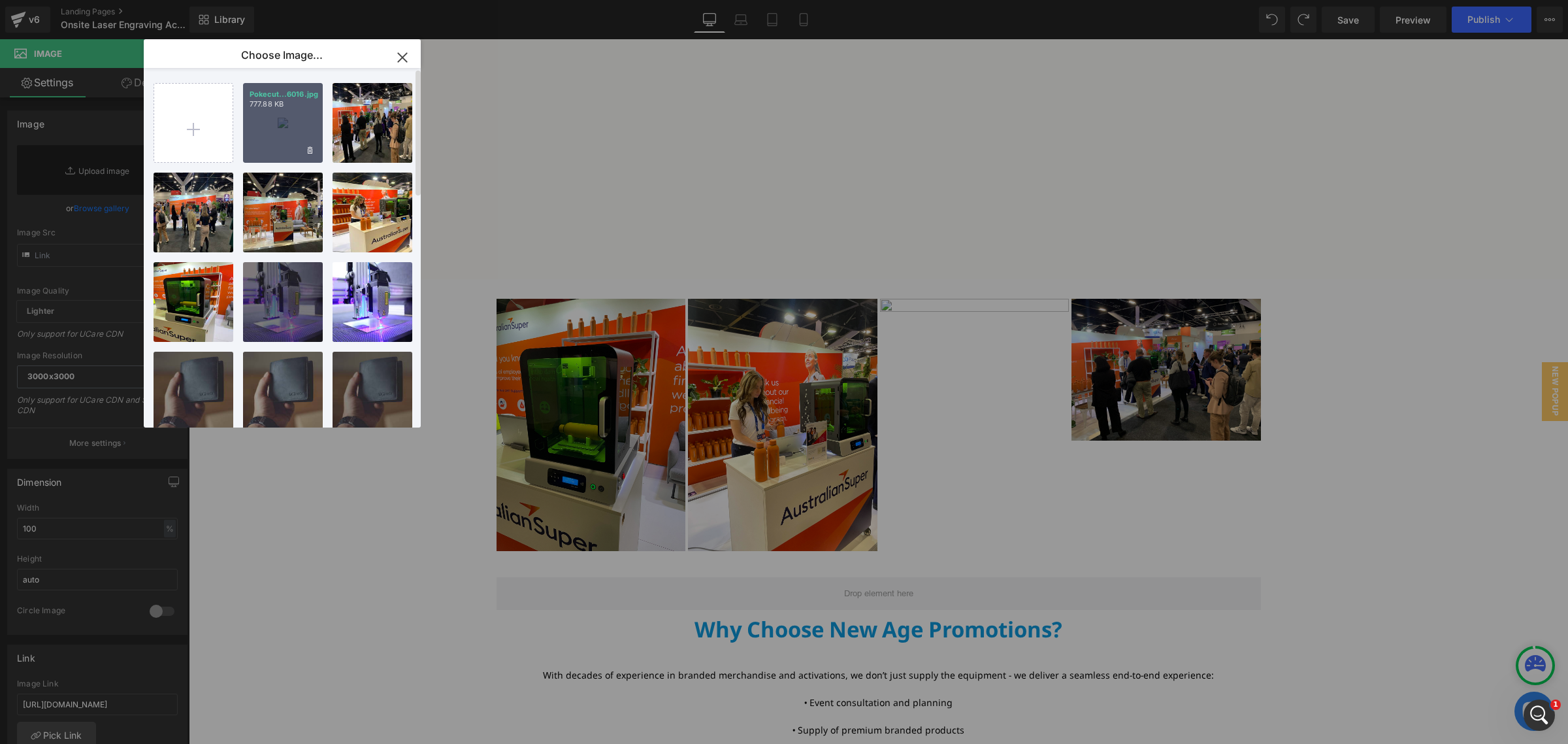
click at [269, 118] on div "Pokecut...6016.jpg 777.88 KB" at bounding box center [283, 123] width 80 height 80
type input "[URL][DOMAIN_NAME]"
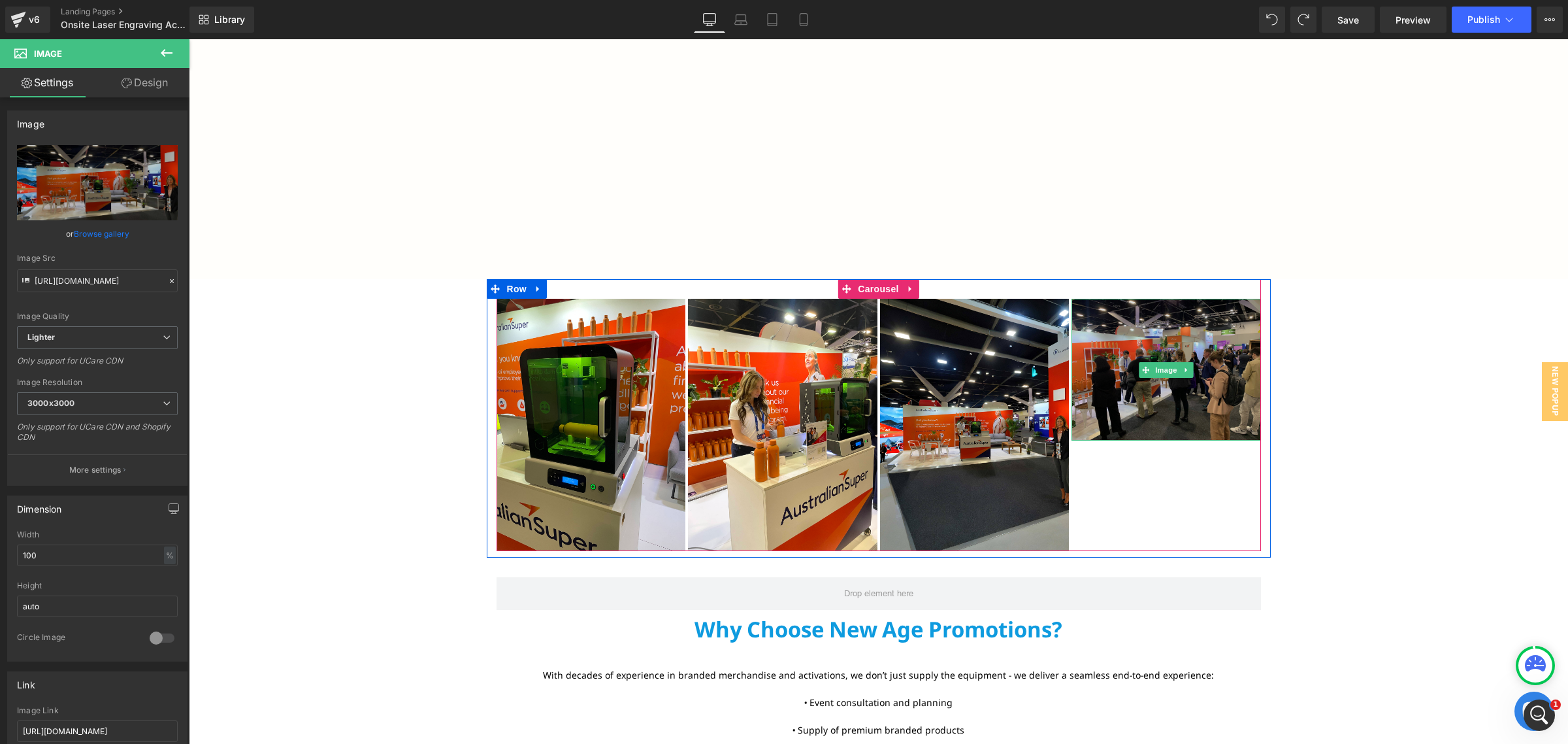
click at [1149, 381] on img at bounding box center [1166, 369] width 190 height 142
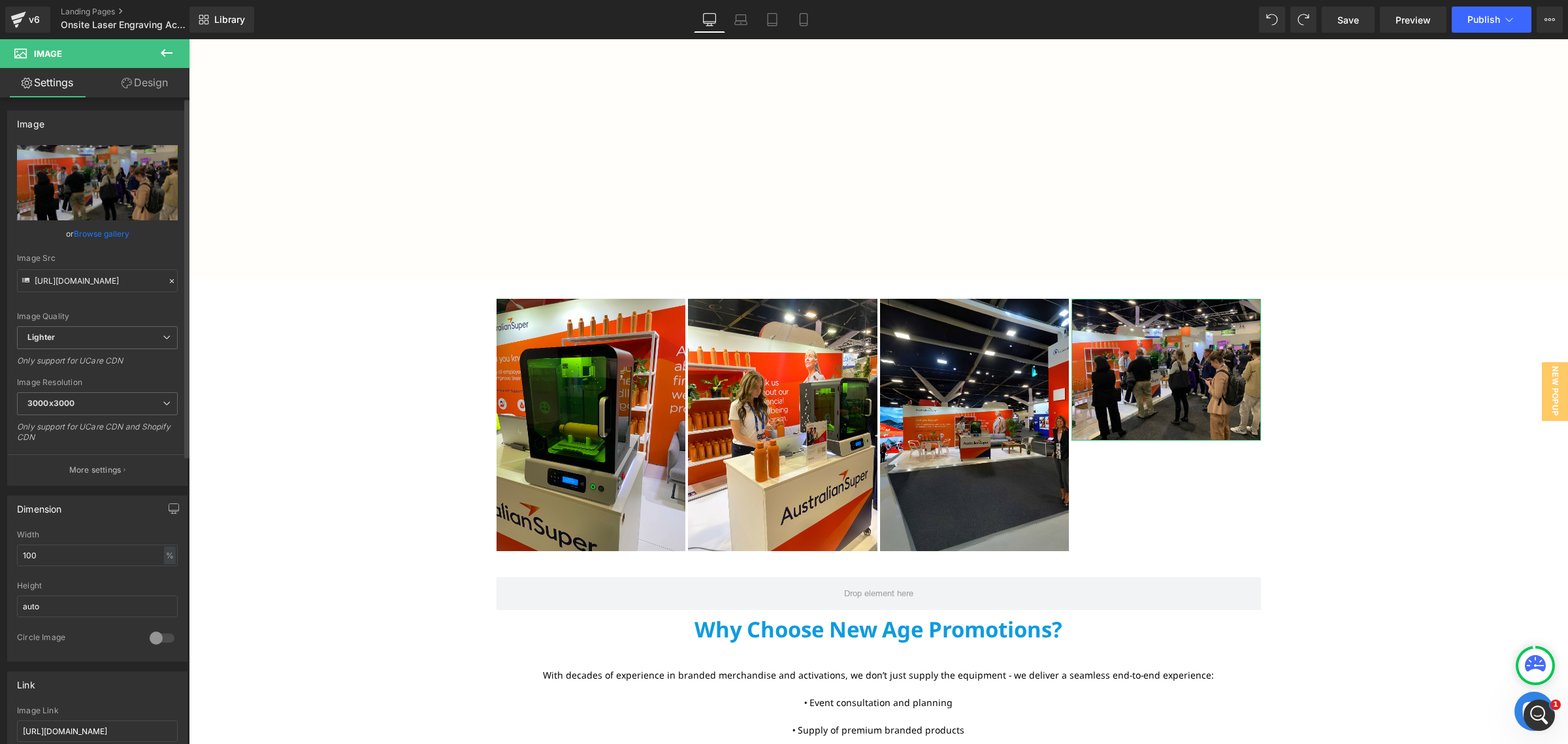
click at [109, 236] on link "Browse gallery" at bounding box center [102, 233] width 55 height 23
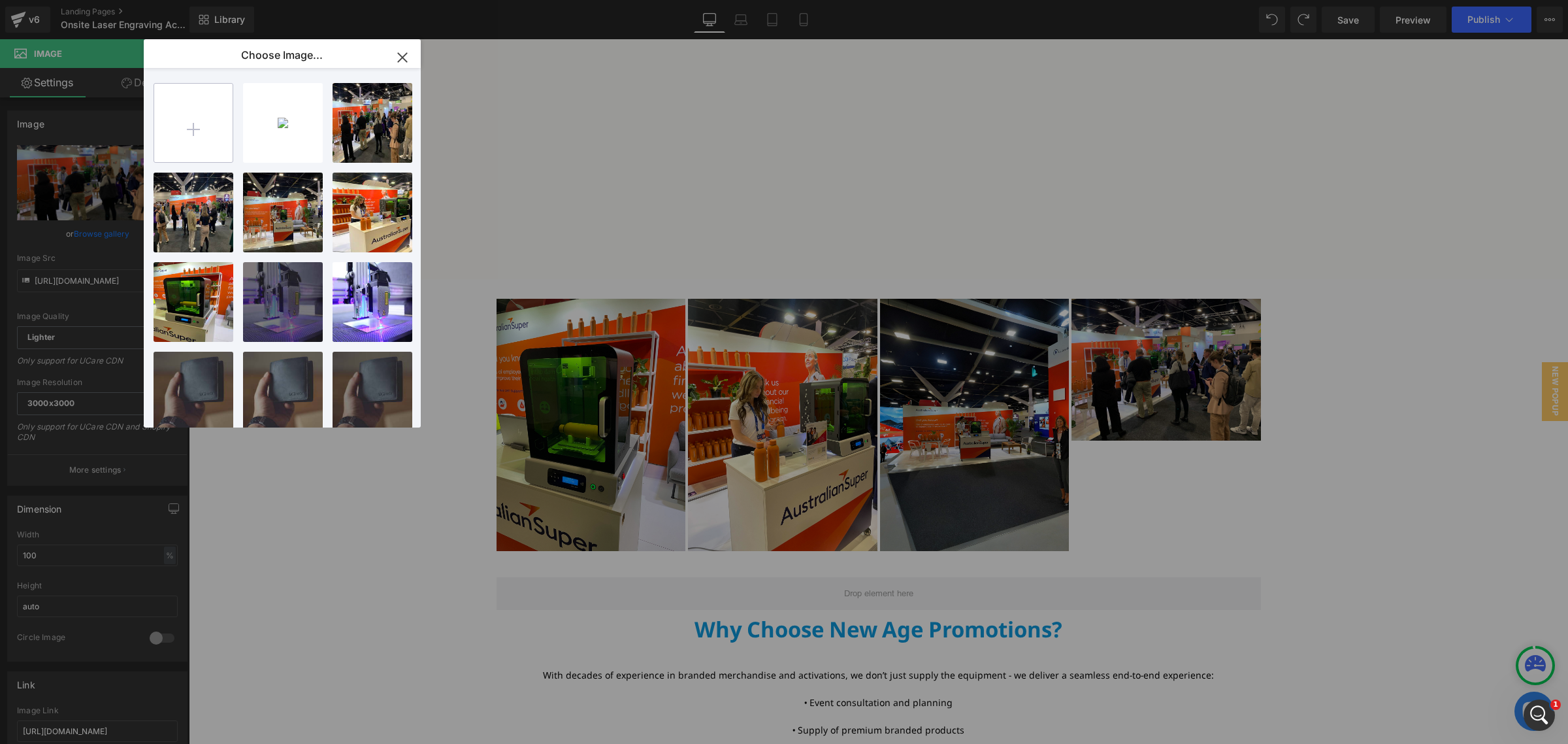
click at [196, 125] on input "file" at bounding box center [193, 123] width 78 height 78
type input "C:\fakepath\Pokecut_1755830385396.jpg"
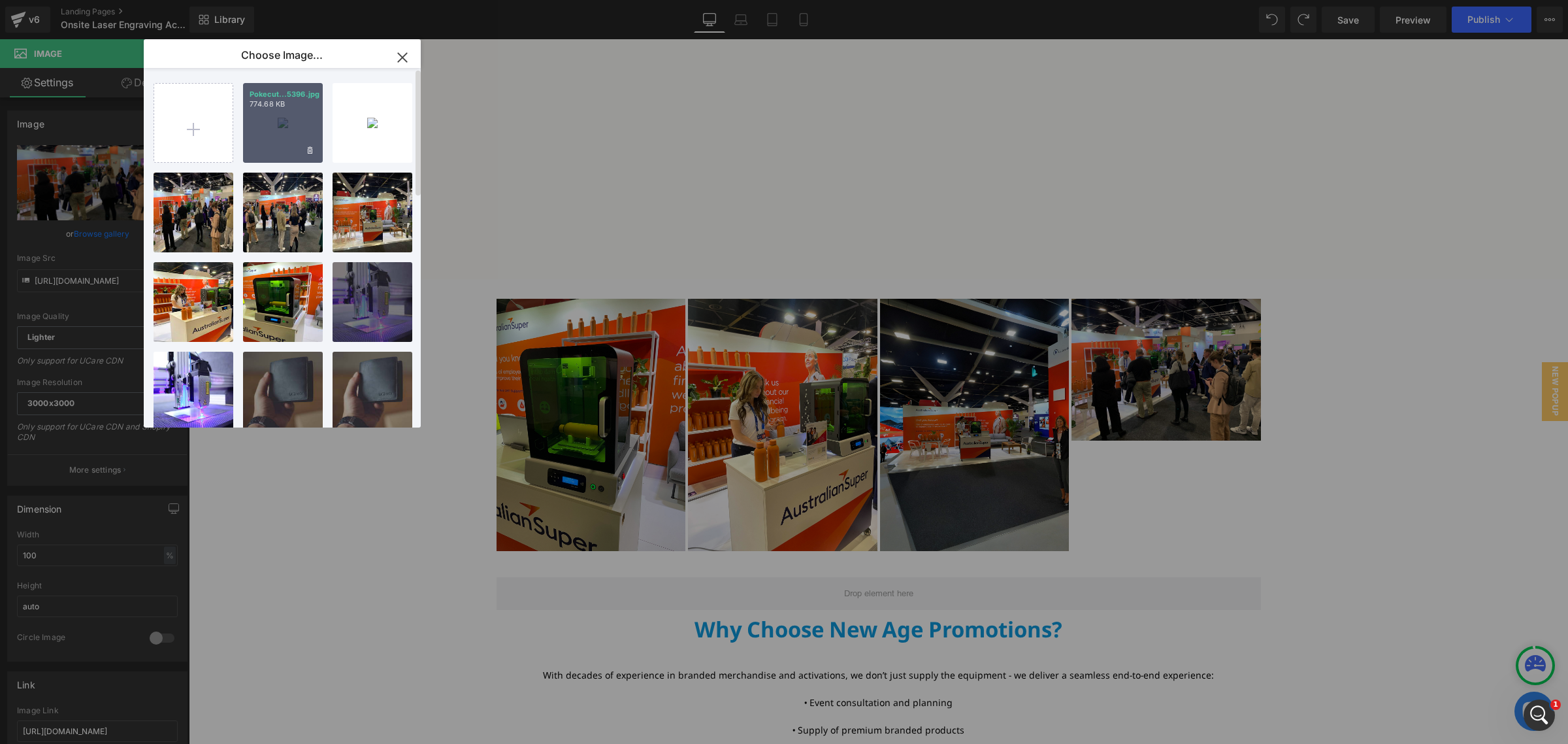
click at [279, 144] on div "Pokecut...5396.jpg 774.68 KB" at bounding box center [283, 123] width 80 height 80
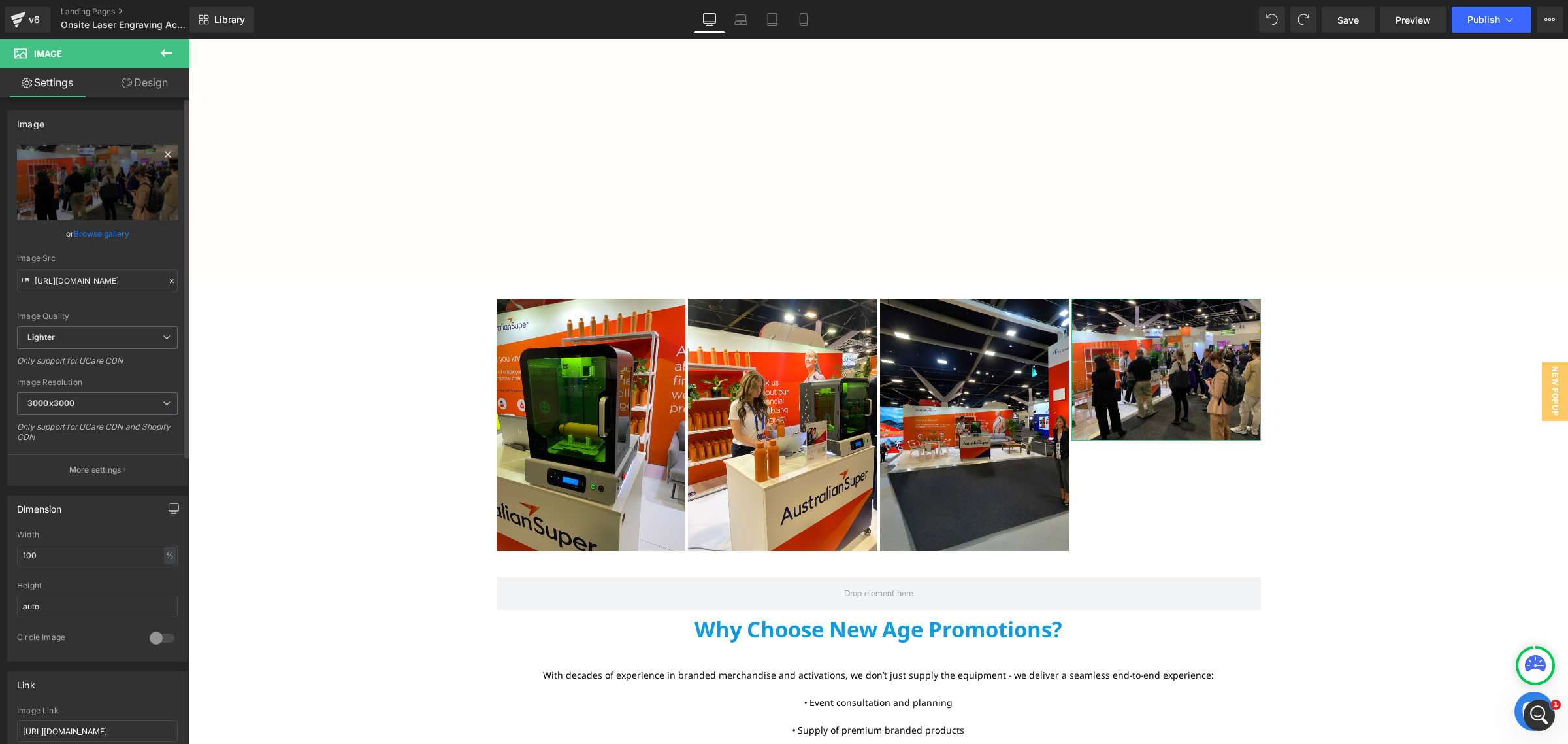
click at [160, 159] on icon at bounding box center [168, 154] width 16 height 16
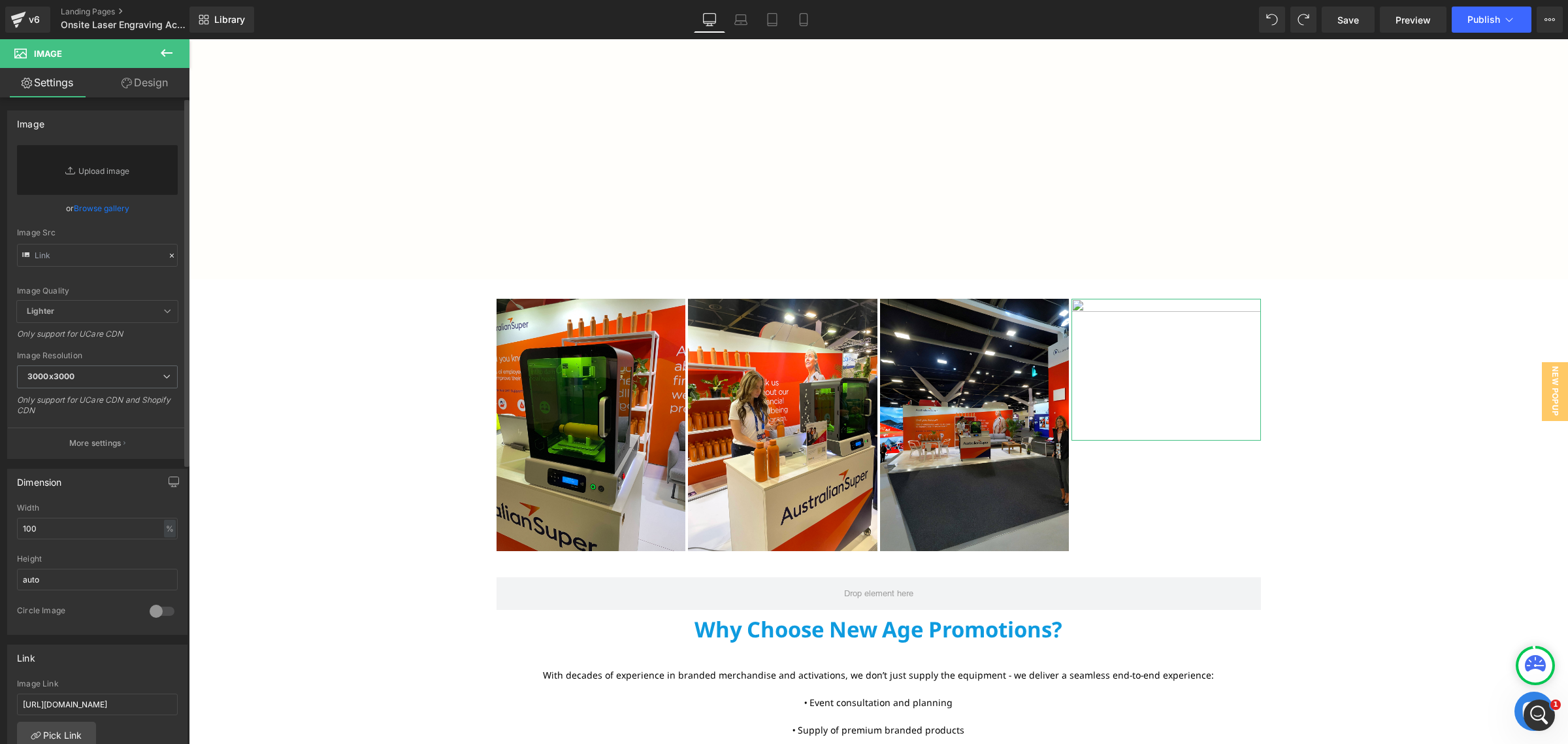
click at [98, 200] on link "Browse gallery" at bounding box center [102, 208] width 55 height 23
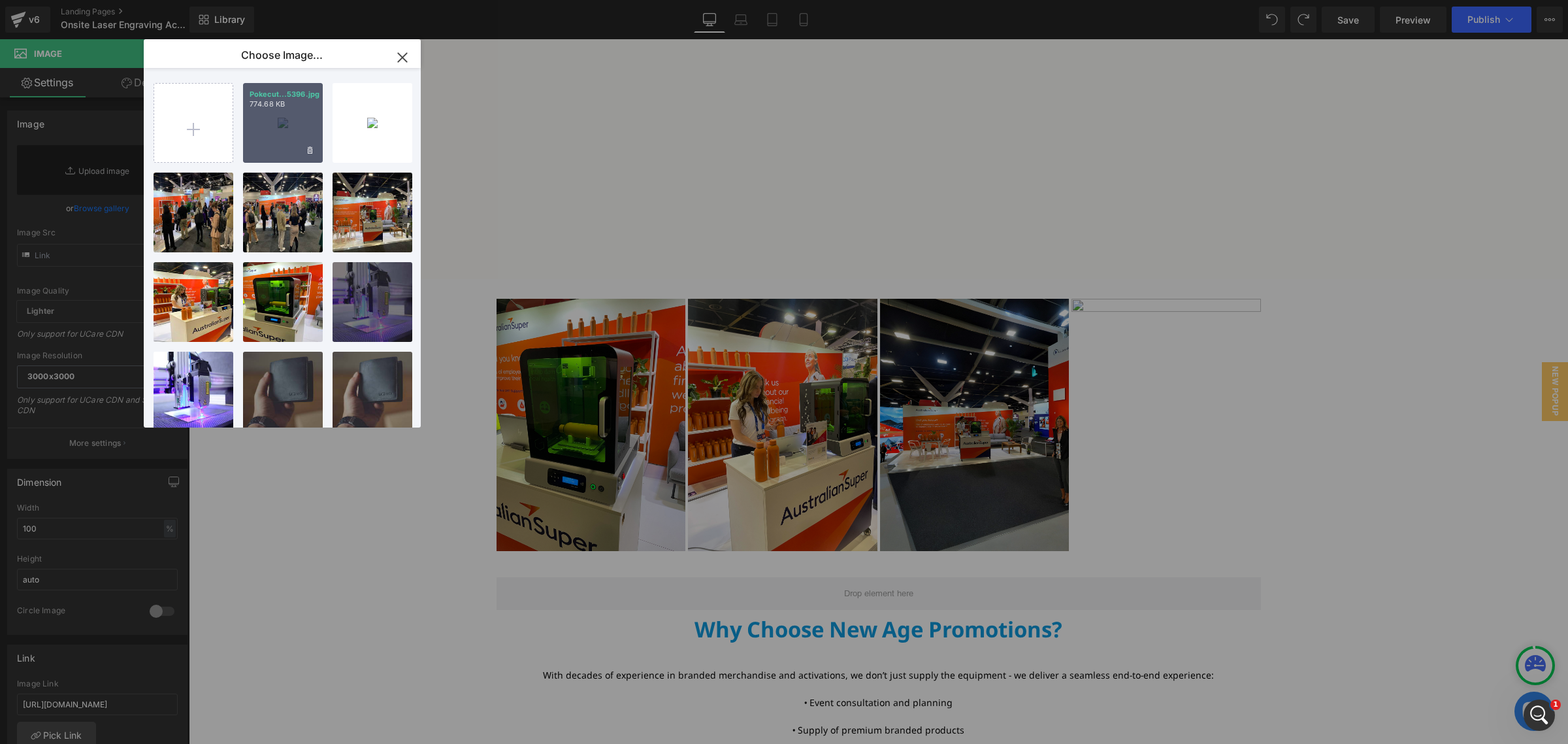
click at [272, 120] on div "Pokecut...5396.jpg 774.68 KB" at bounding box center [283, 123] width 80 height 80
type input "[URL][DOMAIN_NAME]"
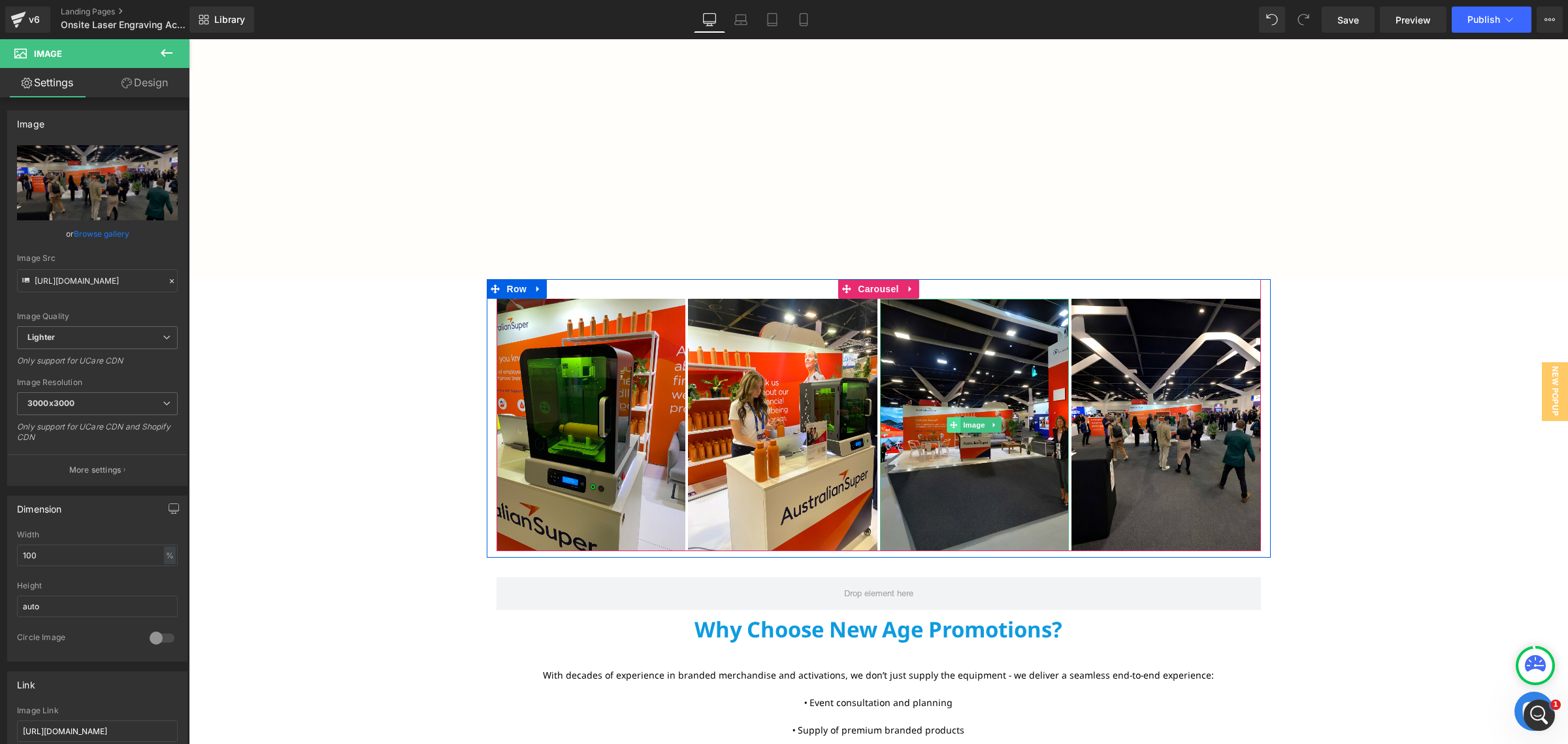
click at [952, 429] on span at bounding box center [954, 425] width 14 height 16
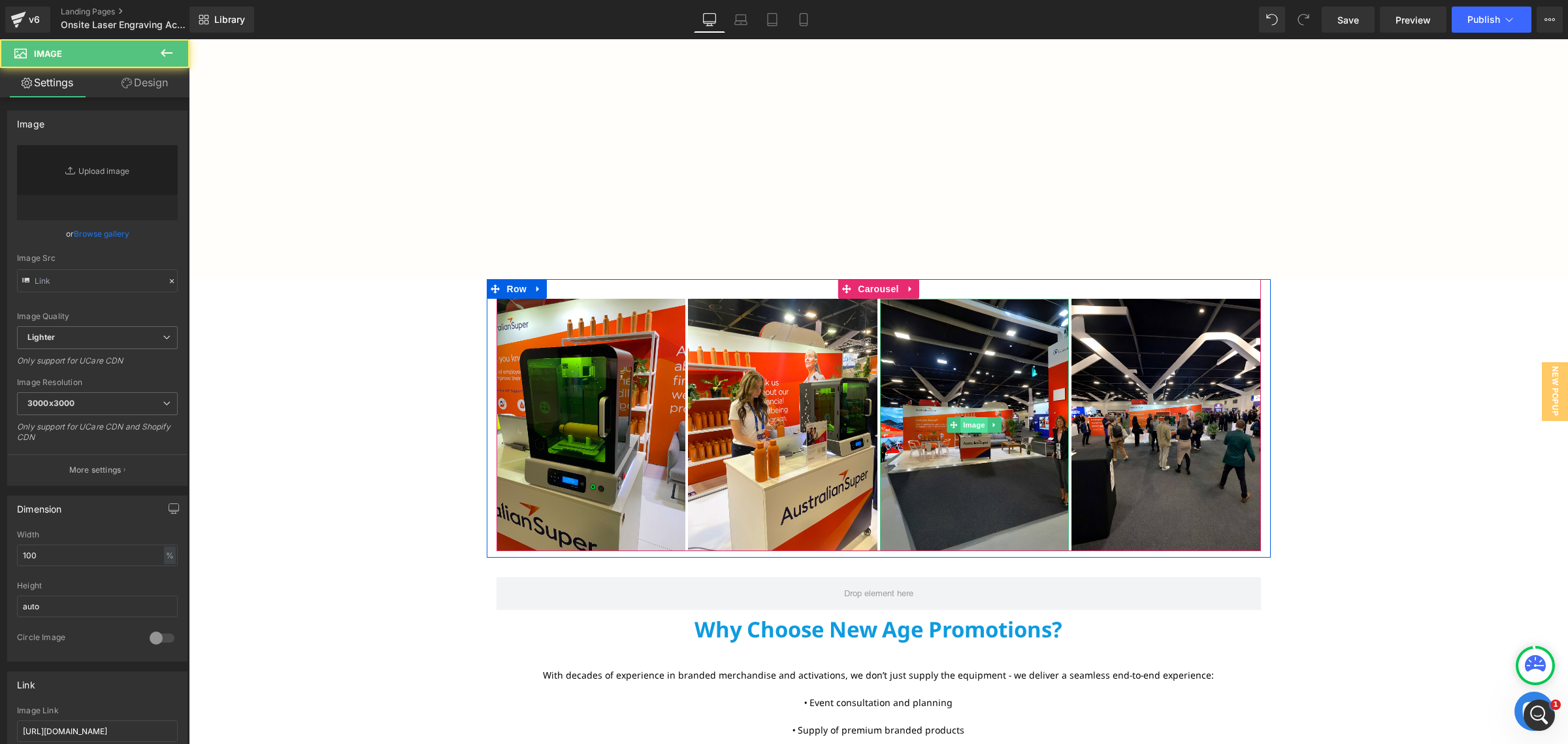
type input "[URL][DOMAIN_NAME]"
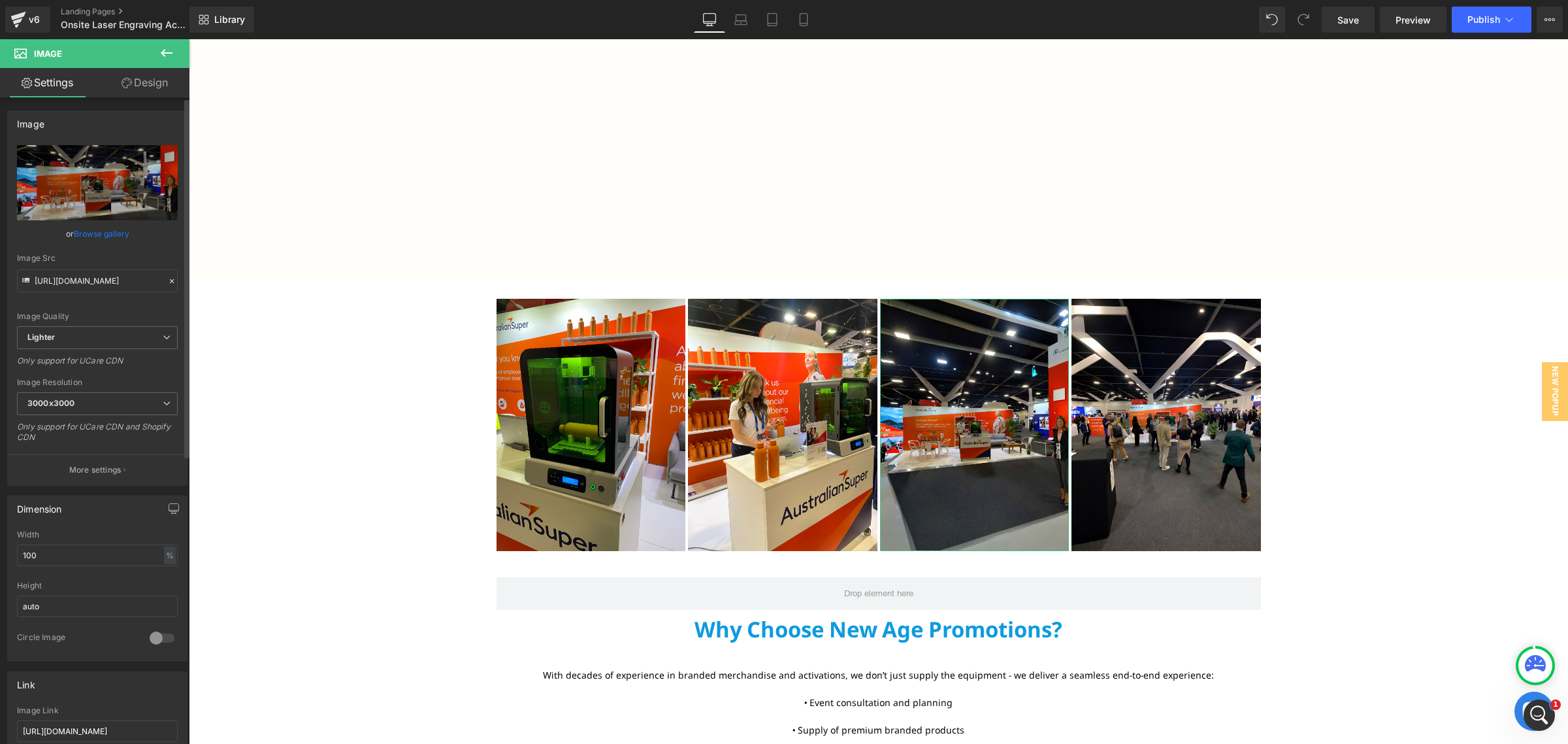
click at [105, 236] on link "Browse gallery" at bounding box center [102, 233] width 55 height 23
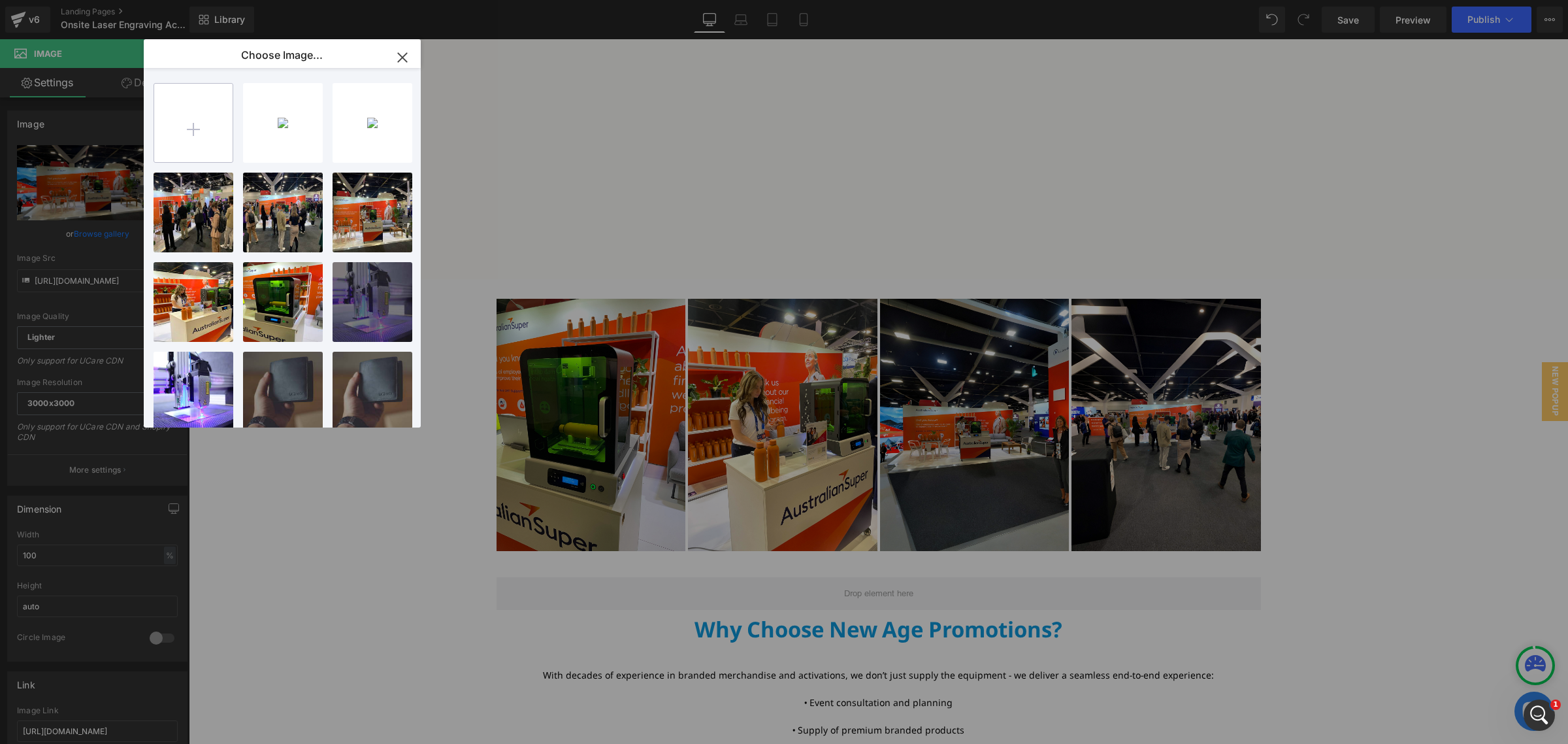
click at [181, 129] on input "file" at bounding box center [193, 123] width 78 height 78
type input "C:\fakepath\Pokecut_1755830703737.jpg"
click at [284, 139] on div "Pokecut...5396.jpg 774.68 KB" at bounding box center [283, 123] width 80 height 80
type input "[URL][DOMAIN_NAME]"
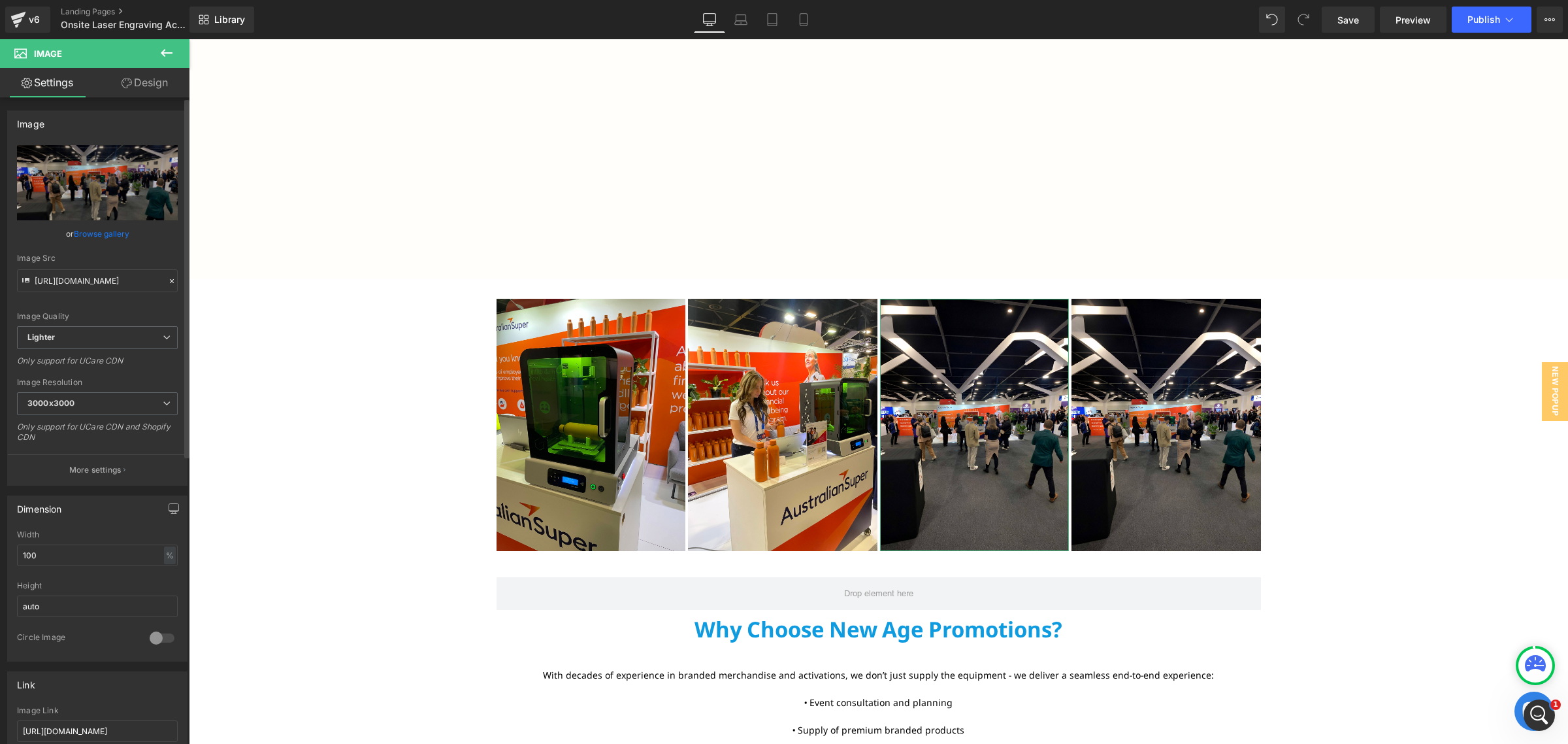
click at [111, 227] on link "Browse gallery" at bounding box center [102, 233] width 55 height 23
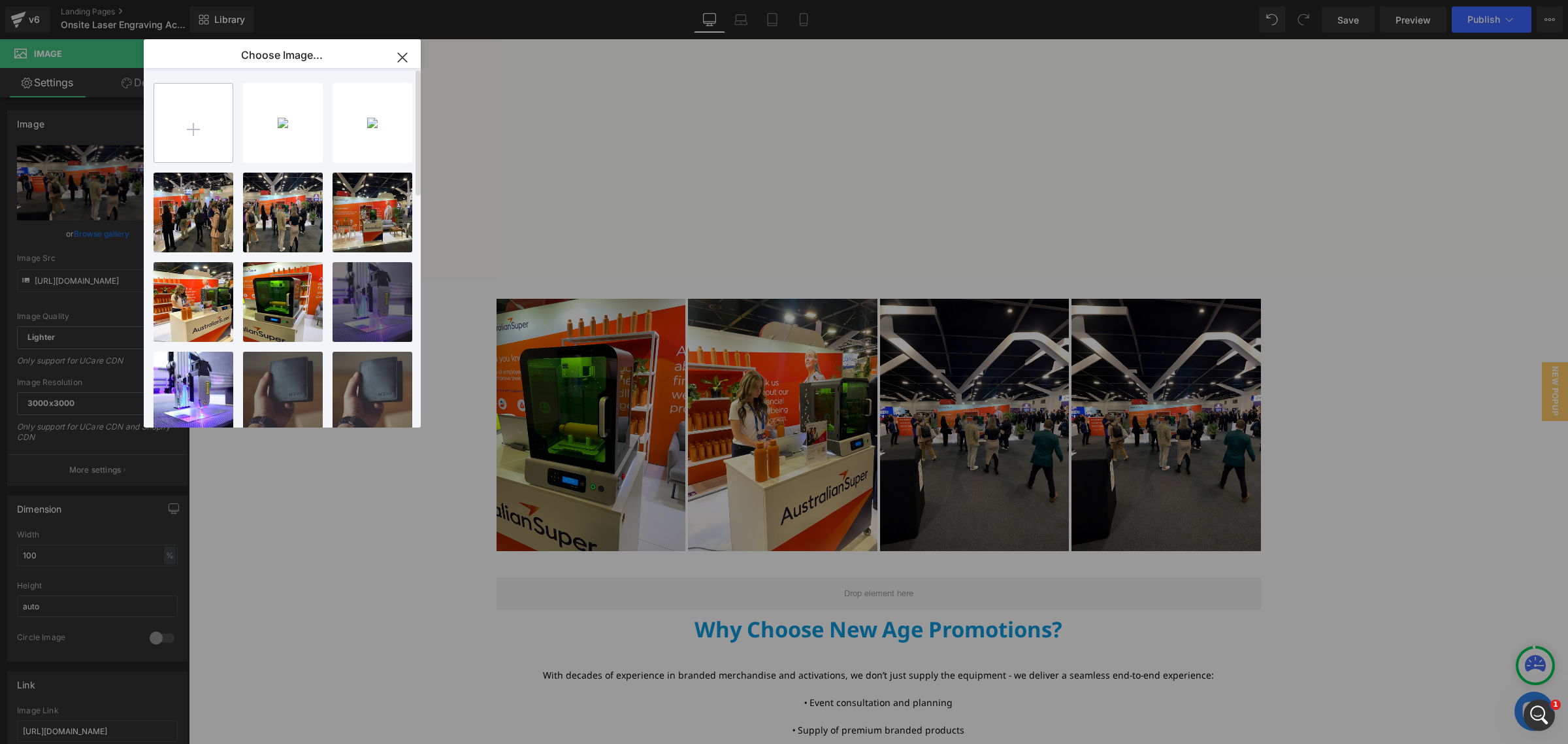
click at [210, 94] on input "file" at bounding box center [193, 123] width 78 height 78
type input "C:\fakepath\Pokecut_1755830703737.jpg"
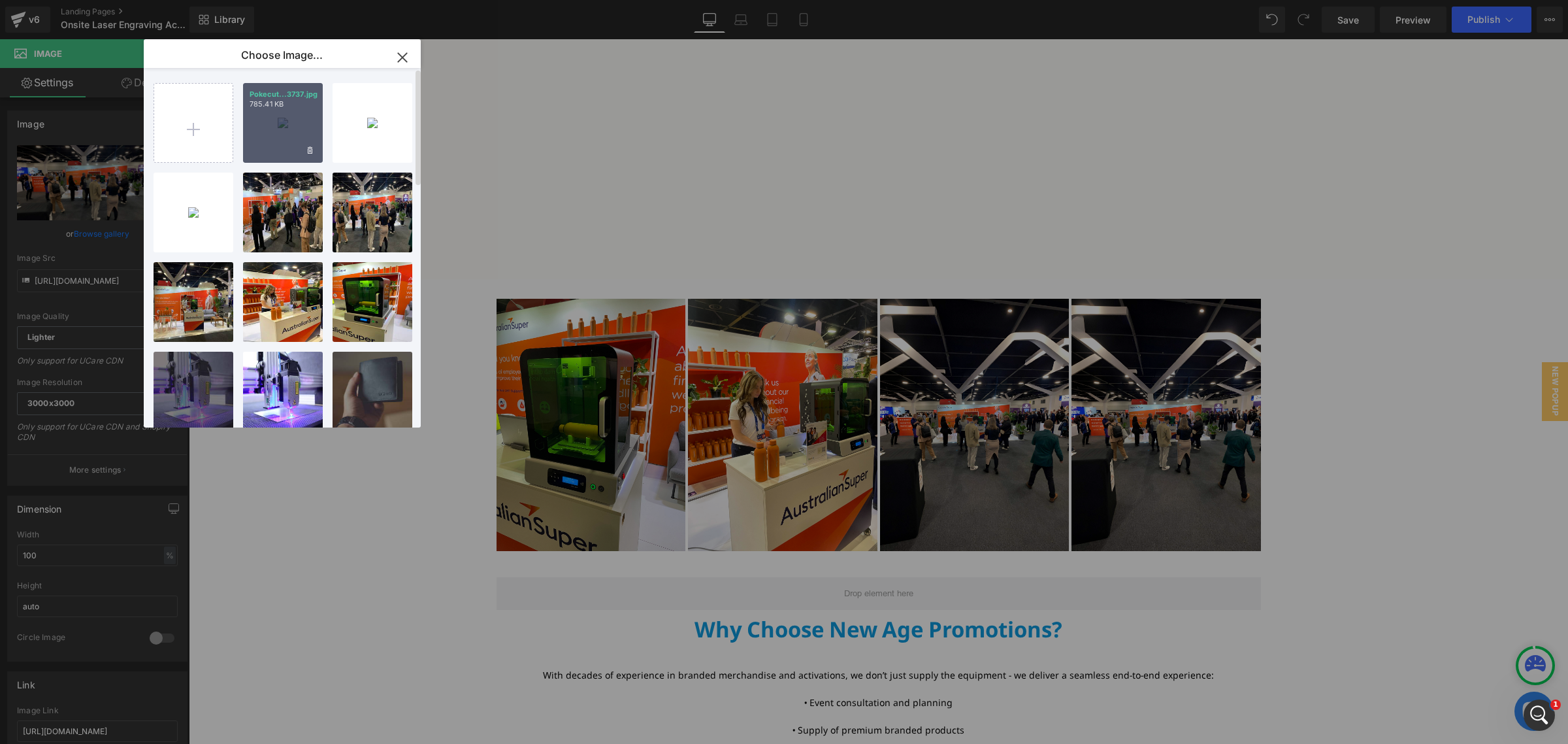
click at [283, 145] on div "Pokecut...3737.jpg 785.41 KB" at bounding box center [283, 123] width 80 height 80
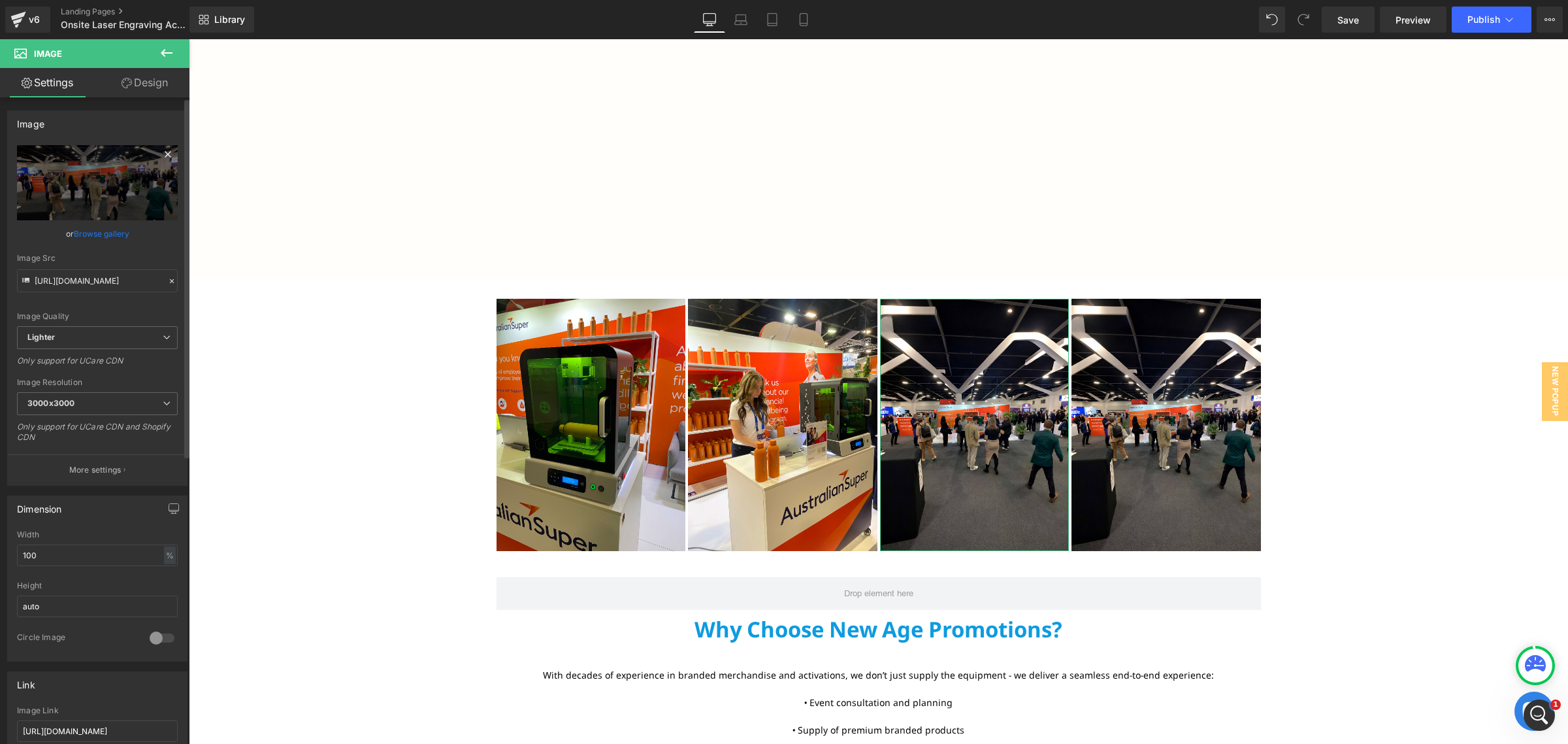
click at [162, 159] on icon at bounding box center [168, 154] width 16 height 16
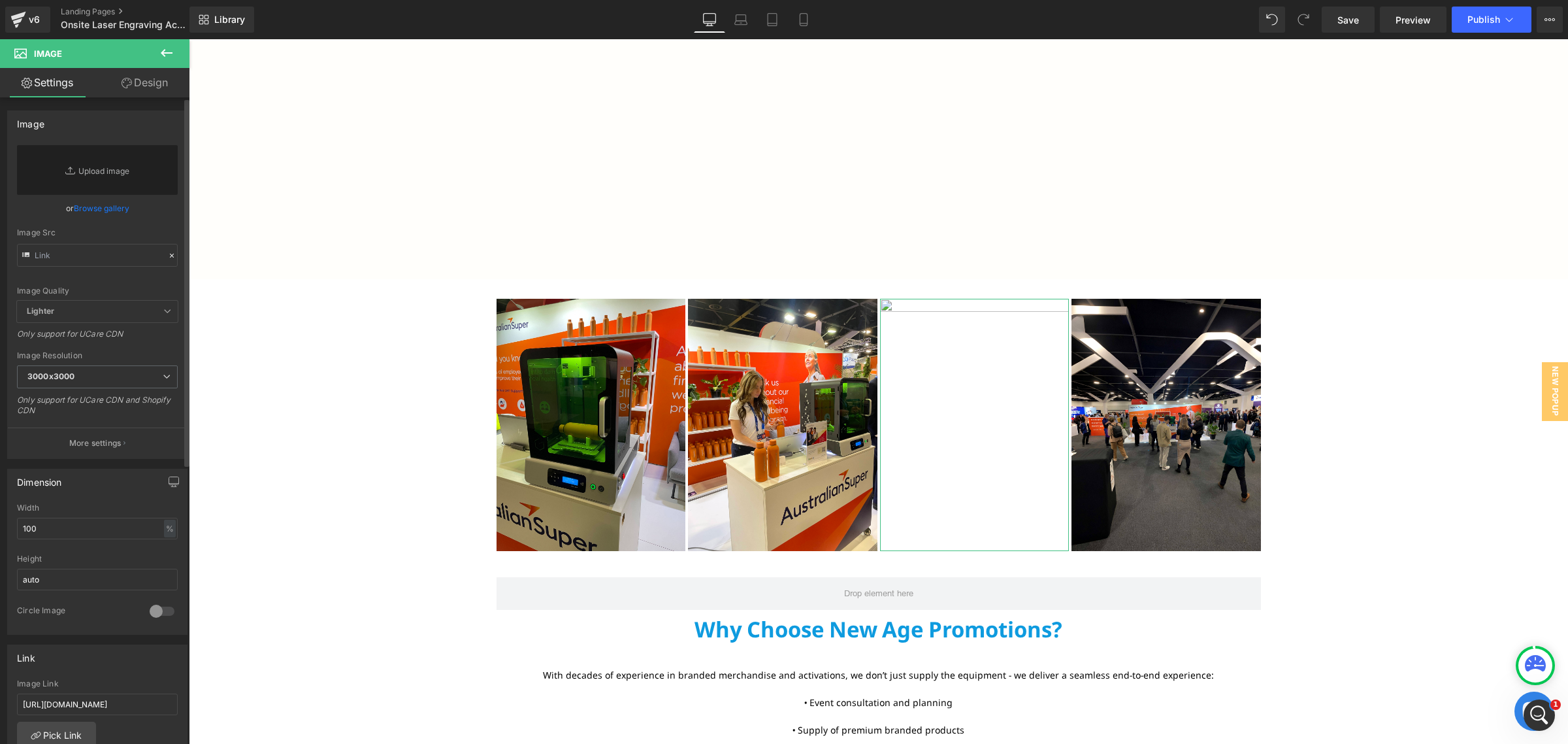
click at [121, 207] on link "Browse gallery" at bounding box center [102, 208] width 55 height 23
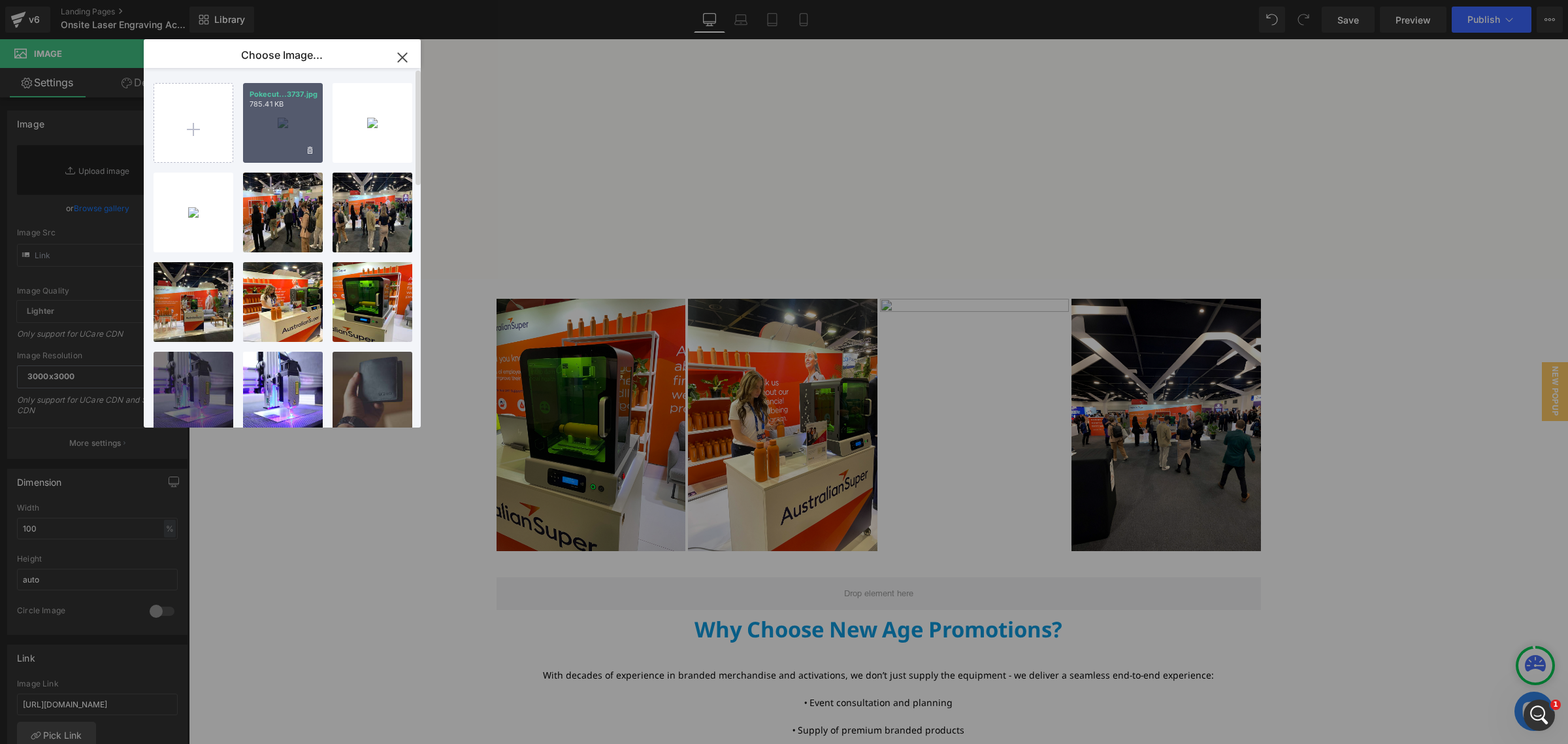
click at [304, 116] on div "Pokecut...3737.jpg 785.41 KB" at bounding box center [283, 123] width 80 height 80
type input "[URL][DOMAIN_NAME]"
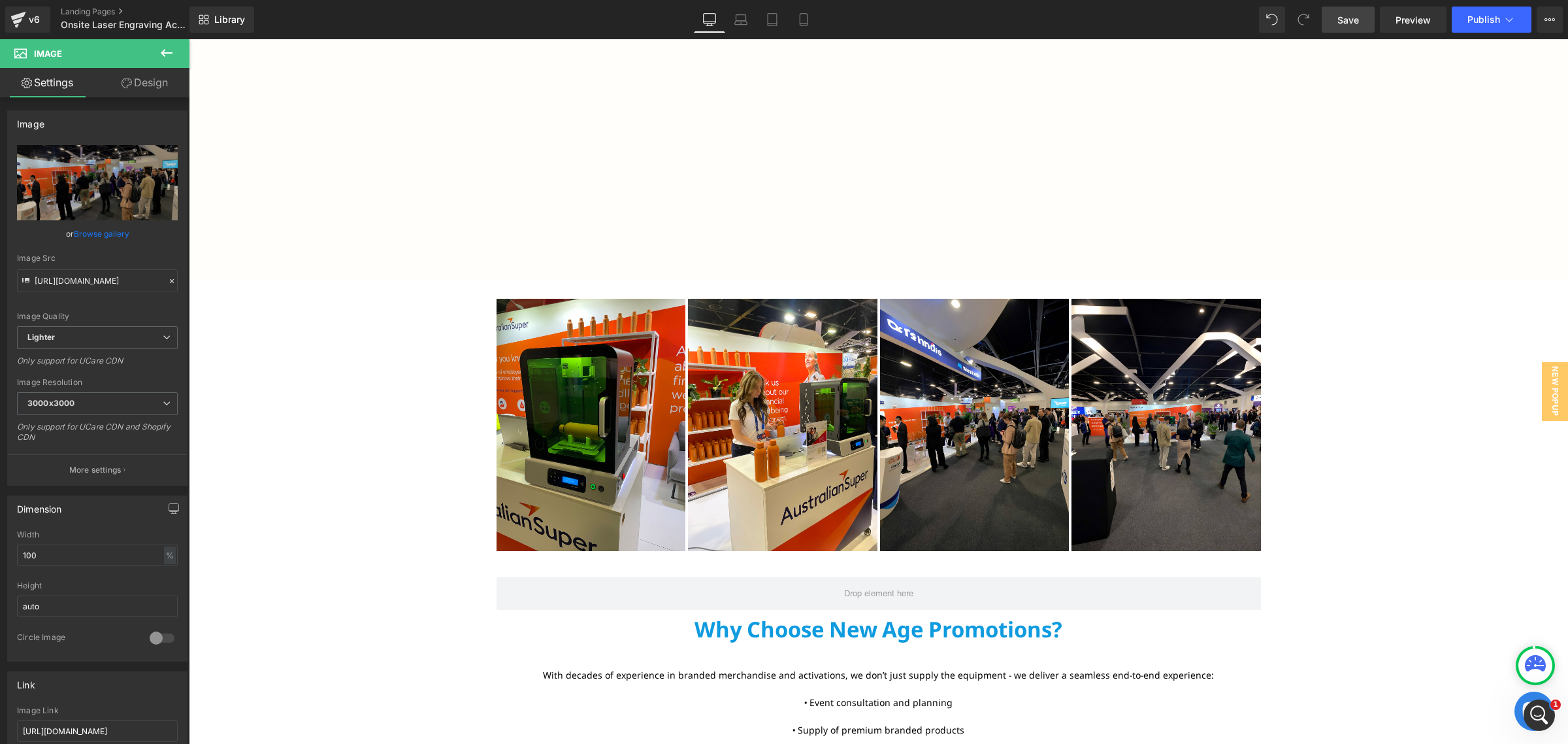
click at [1356, 25] on span "Save" at bounding box center [1348, 20] width 21 height 14
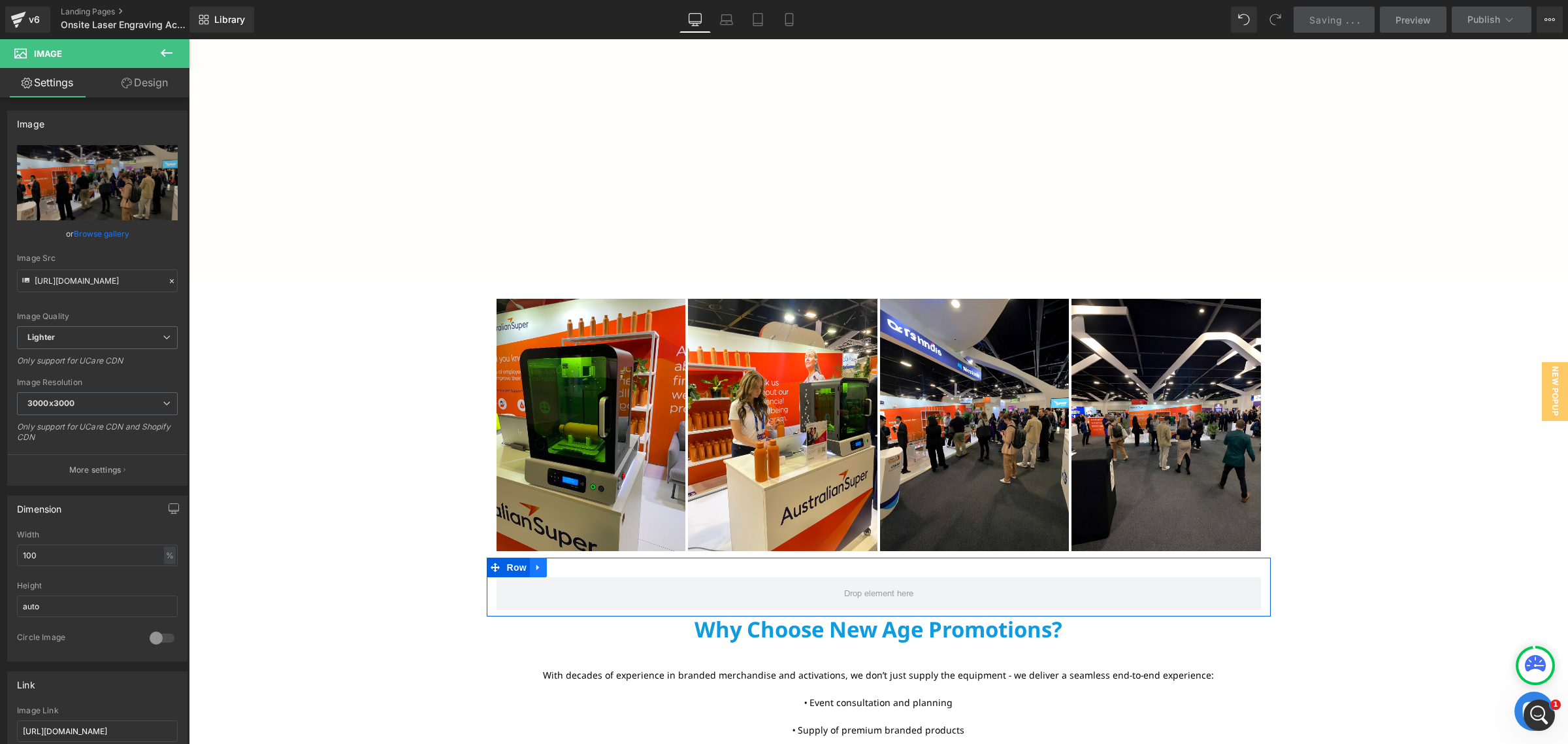
click at [540, 566] on link at bounding box center [538, 567] width 17 height 19
click at [568, 569] on icon at bounding box center [572, 567] width 9 height 10
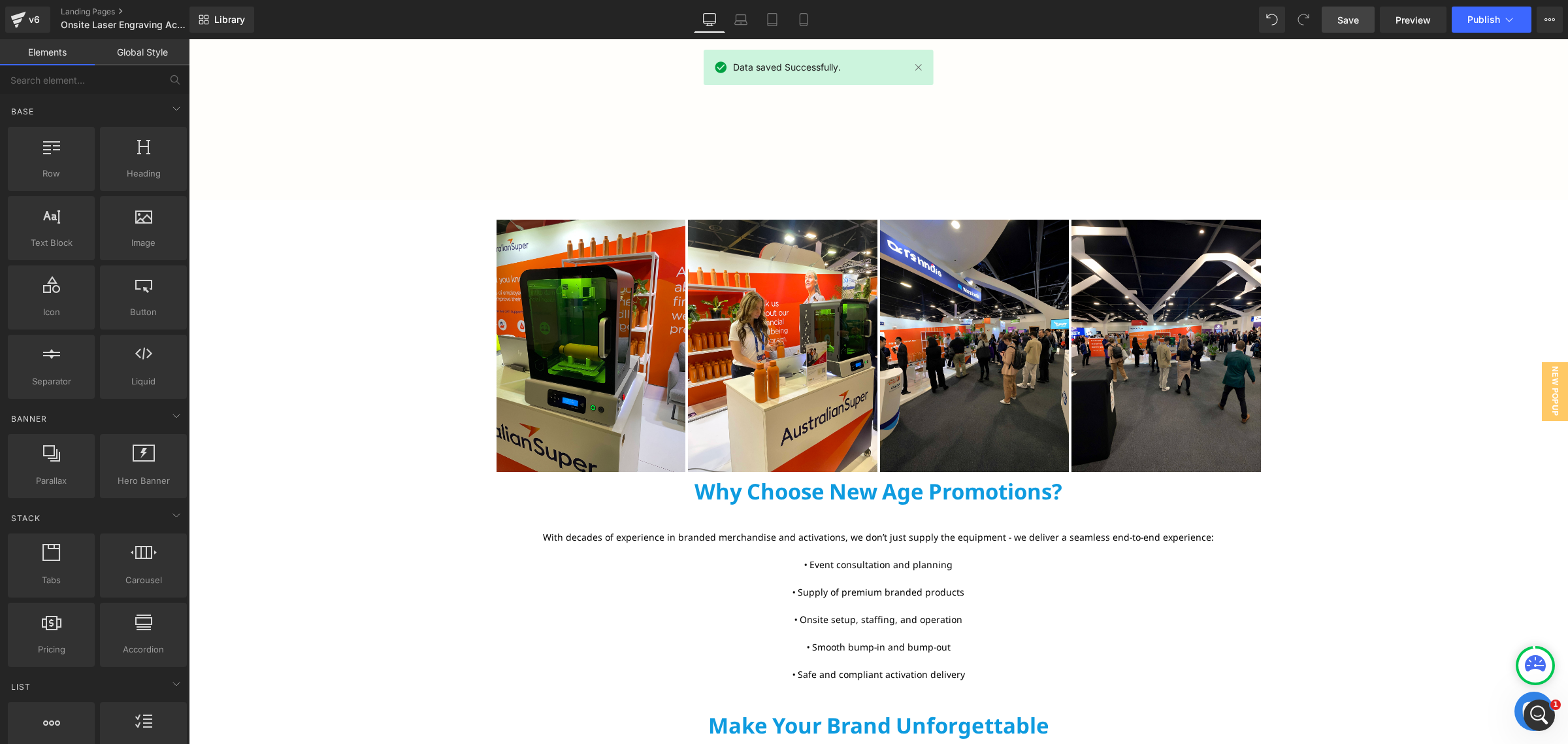
scroll to position [1715, 0]
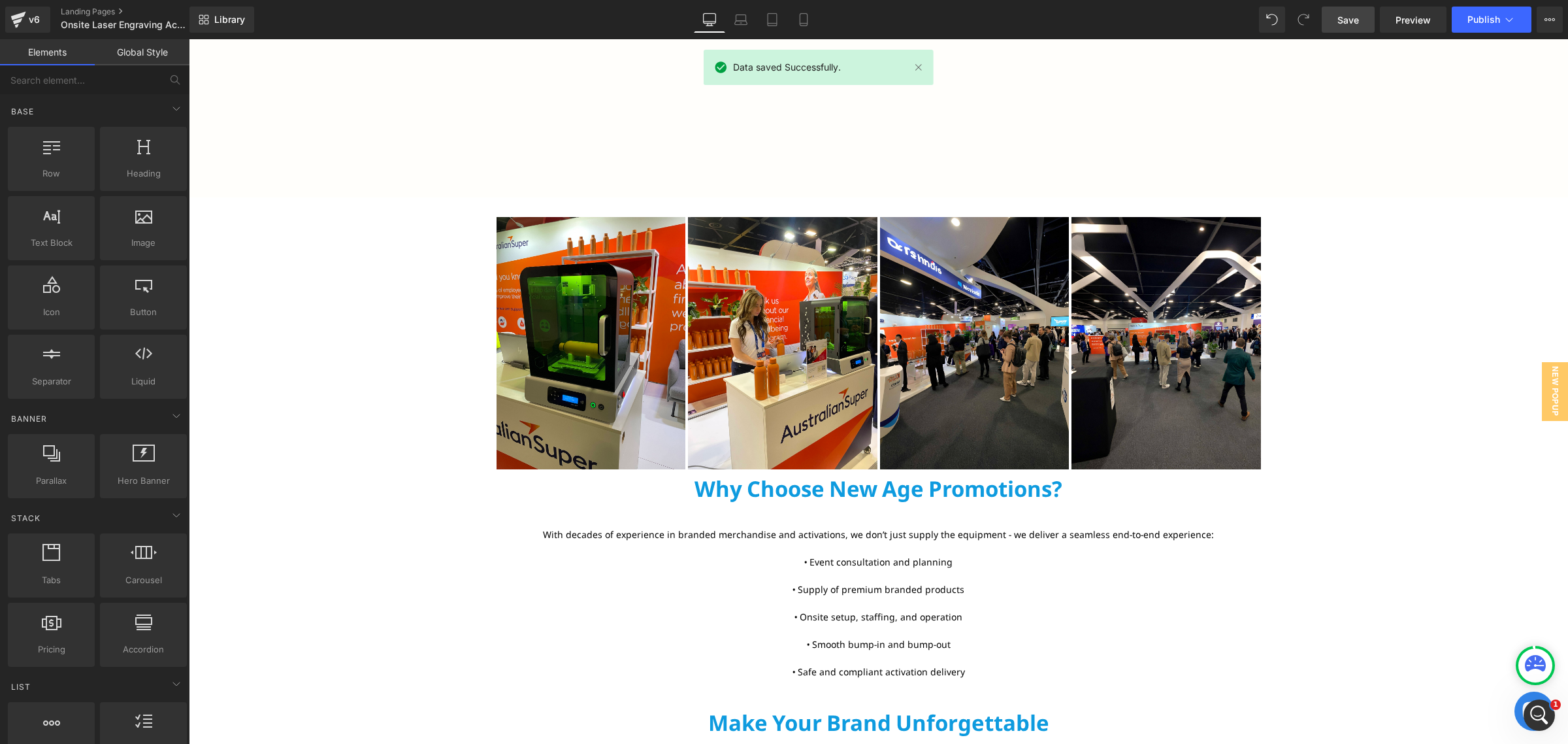
click at [686, 481] on p "Why Choose New Age Promotions?" at bounding box center [879, 489] width 765 height 26
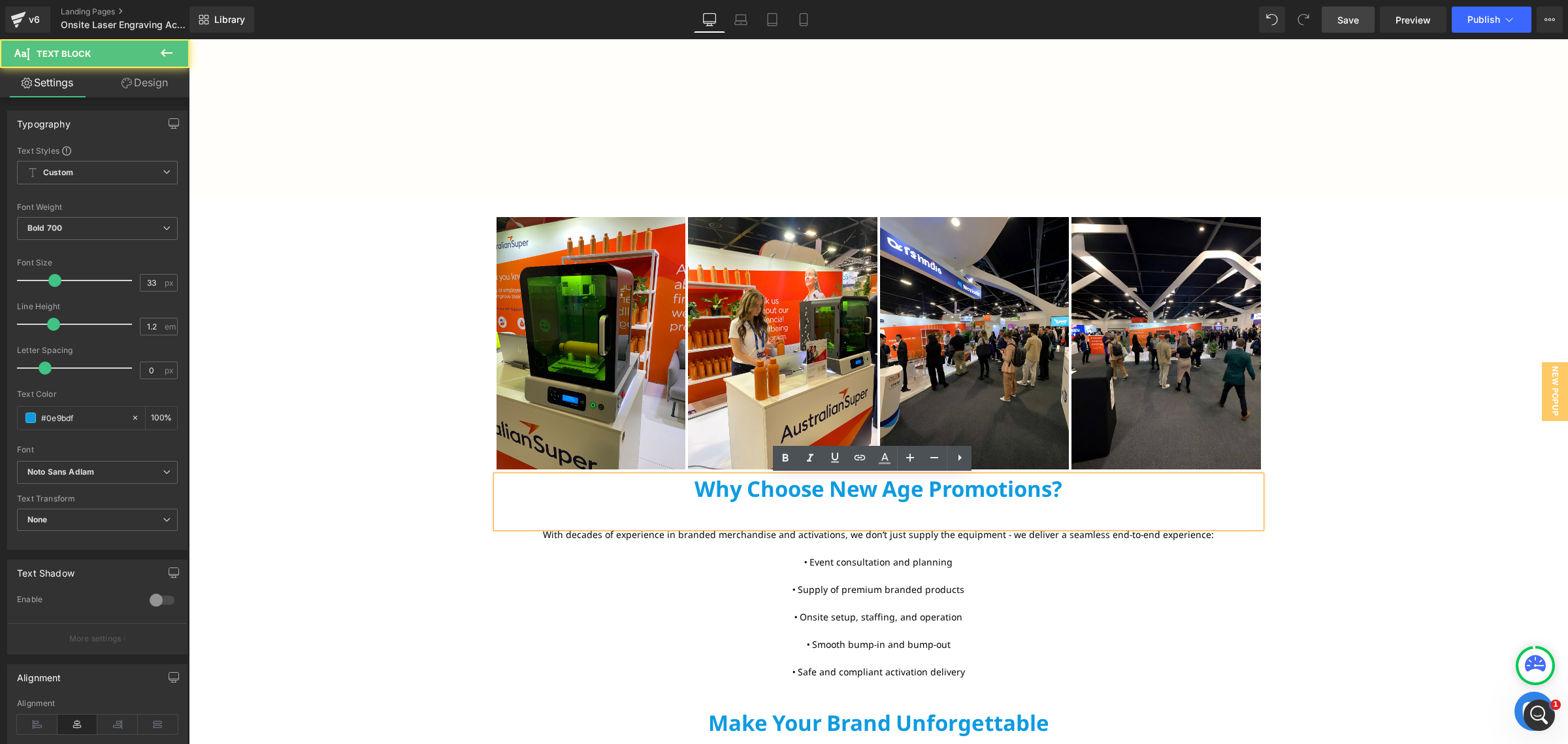
click at [664, 479] on p "Why Choose New Age Promotions?" at bounding box center [879, 489] width 765 height 26
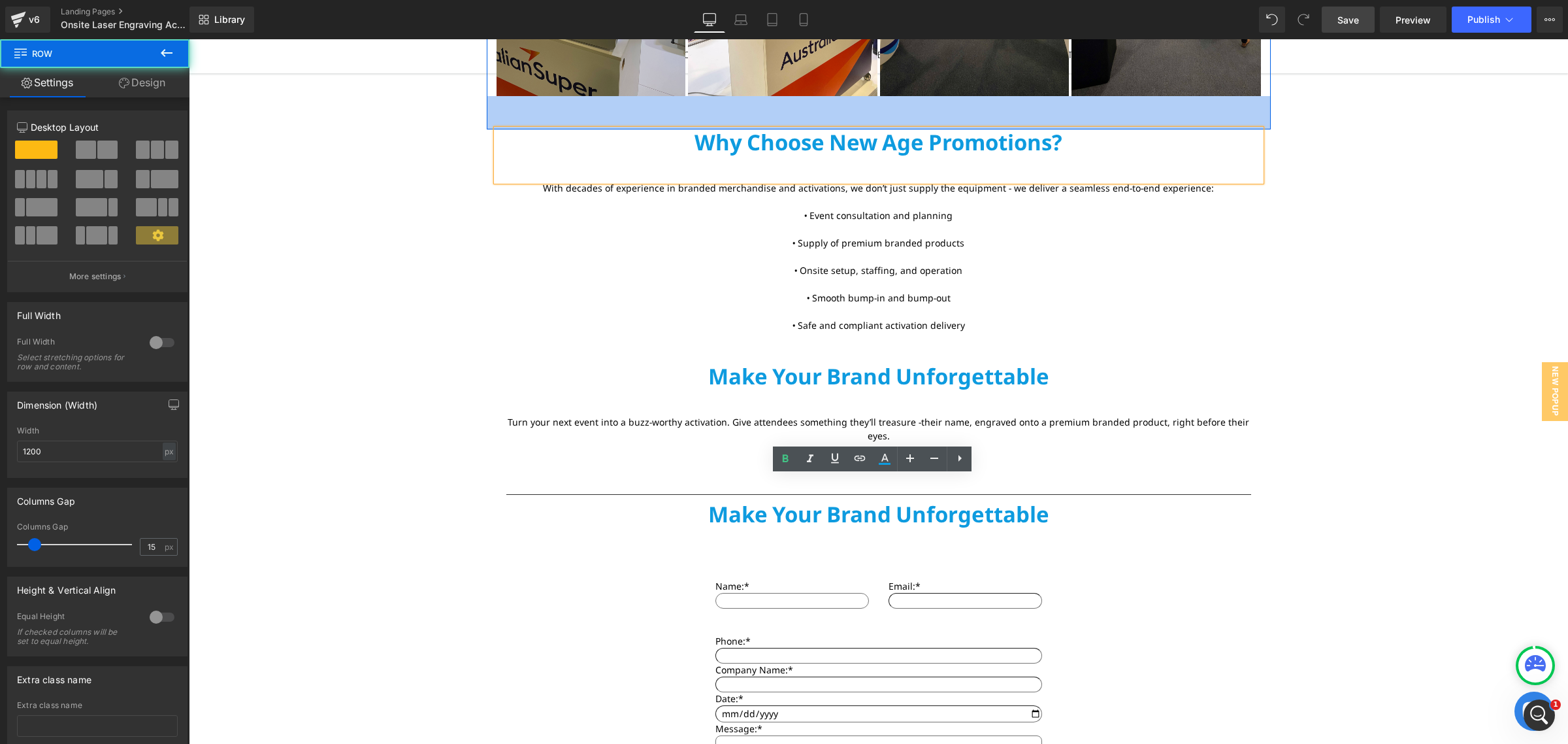
scroll to position [1709, 0]
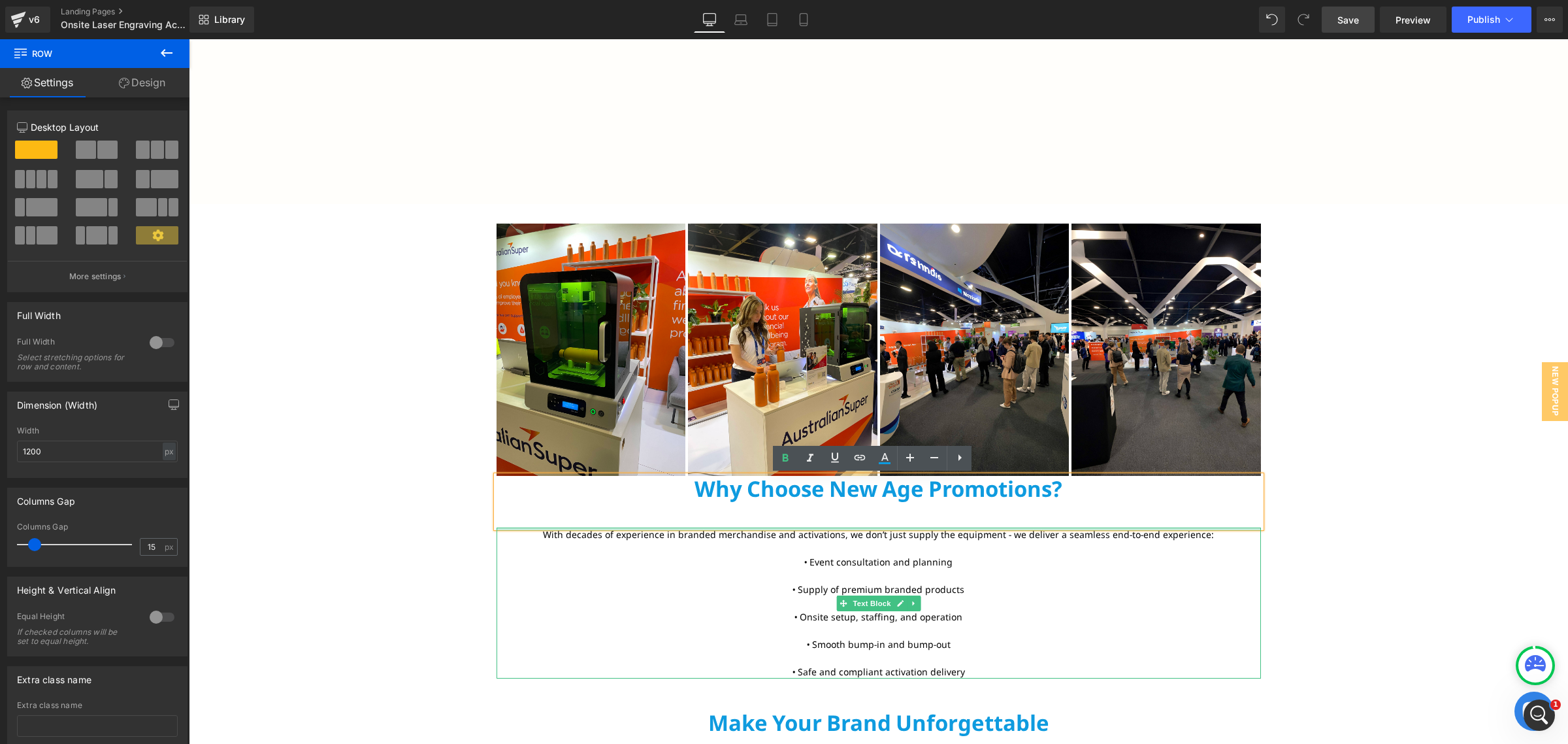
drag, startPoint x: 668, startPoint y: 471, endPoint x: 645, endPoint y: 488, distance: 28.6
click at [675, 530] on div "Live Laser Engraving Activations Text Block Hero Banner Row Text Block Personal…" at bounding box center [878, 53] width 1379 height 3394
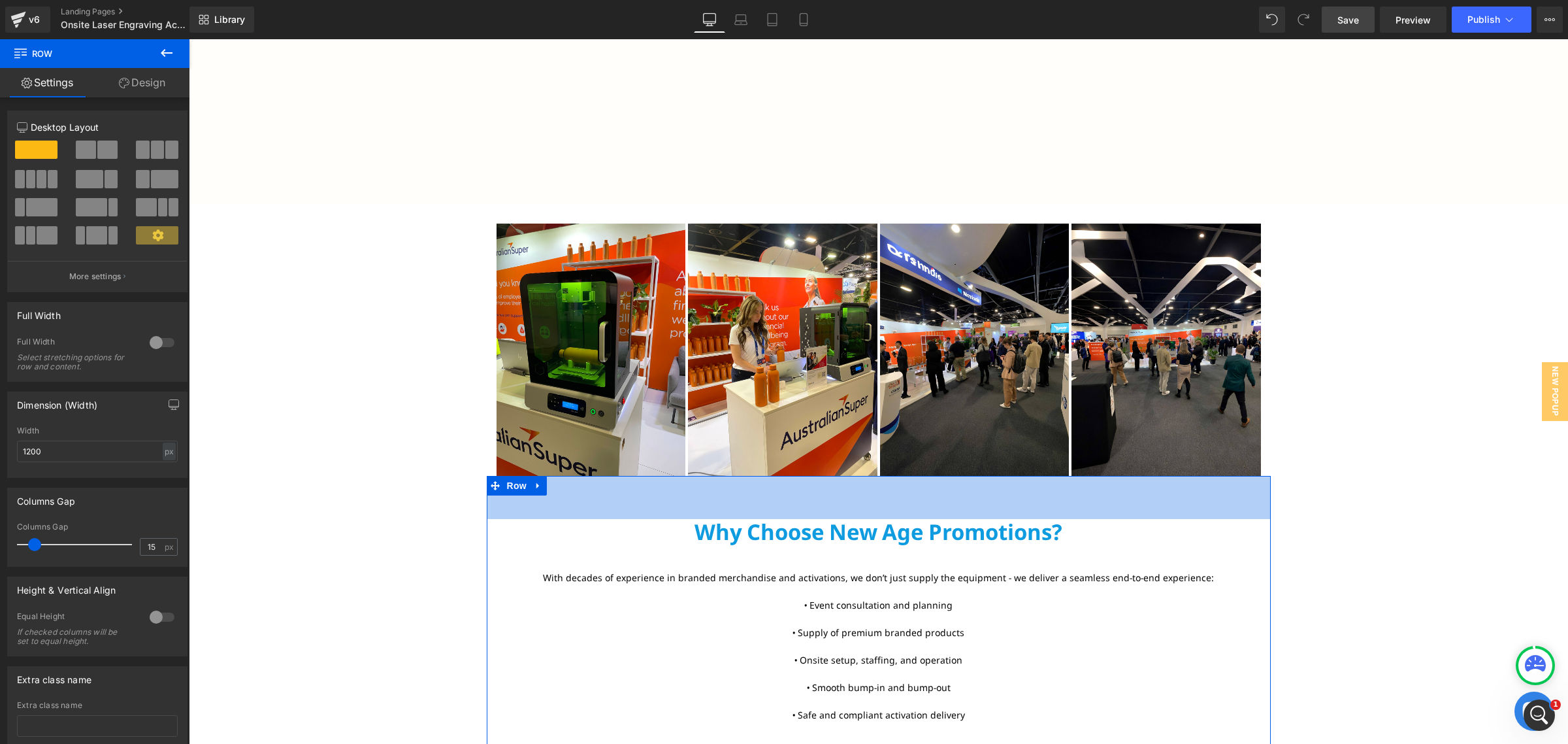
drag, startPoint x: 652, startPoint y: 477, endPoint x: 651, endPoint y: 520, distance: 43.0
click at [651, 520] on div "Why Choose New Age Promotions? Text Block With decades of experience in branded…" at bounding box center [879, 713] width 784 height 474
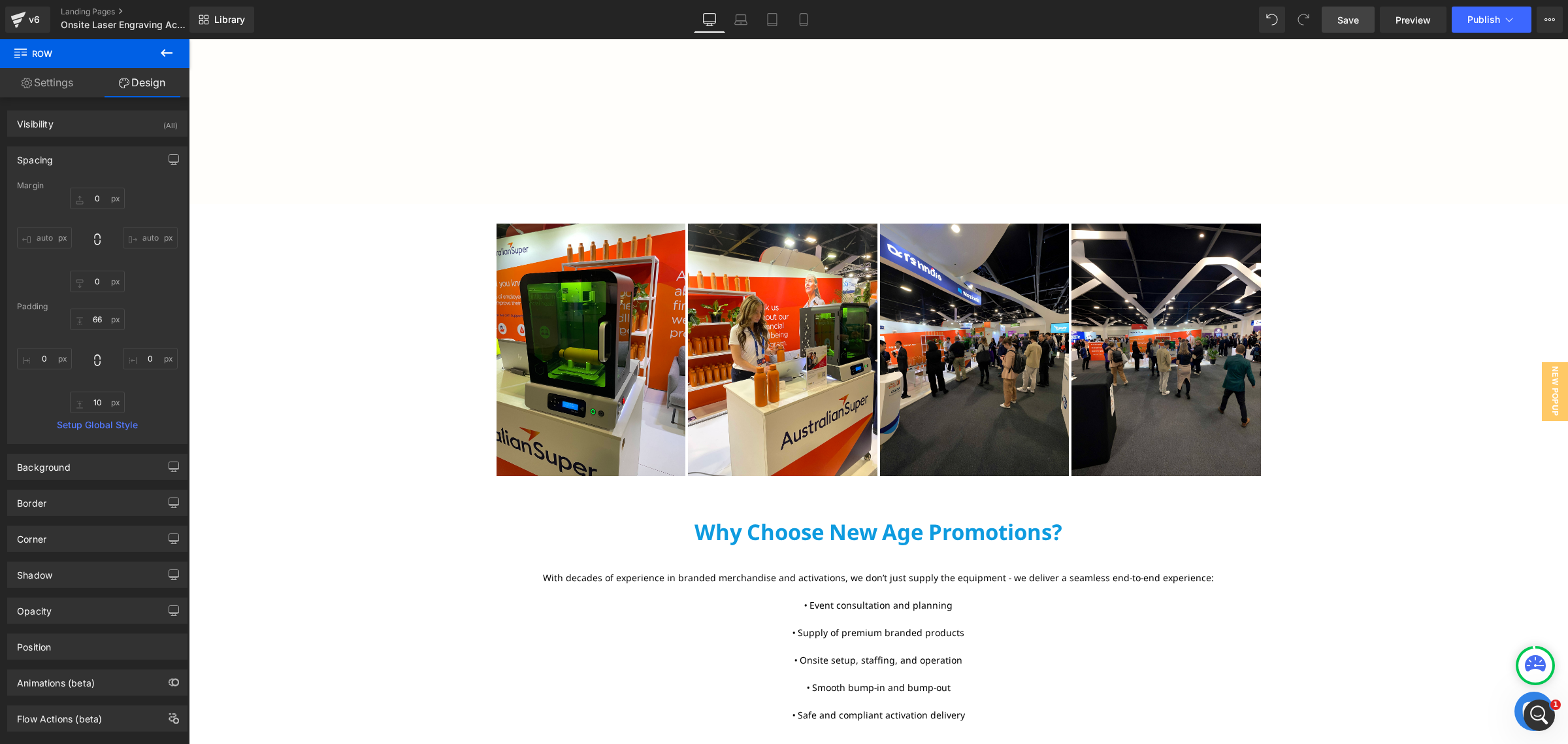
click at [1341, 452] on div "Live Laser Engraving Activations Text Block Hero Banner Row Text Block Personal…" at bounding box center [878, 75] width 1379 height 3437
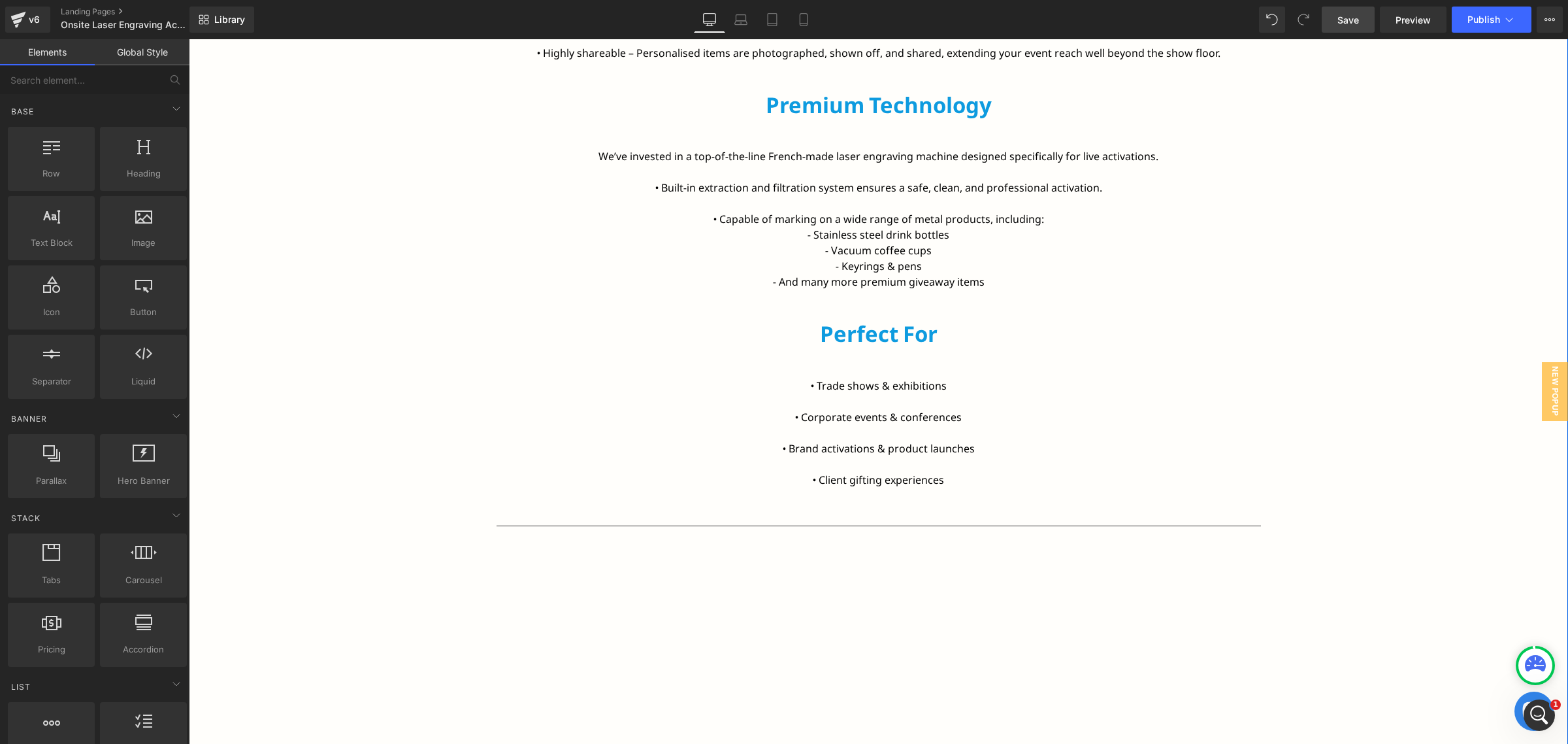
scroll to position [1300, 0]
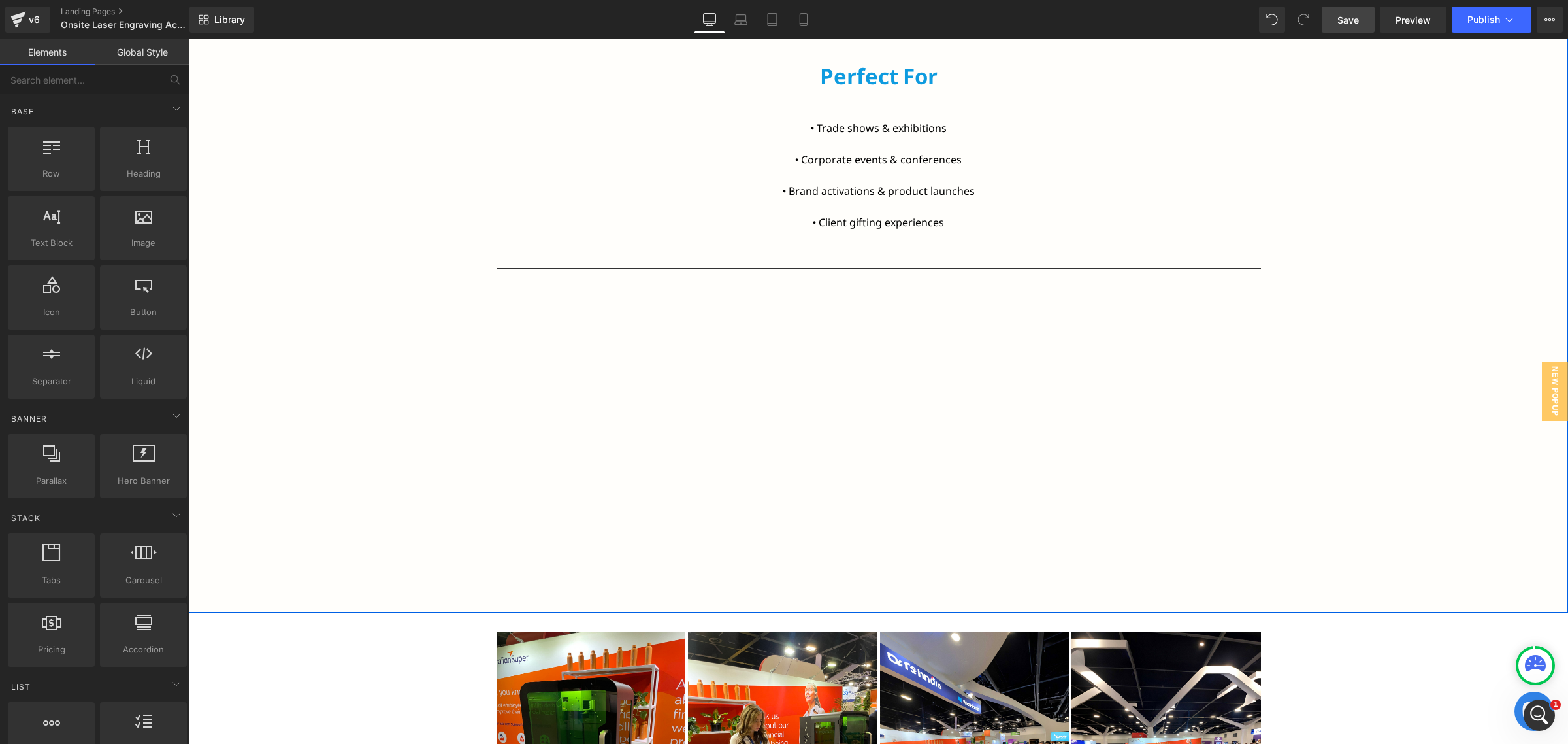
click at [1053, 373] on div at bounding box center [1071, 436] width 381 height 231
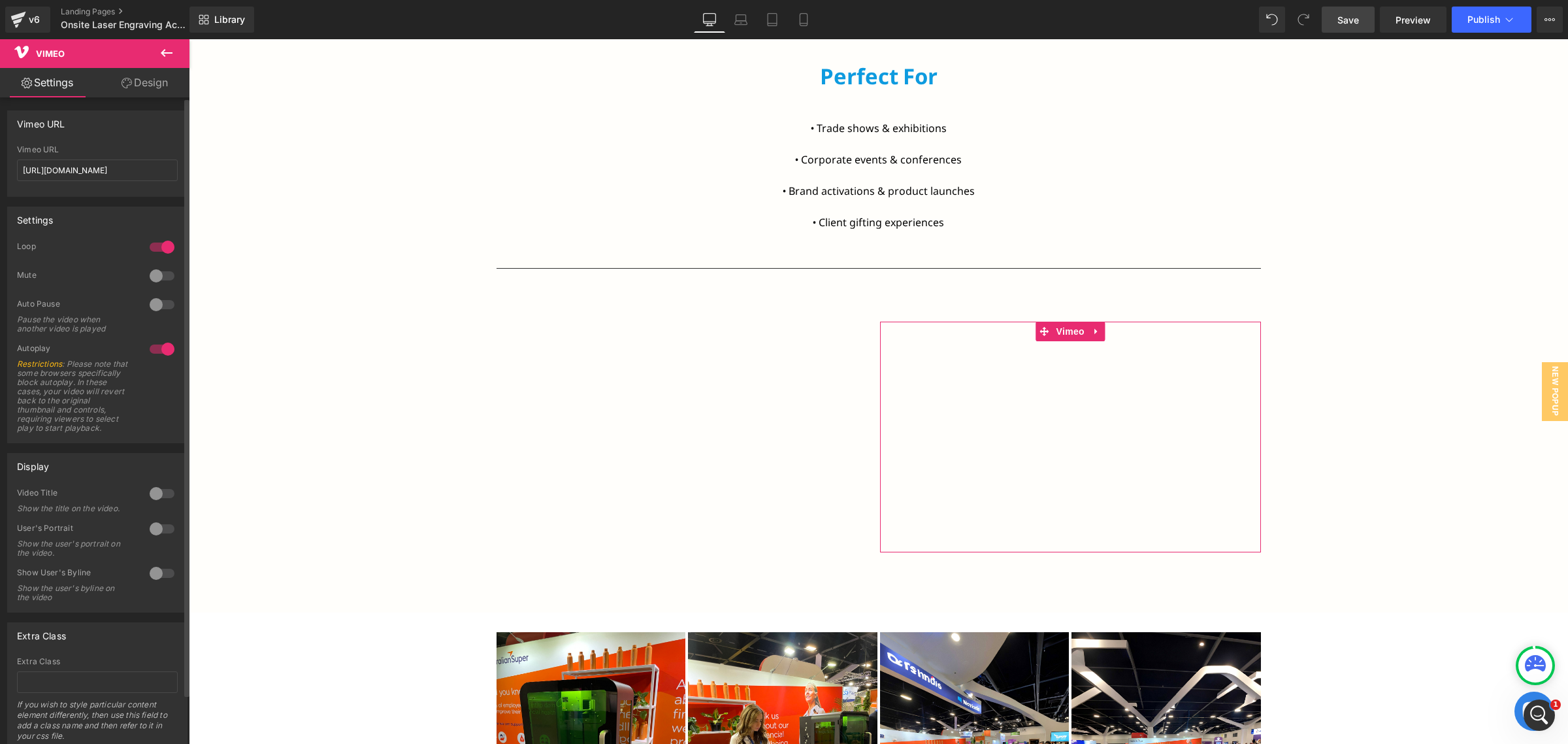
click at [156, 276] on div at bounding box center [161, 276] width 31 height 21
click at [339, 369] on div "Bring your brand to life with New Age Promotions’ live onsite laser engraving. …" at bounding box center [878, 89] width 1379 height 1045
